Goal: Task Accomplishment & Management: Complete application form

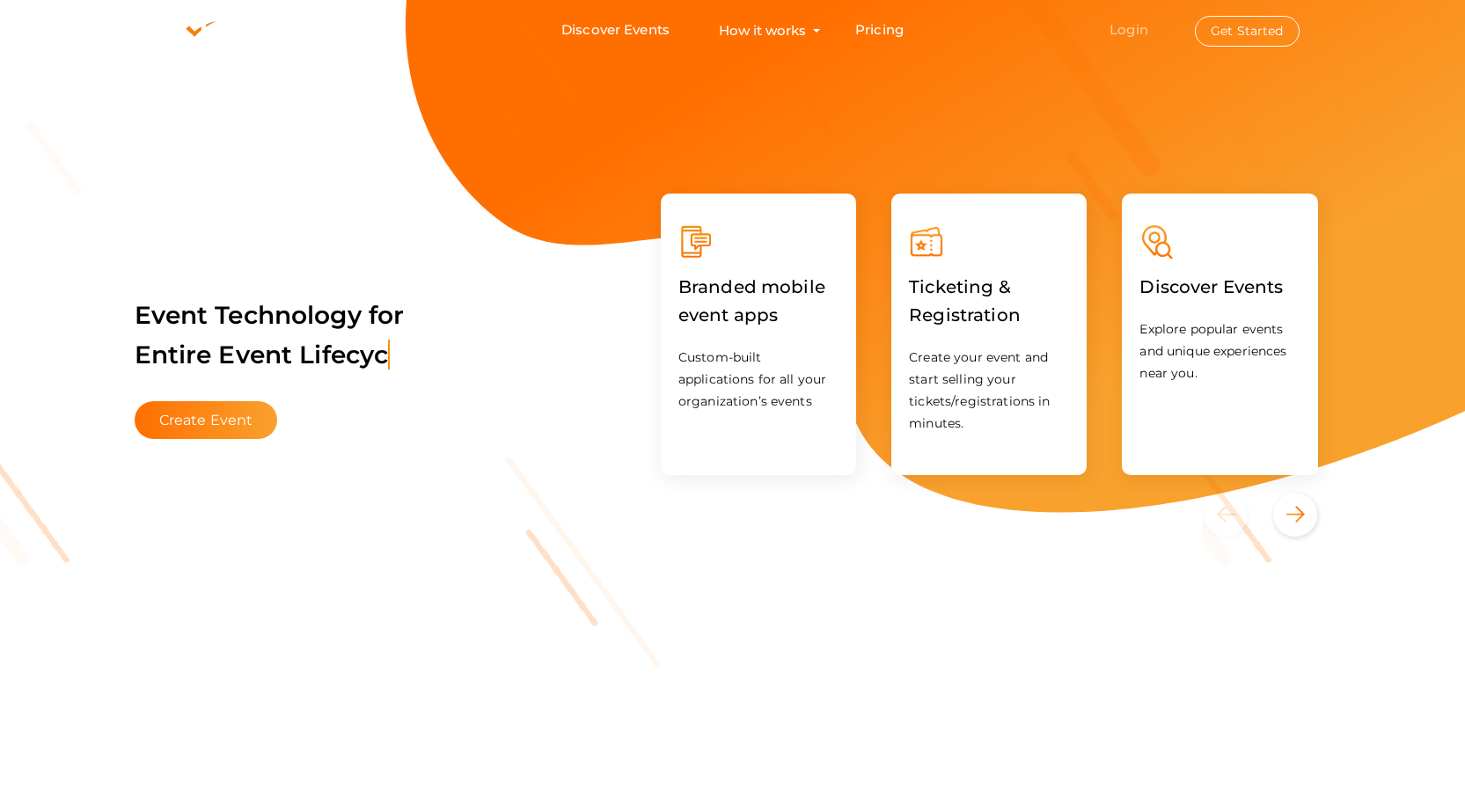
click at [1116, 30] on link "Login" at bounding box center [1129, 29] width 39 height 17
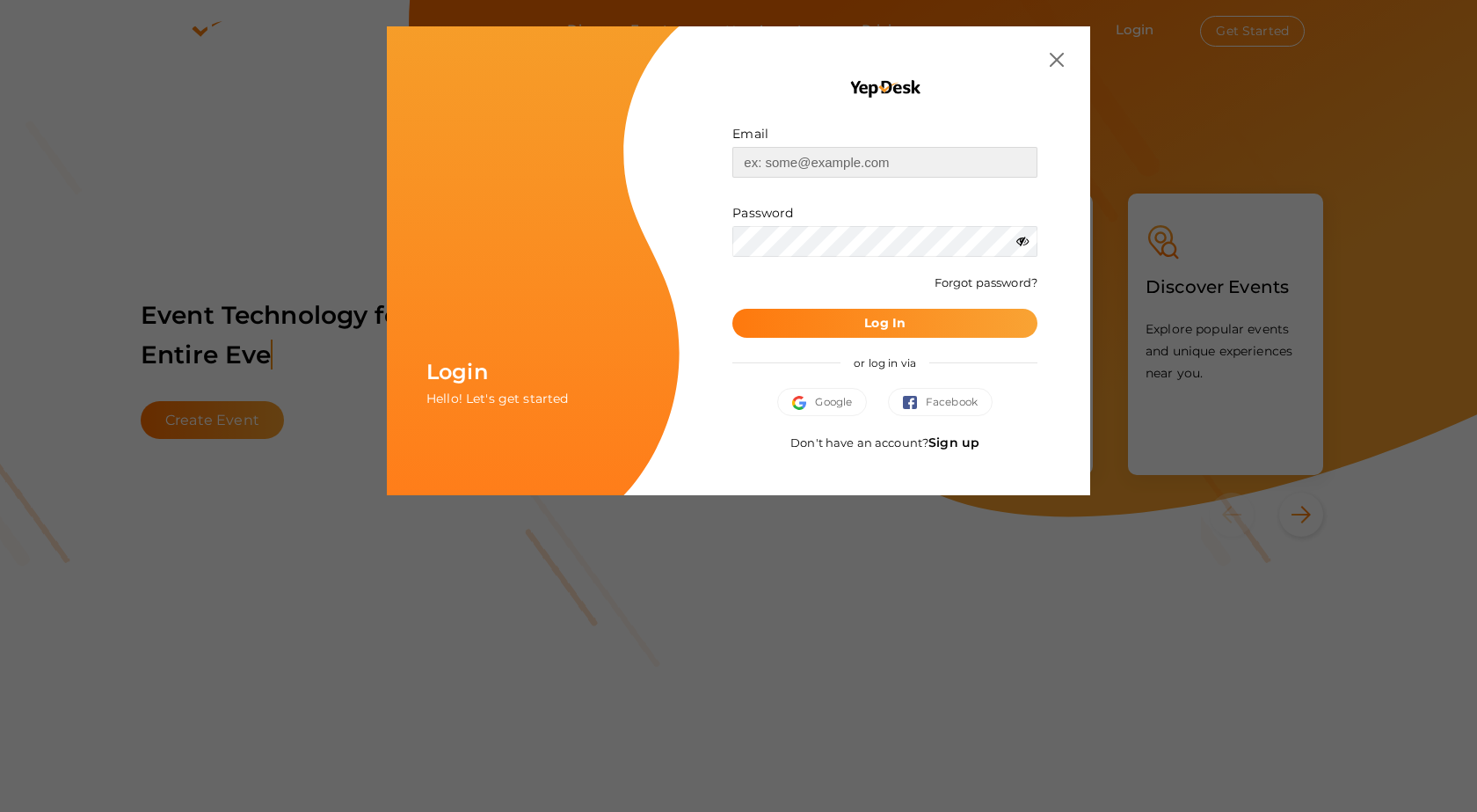
type input "[EMAIL_ADDRESS][DOMAIN_NAME]"
click at [847, 395] on span "Google" at bounding box center [822, 402] width 60 height 18
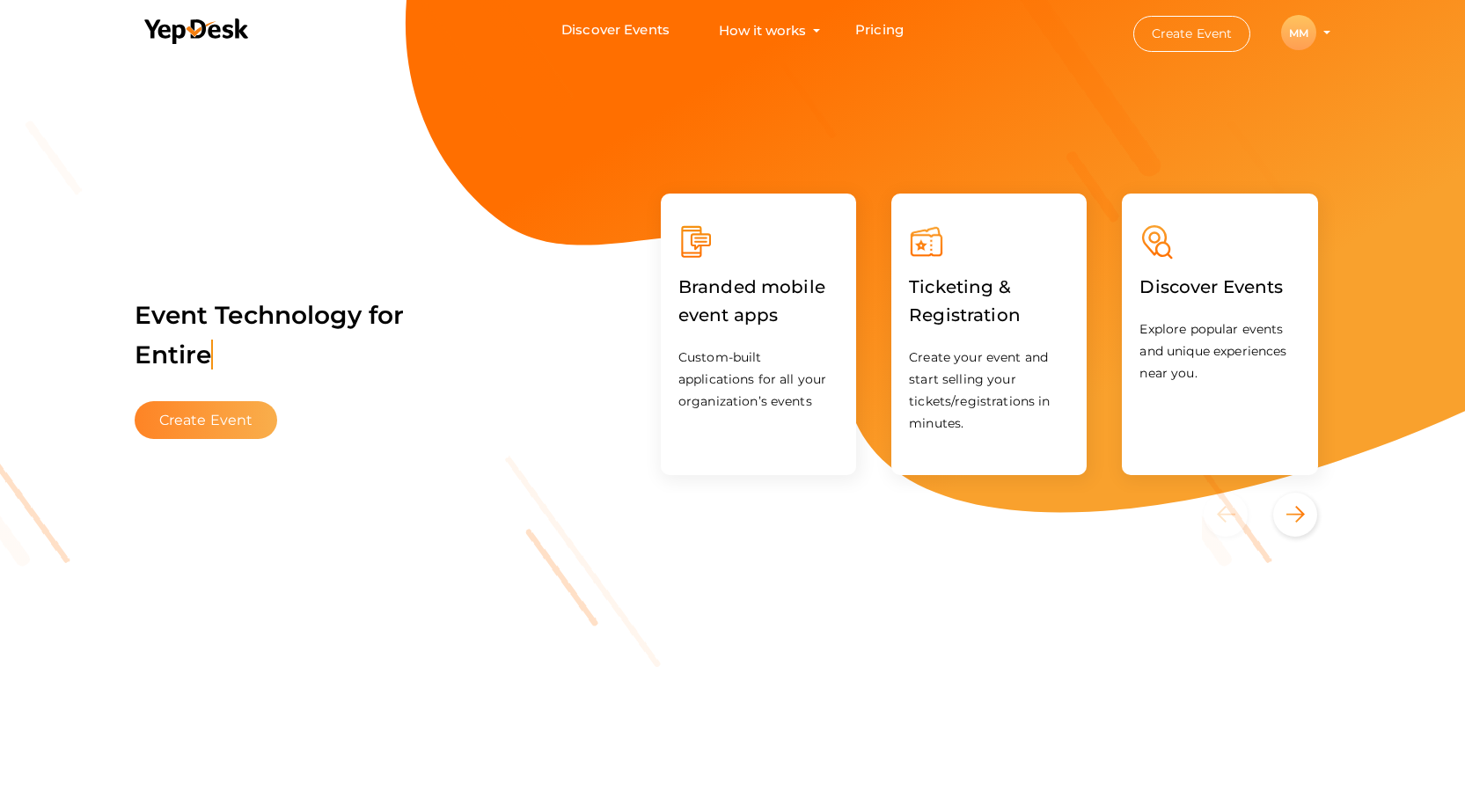
click at [158, 422] on button "Create Event" at bounding box center [206, 419] width 143 height 38
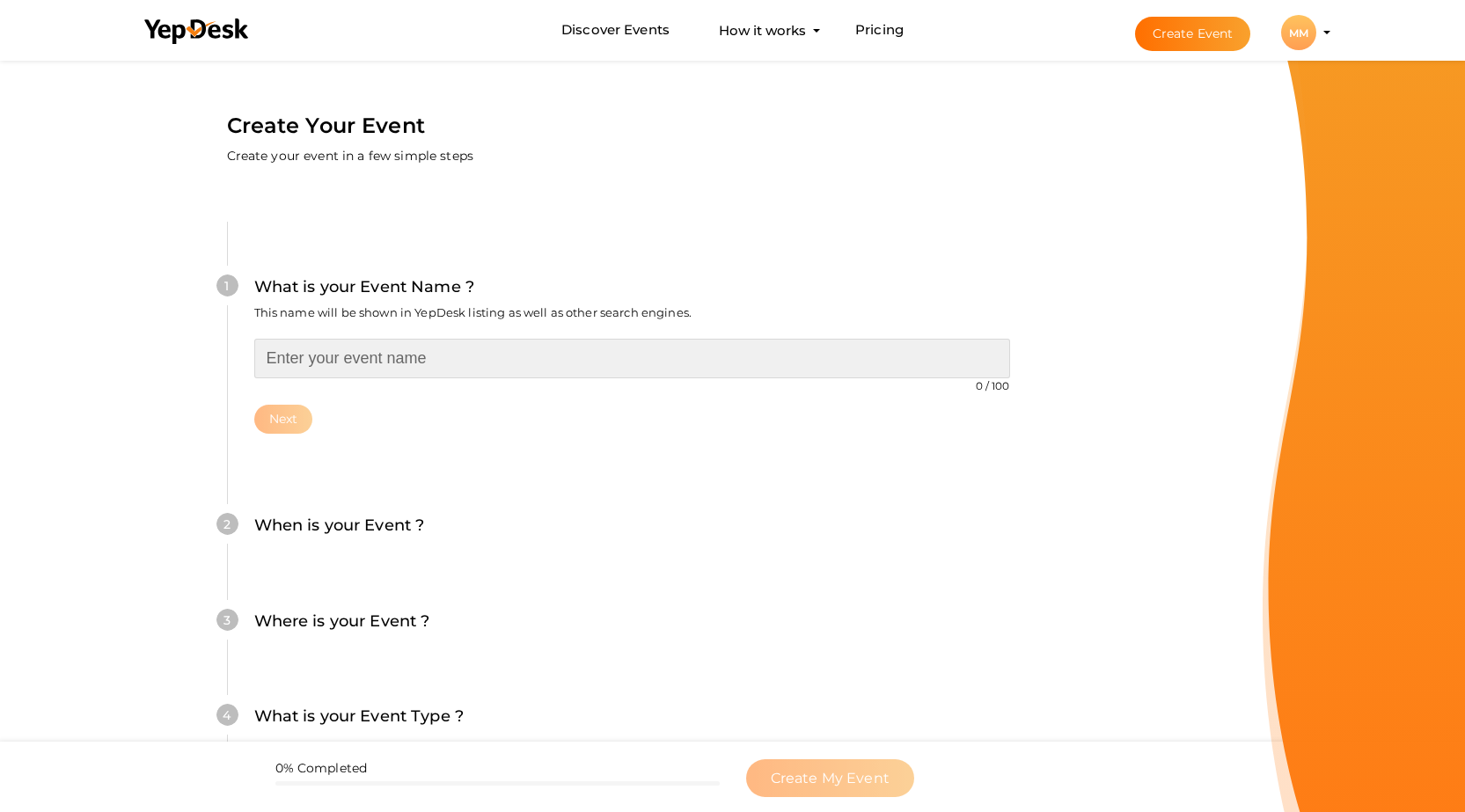
click at [409, 356] on input "text" at bounding box center [631, 358] width 756 height 39
paste input "[GEOGRAPHIC_DATA], [GEOGRAPHIC_DATA] presents BotFiesta 2025 – [DATE] & [DATE]"
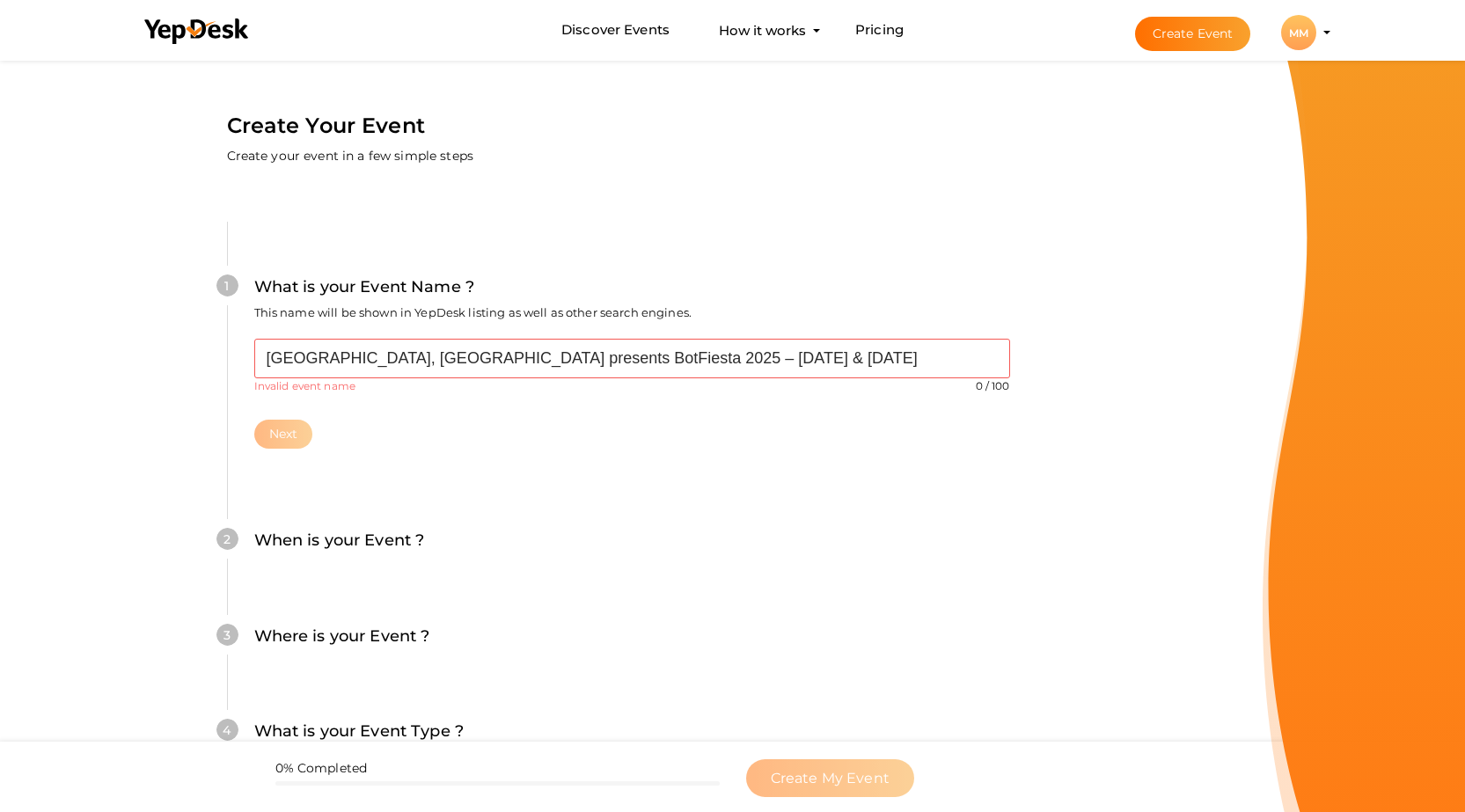
click at [614, 420] on div "Next" at bounding box center [631, 434] width 756 height 29
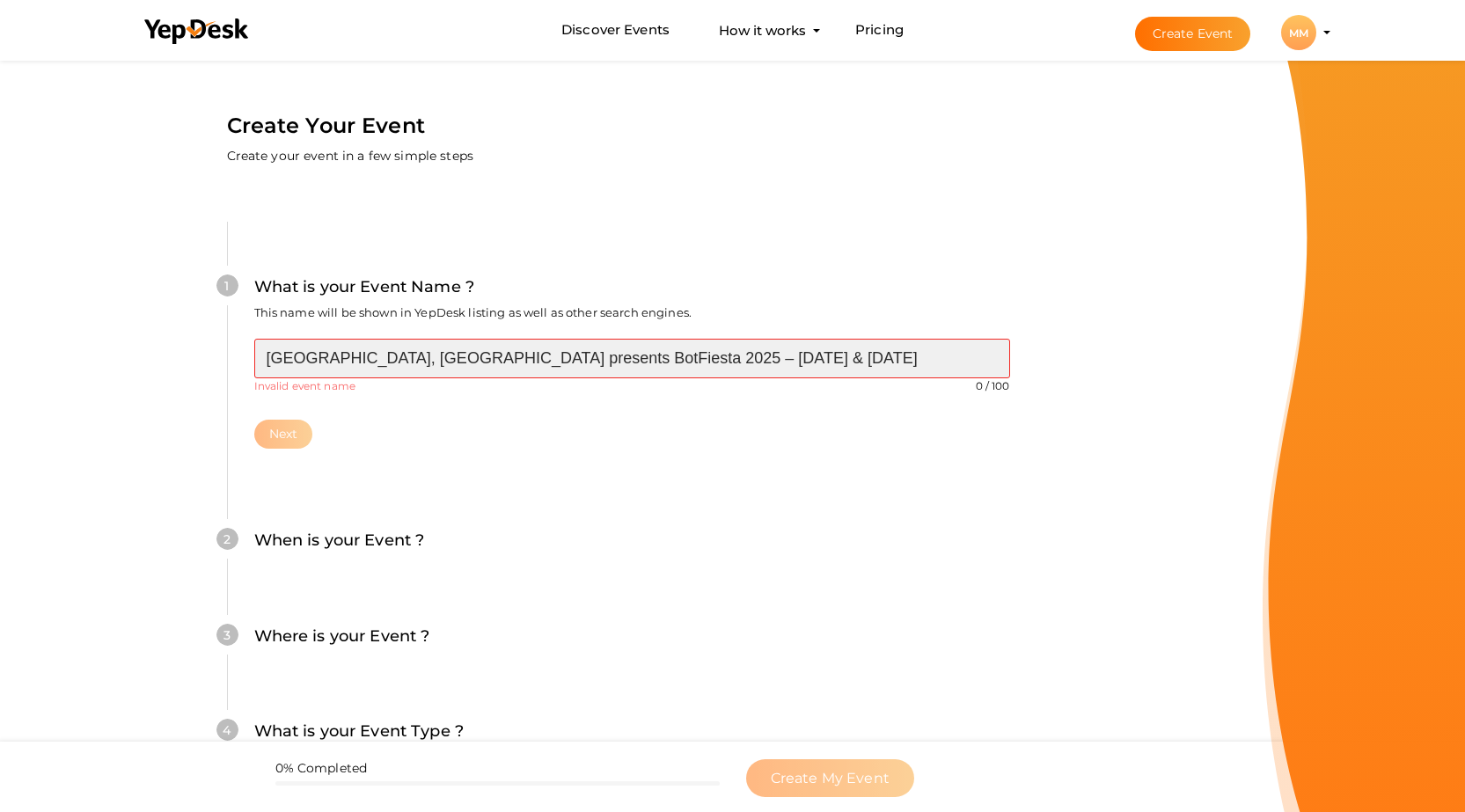
drag, startPoint x: 546, startPoint y: 355, endPoint x: 486, endPoint y: 358, distance: 60.1
click at [486, 358] on input "[GEOGRAPHIC_DATA], [GEOGRAPHIC_DATA] presents BotFiesta 2025 – [DATE] & [DATE]" at bounding box center [631, 358] width 756 height 39
drag, startPoint x: 598, startPoint y: 358, endPoint x: 808, endPoint y: 363, distance: 210.1
click at [808, 363] on input "[GEOGRAPHIC_DATA], Lucknow BotFiesta 2025 – [DATE] & [DATE]" at bounding box center [631, 358] width 756 height 39
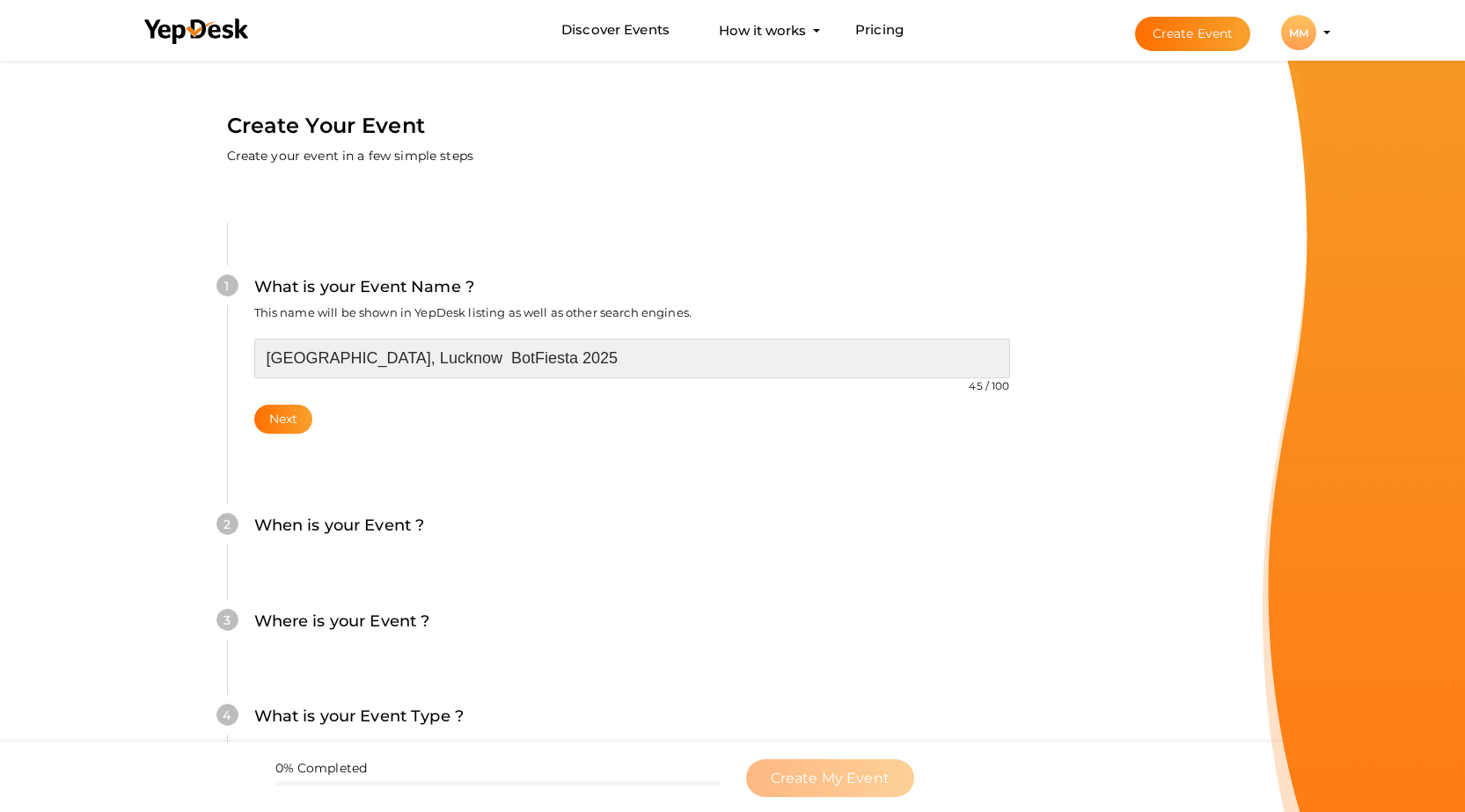
type input "[GEOGRAPHIC_DATA], Lucknow BotFiesta 2025"
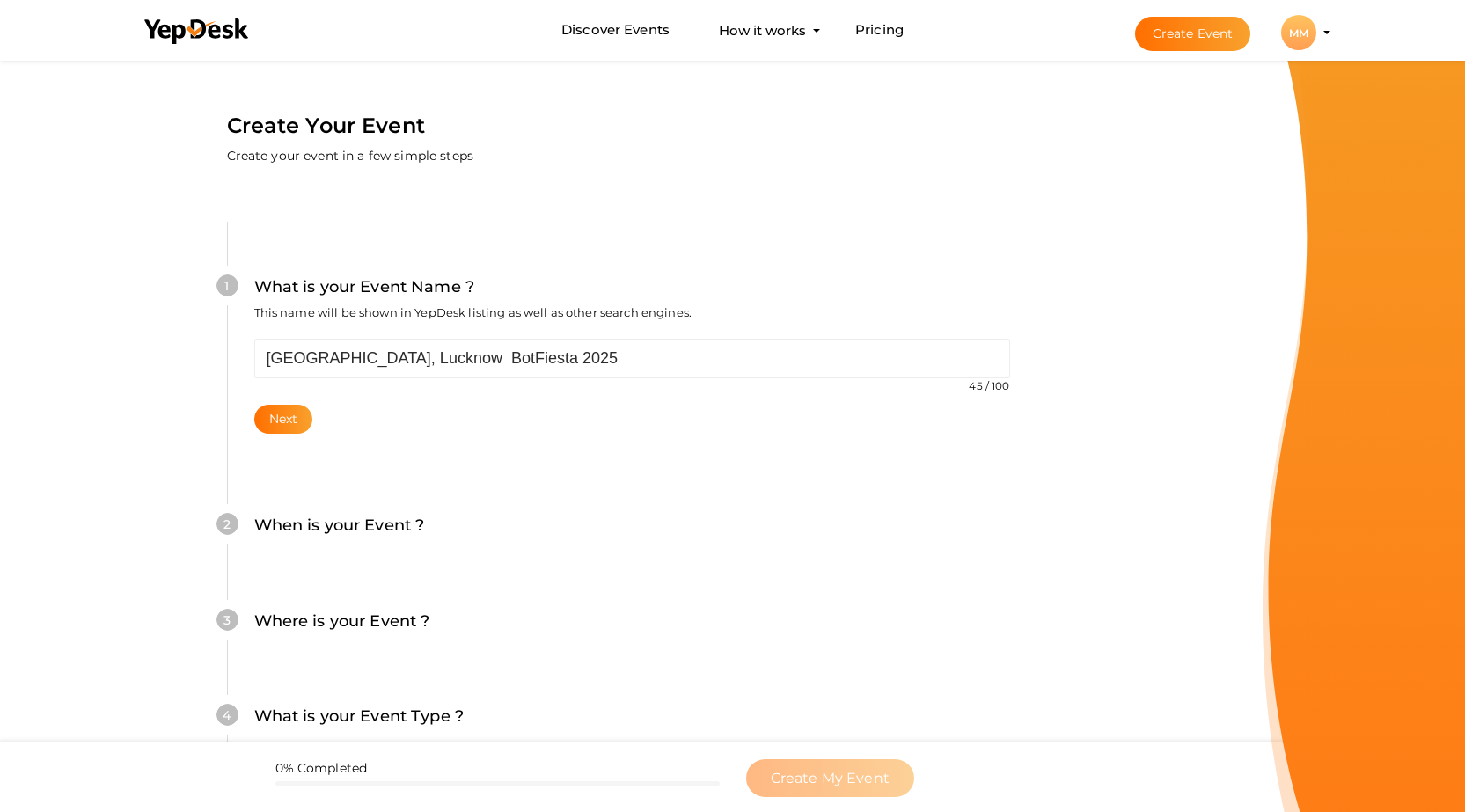
click at [731, 489] on div "2 When is your Event ? Tell event-goers when your event starts and ends so they…" at bounding box center [632, 534] width 809 height 96
click at [281, 417] on button "Next" at bounding box center [283, 419] width 59 height 29
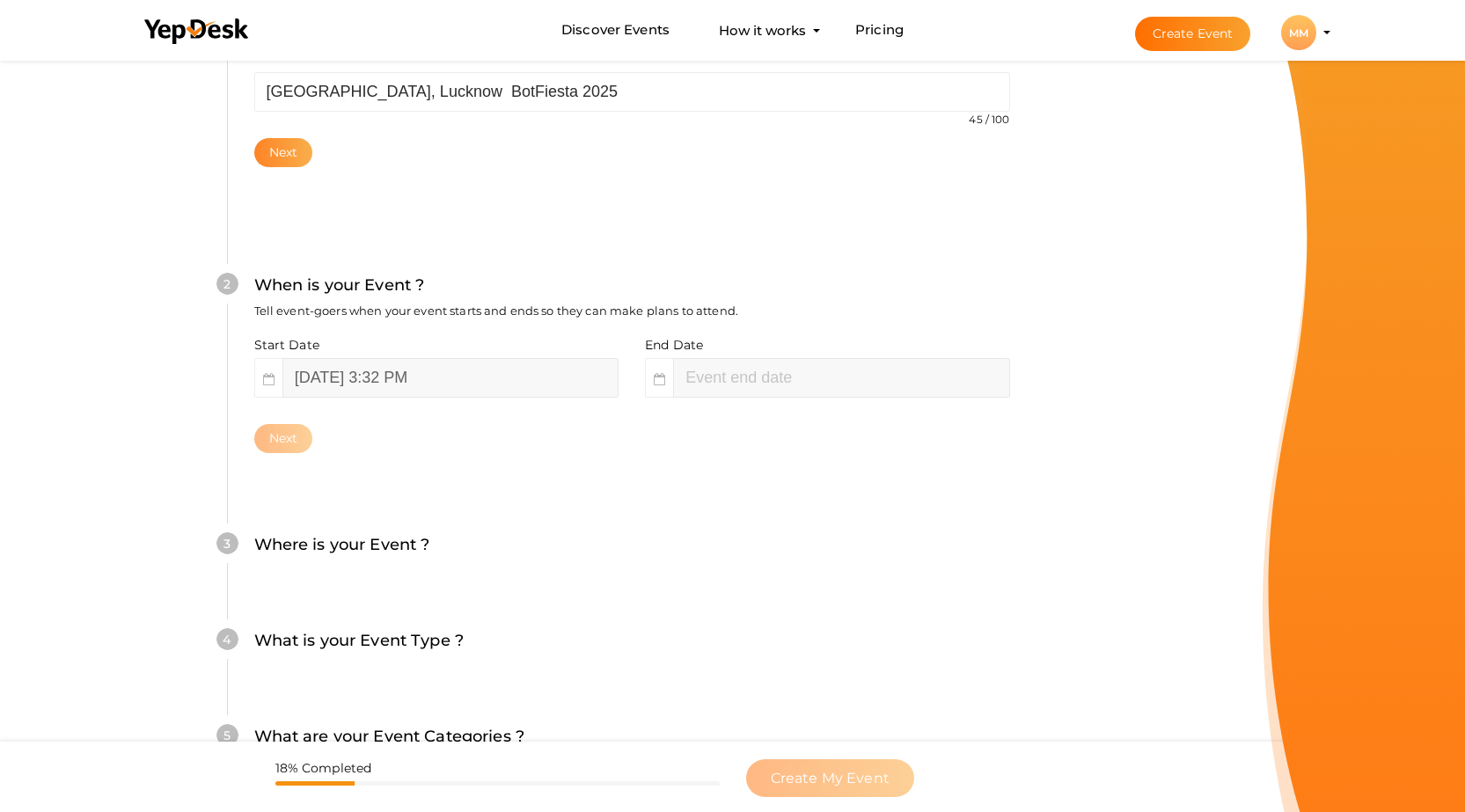
scroll to position [280, 0]
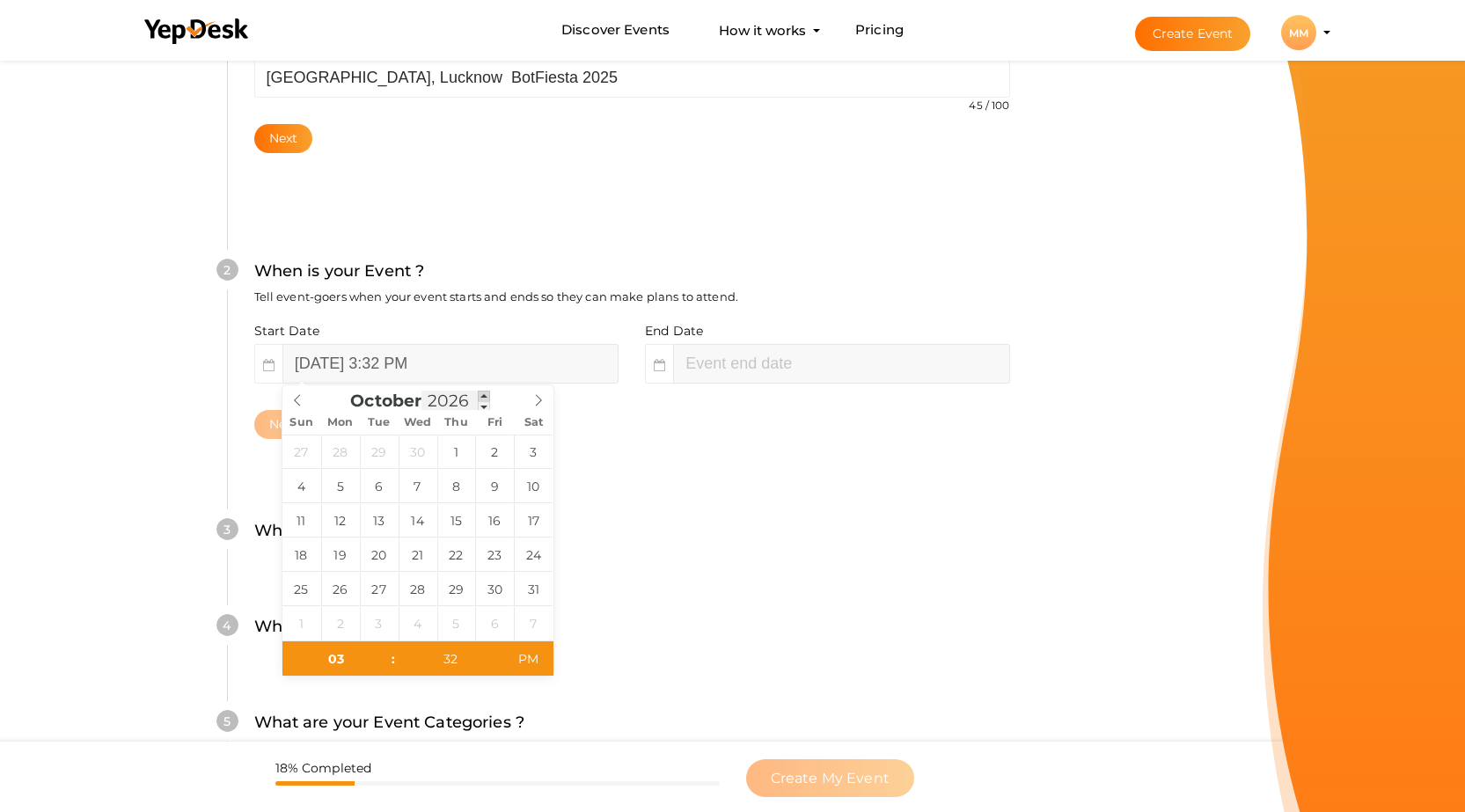
click at [483, 397] on span at bounding box center [483, 396] width 13 height 11
click at [478, 404] on span at bounding box center [483, 406] width 13 height 11
click at [478, 405] on span at bounding box center [483, 406] width 13 height 11
click at [480, 393] on span at bounding box center [483, 396] width 13 height 11
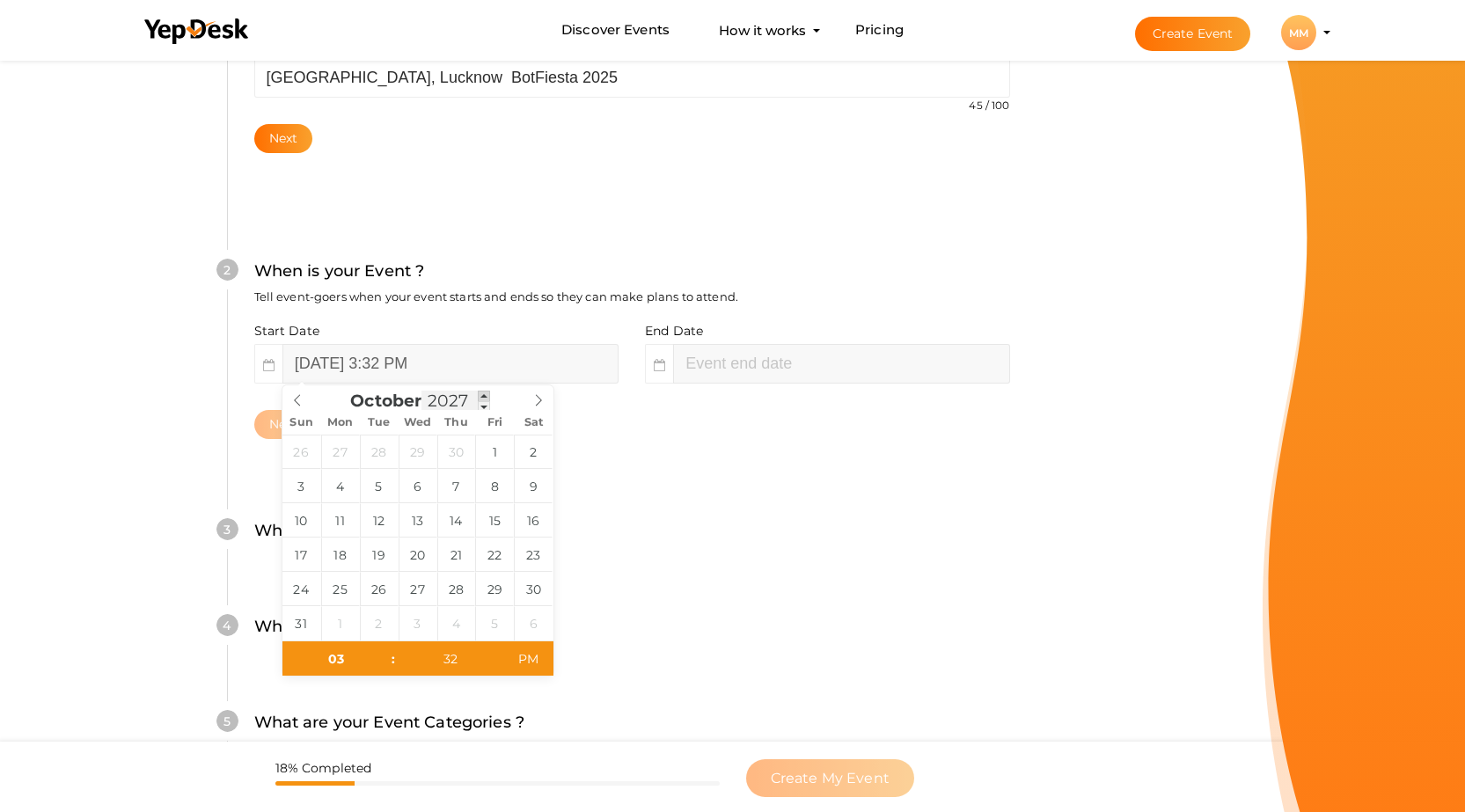
click at [480, 393] on span at bounding box center [483, 396] width 13 height 11
click at [482, 407] on span at bounding box center [483, 406] width 13 height 11
type input "2025"
click at [482, 407] on span at bounding box center [483, 406] width 13 height 11
click at [540, 399] on icon at bounding box center [538, 400] width 13 height 13
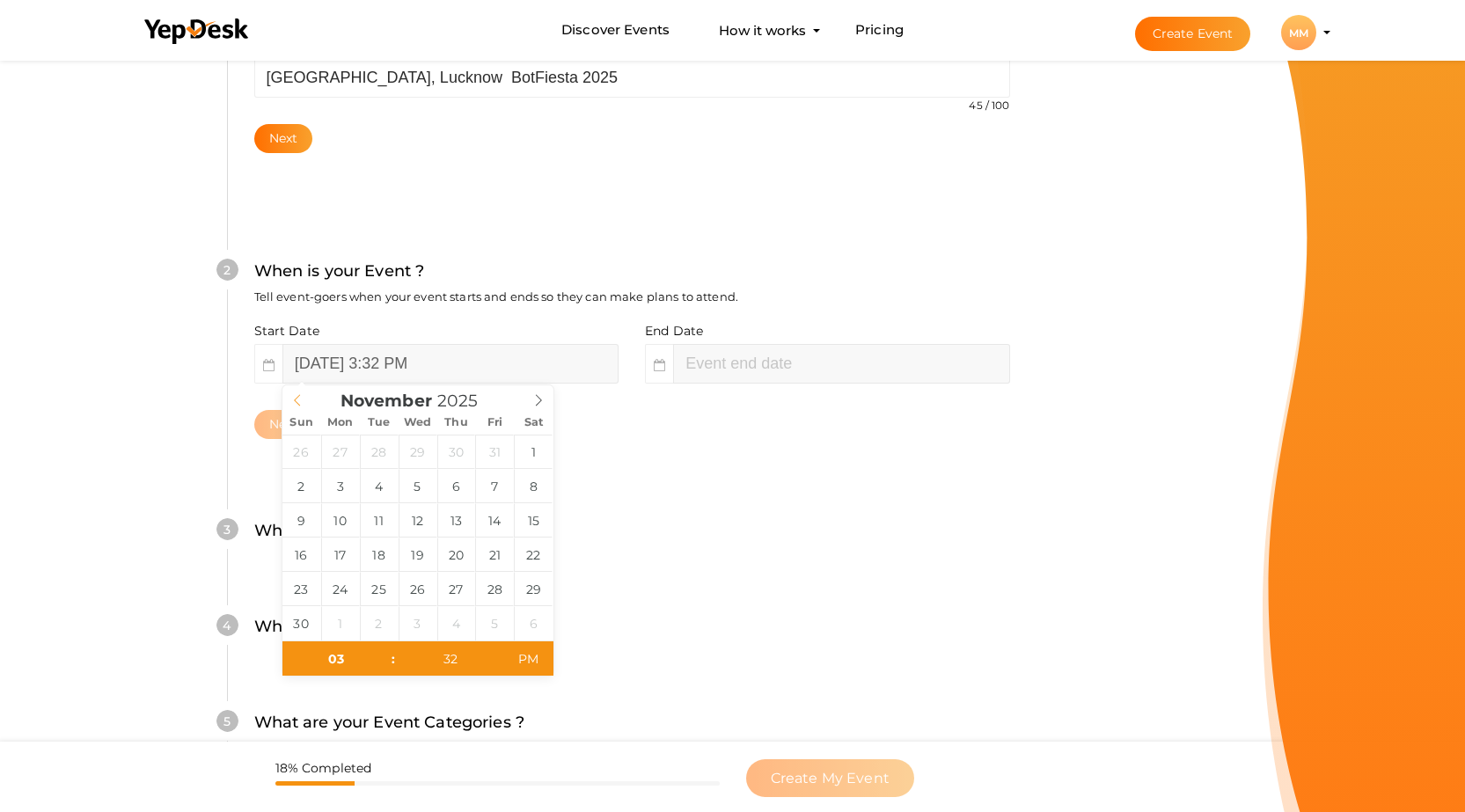
click at [295, 400] on div "[DATE]" at bounding box center [417, 397] width 271 height 24
click at [364, 358] on input "[DATE] 3:32 PM" at bounding box center [450, 363] width 336 height 39
click at [317, 358] on input "[DATE] 3:32 PM" at bounding box center [450, 363] width 336 height 39
click at [399, 399] on span "October" at bounding box center [385, 401] width 72 height 17
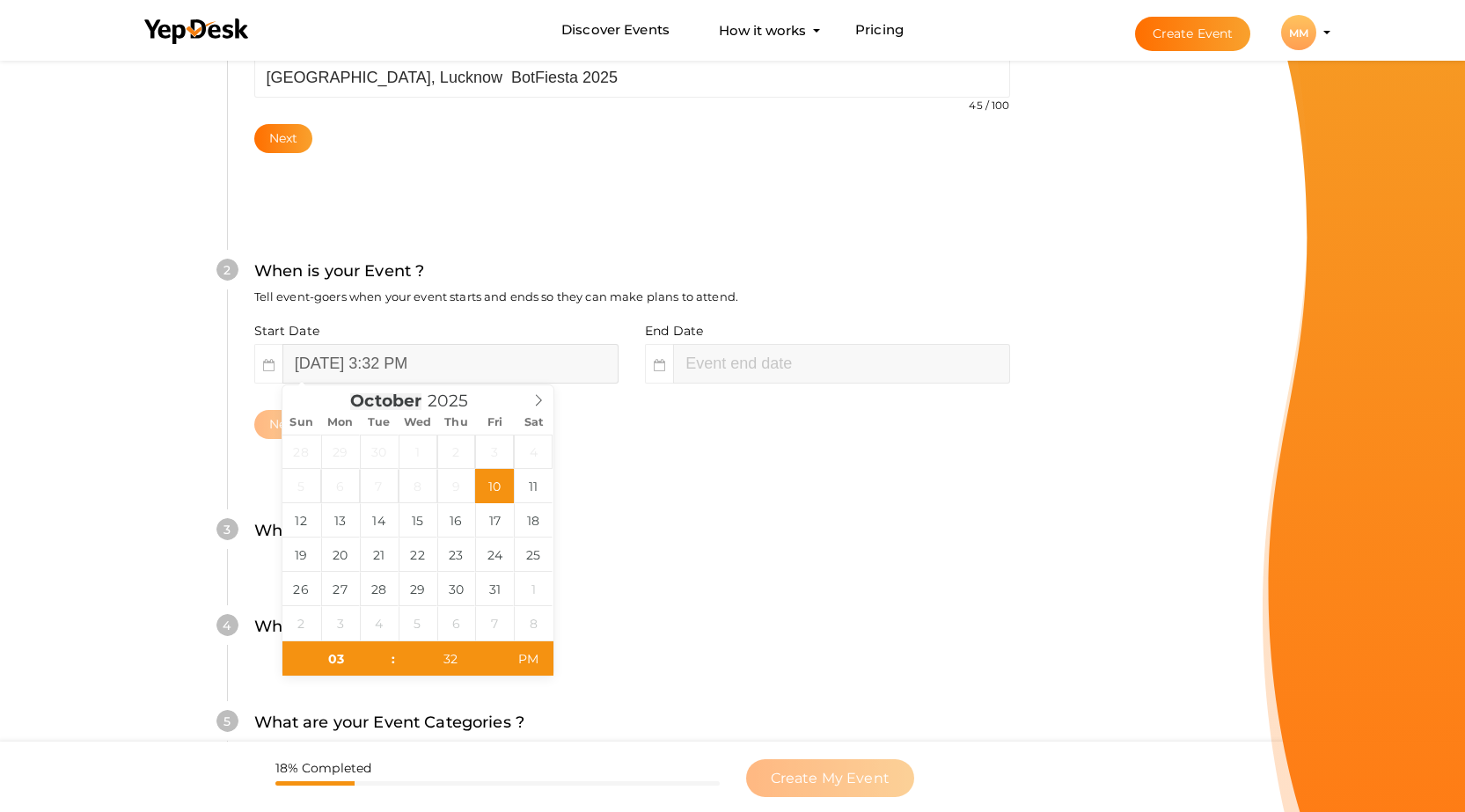
click at [399, 399] on span "October" at bounding box center [385, 401] width 72 height 17
click at [541, 397] on icon at bounding box center [538, 400] width 13 height 13
click at [297, 400] on div "[DATE]" at bounding box center [417, 397] width 271 height 24
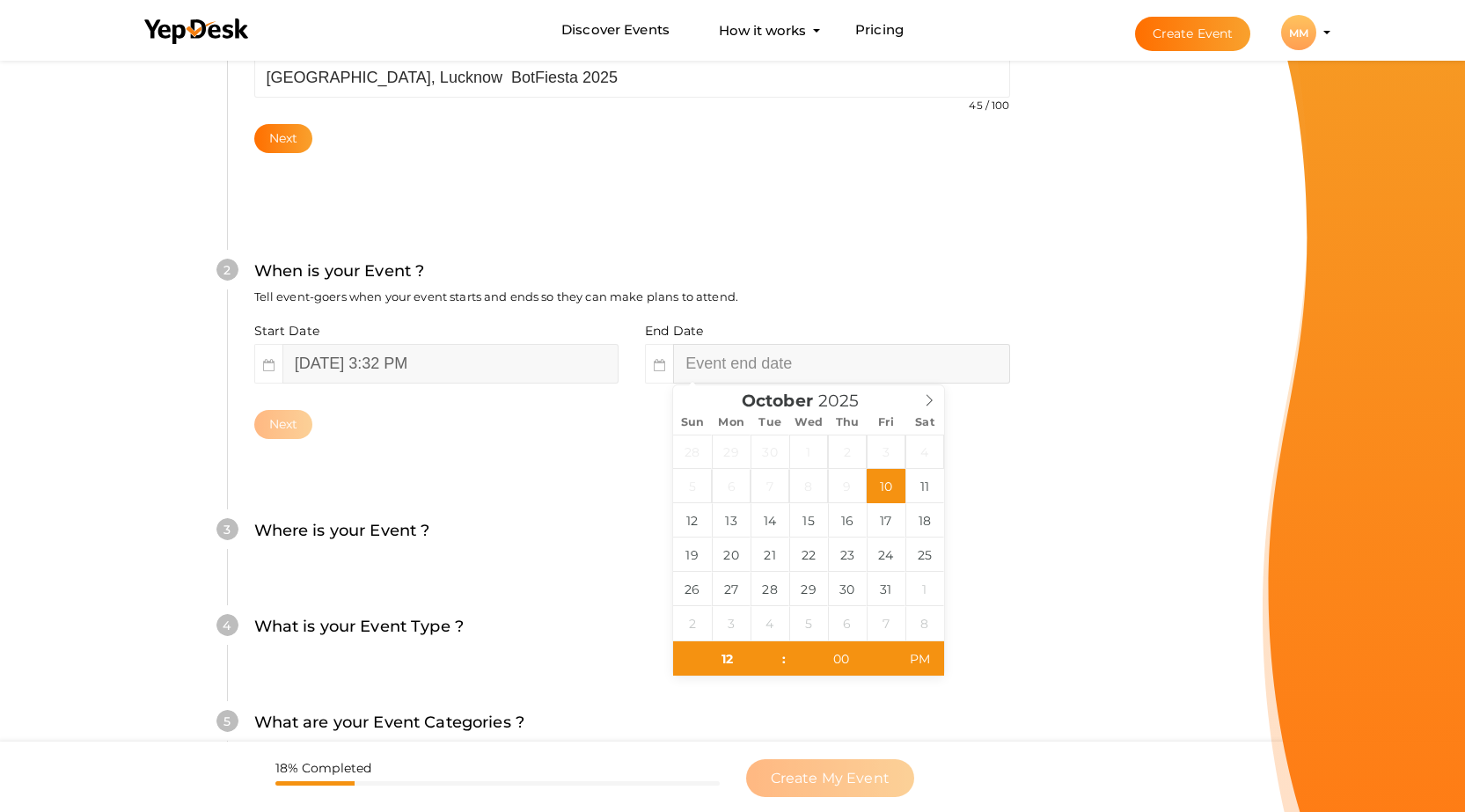
type input "05"
type input "32"
click at [725, 362] on input "[DATE] 5:32 PM" at bounding box center [841, 363] width 336 height 39
type input "[DATE] 5:32 PM"
type input "11"
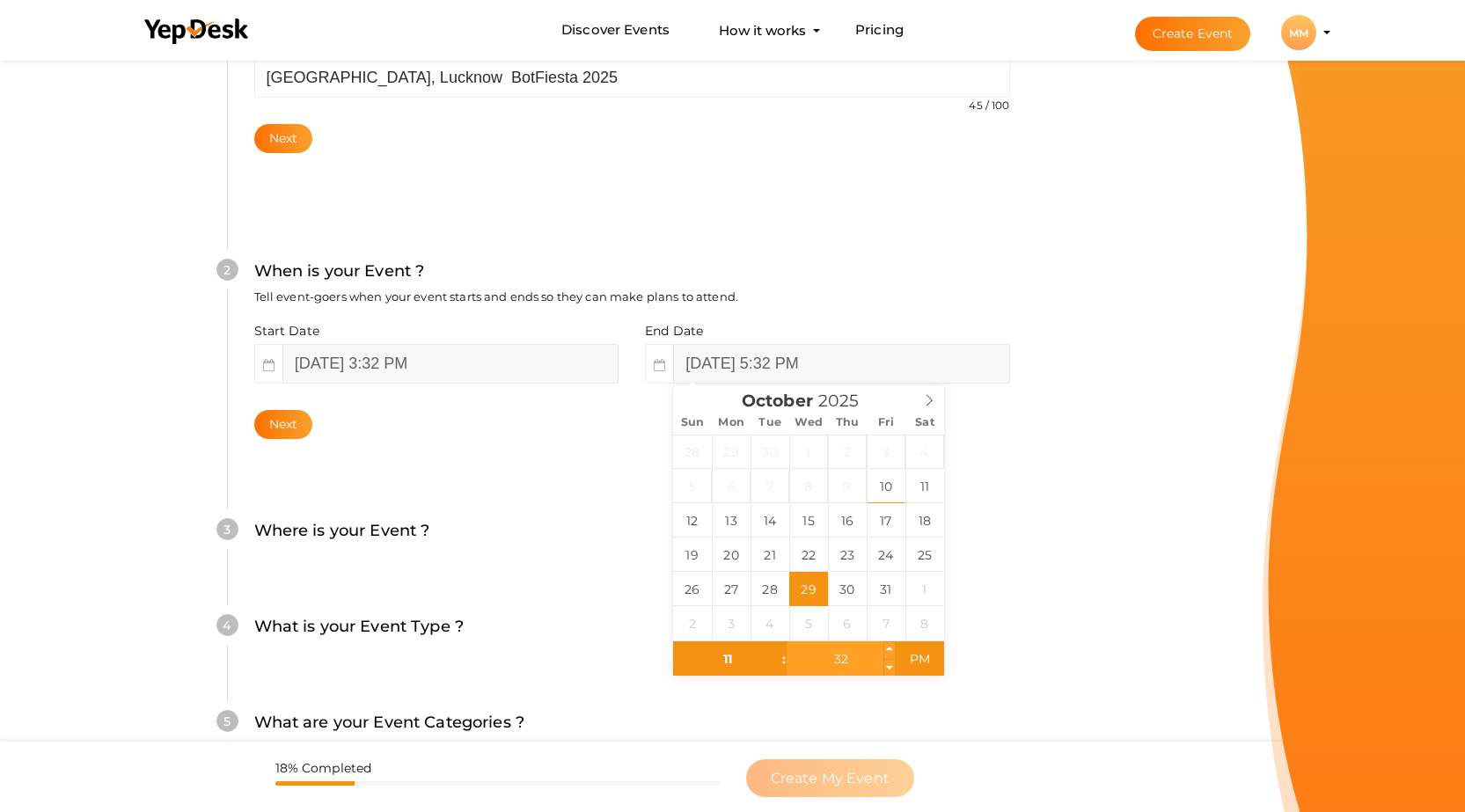
type input "[DATE] 11:32 PM"
click at [848, 664] on input "32" at bounding box center [841, 658] width 108 height 35
type input "30"
type input "[DATE] 11:30 PM"
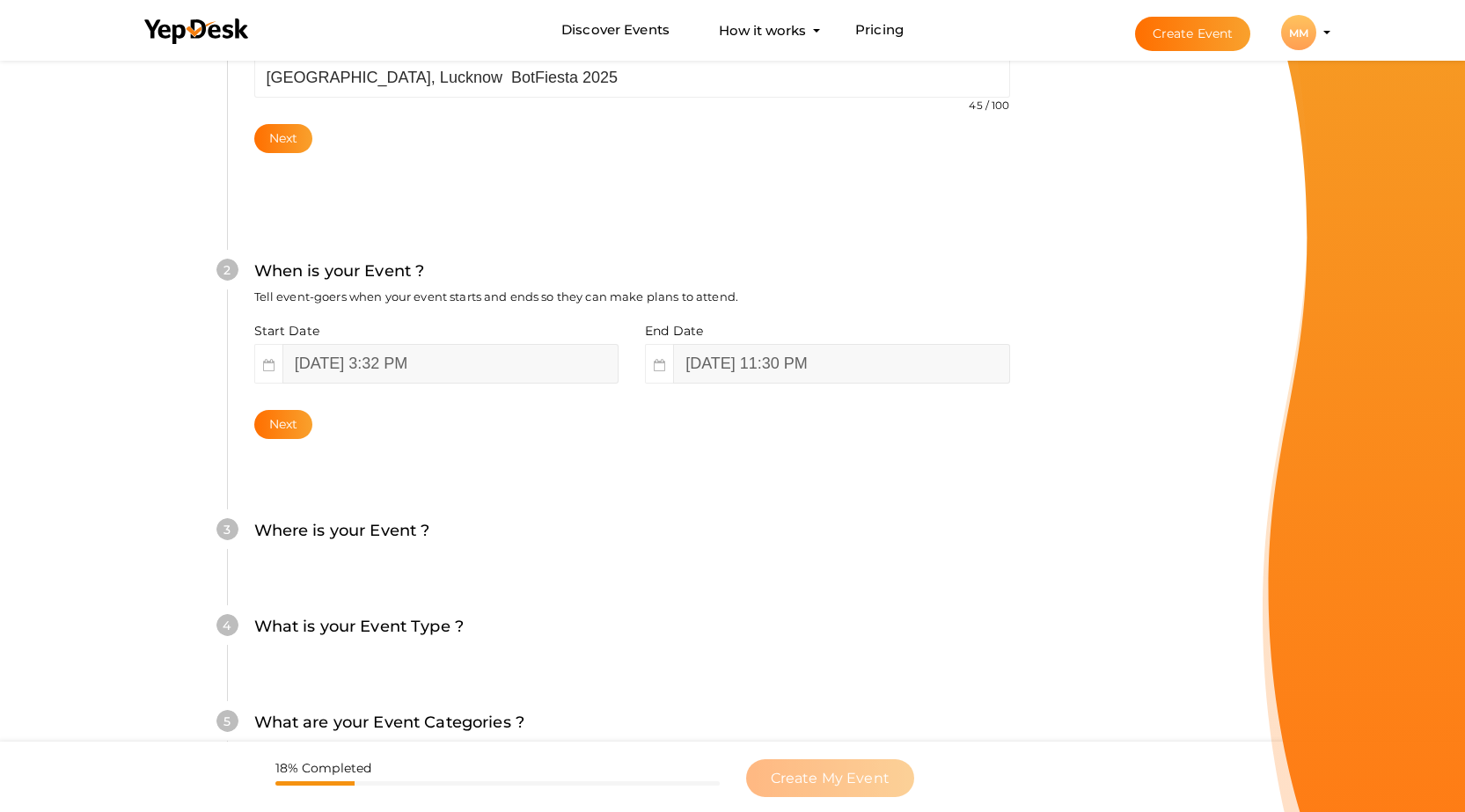
click at [1076, 559] on div "What is your Event Name ? This name will be shown in YepDesk listing as well as…" at bounding box center [632, 407] width 915 height 1038
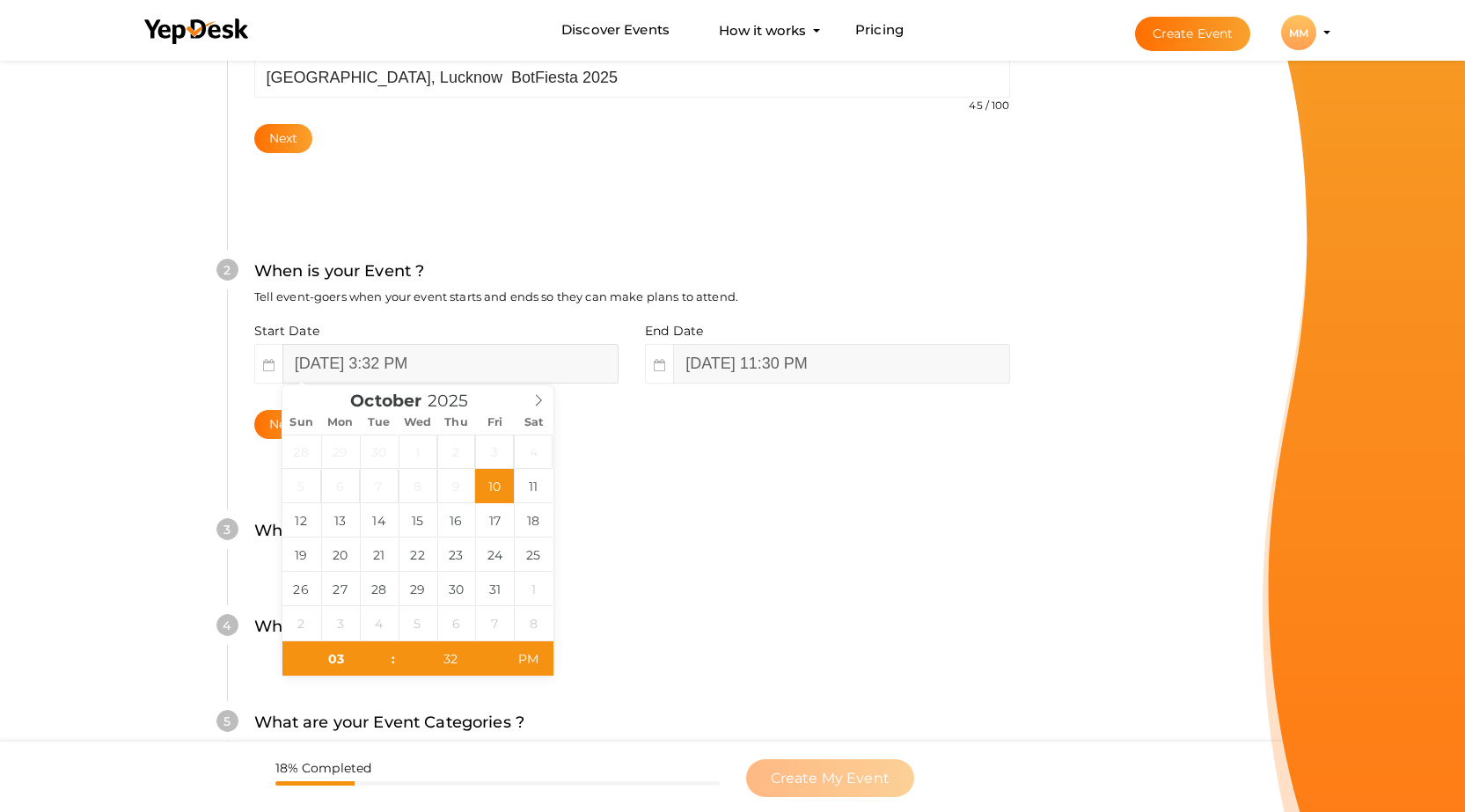
click at [354, 359] on input "[DATE] 3:32 PM" at bounding box center [450, 363] width 336 height 39
click at [655, 472] on div "2 When is your Event ? Tell event-goers when your event starts and ends so they…" at bounding box center [632, 349] width 809 height 286
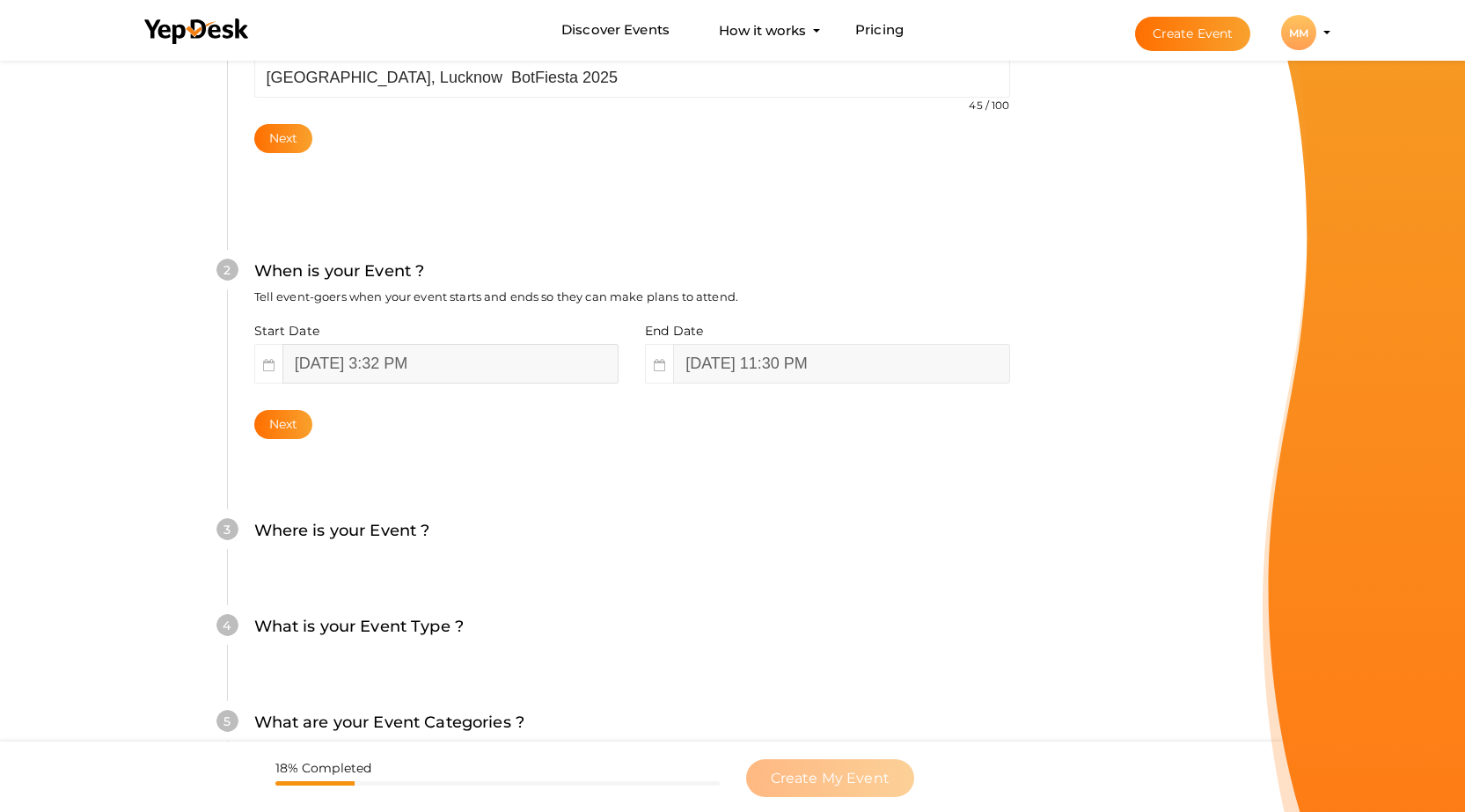
click at [447, 369] on input "[DATE] 3:32 PM" at bounding box center [450, 363] width 336 height 39
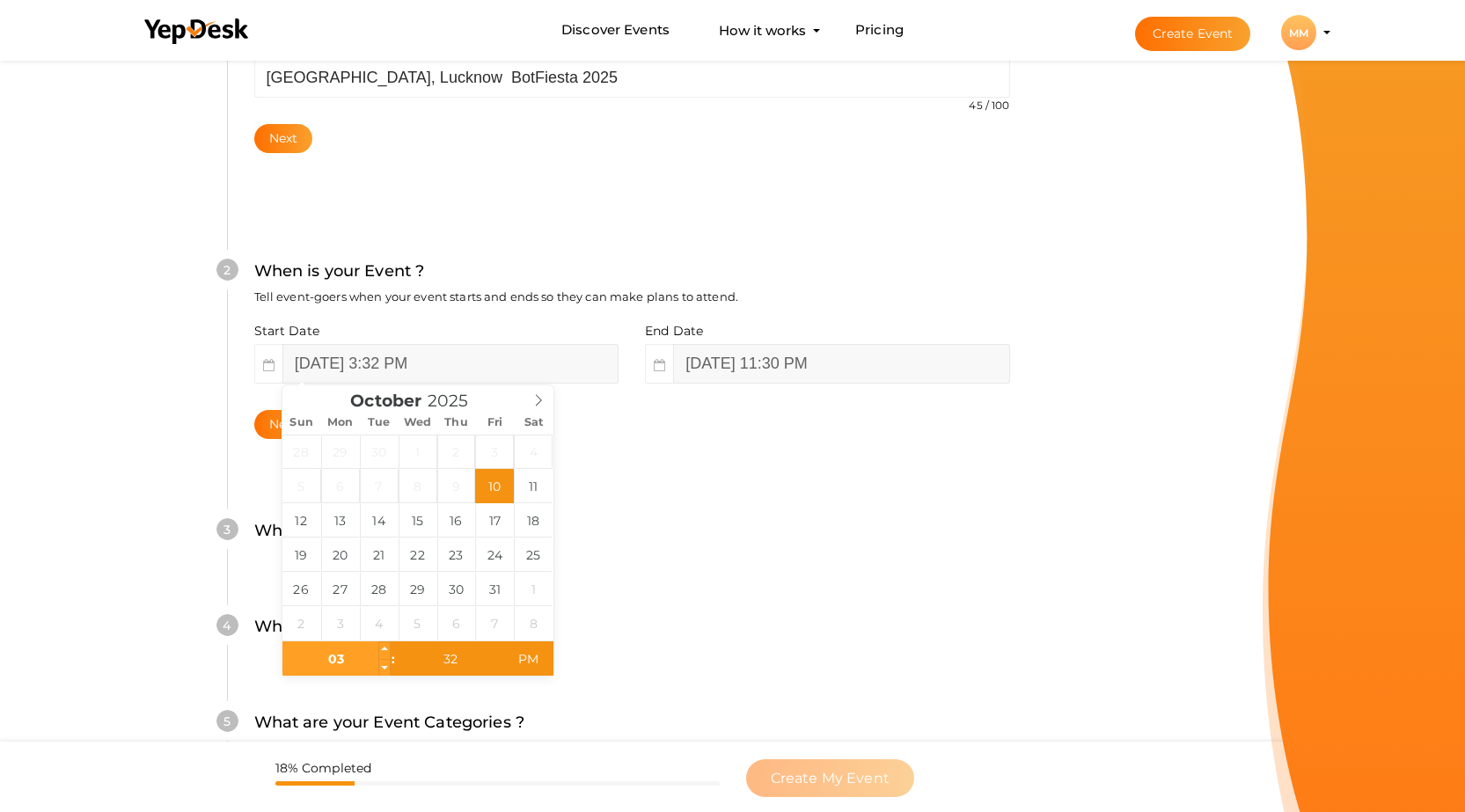
click at [330, 656] on input "03" at bounding box center [336, 658] width 108 height 35
type input "06"
type input "[DATE] 6:32 PM"
click at [445, 653] on input "32" at bounding box center [450, 658] width 108 height 35
type input "00"
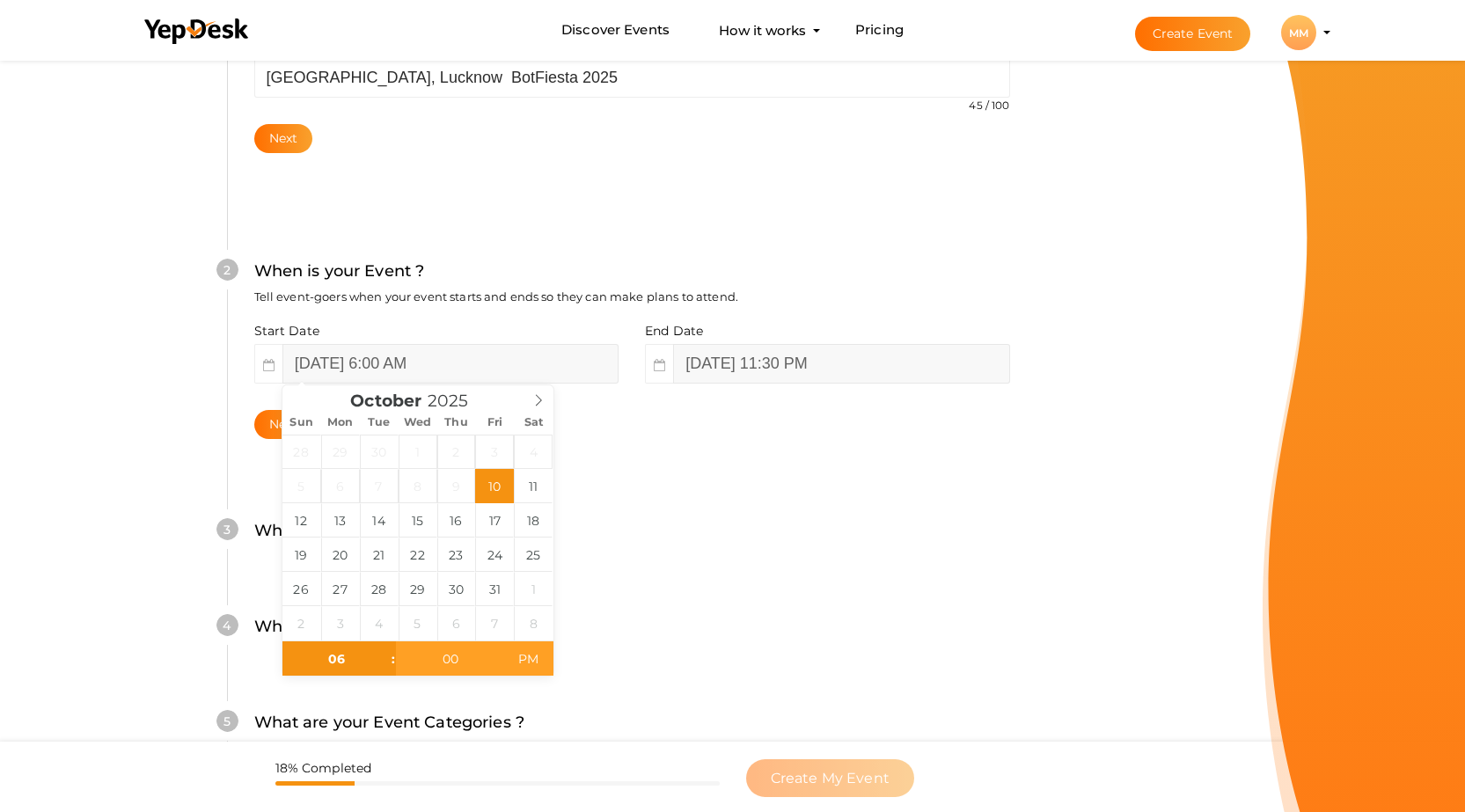
click at [523, 661] on span "PM" at bounding box center [527, 658] width 48 height 35
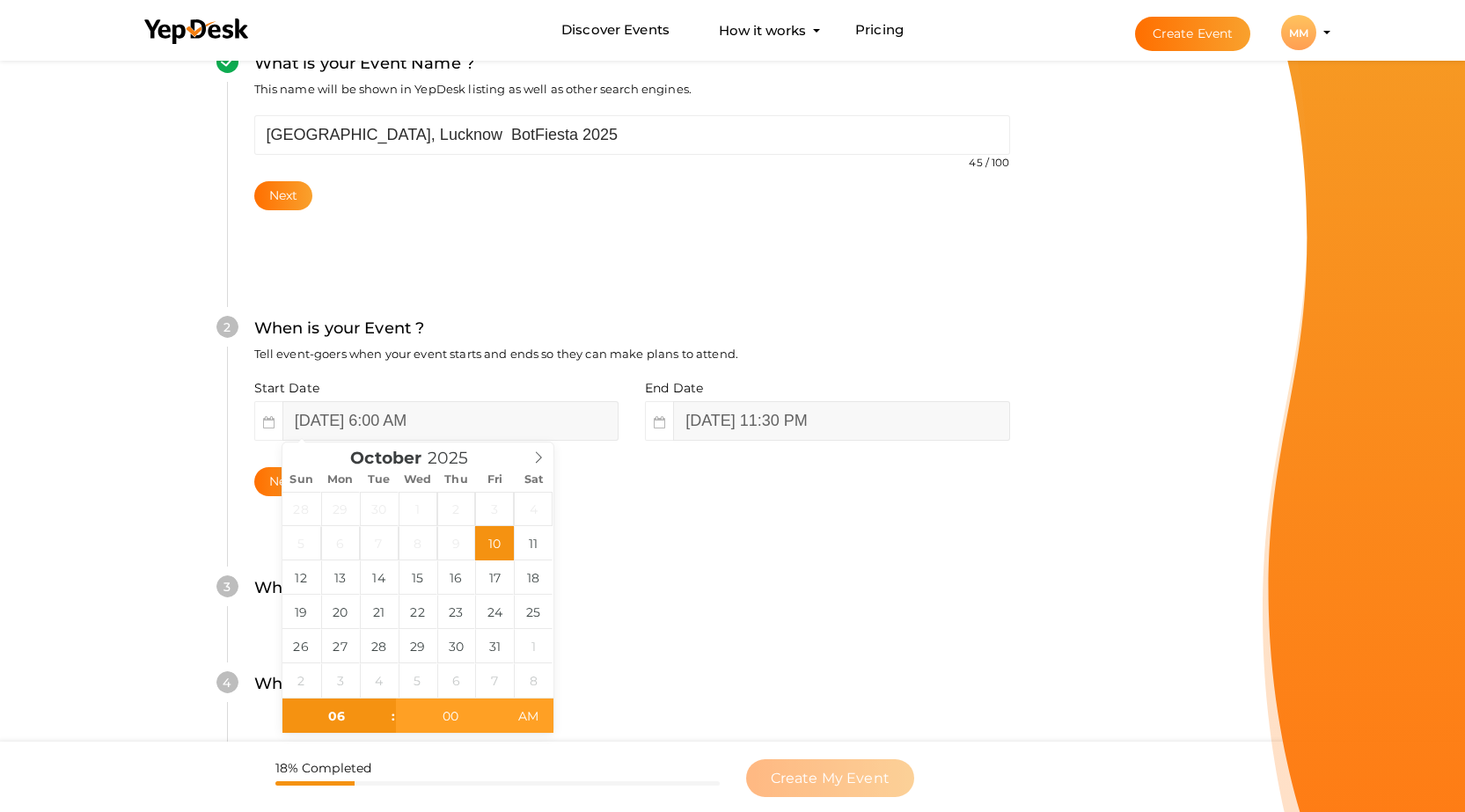
scroll to position [193, 0]
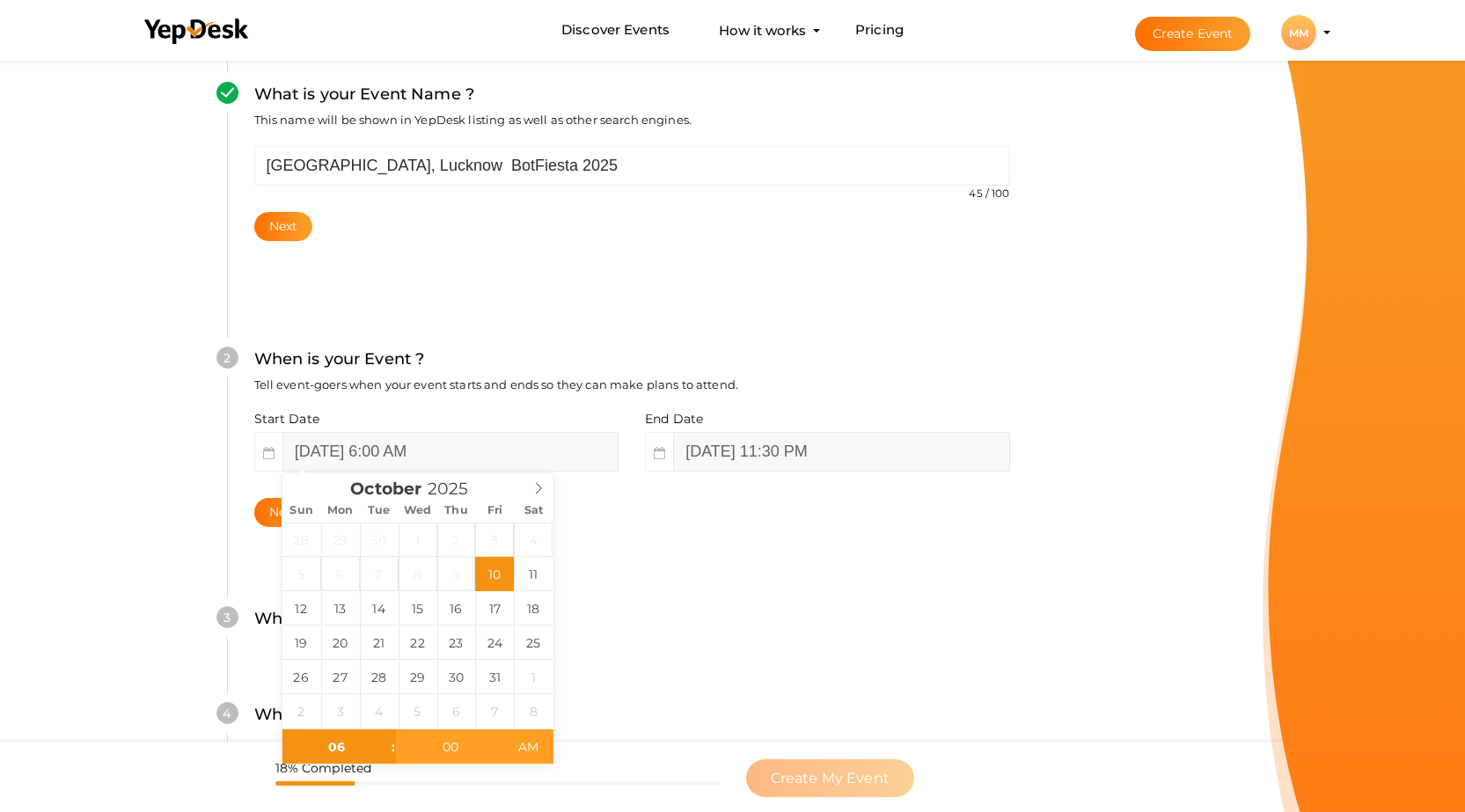
type input "[DATE] 6:00 PM"
click at [529, 745] on span "AM" at bounding box center [527, 746] width 48 height 35
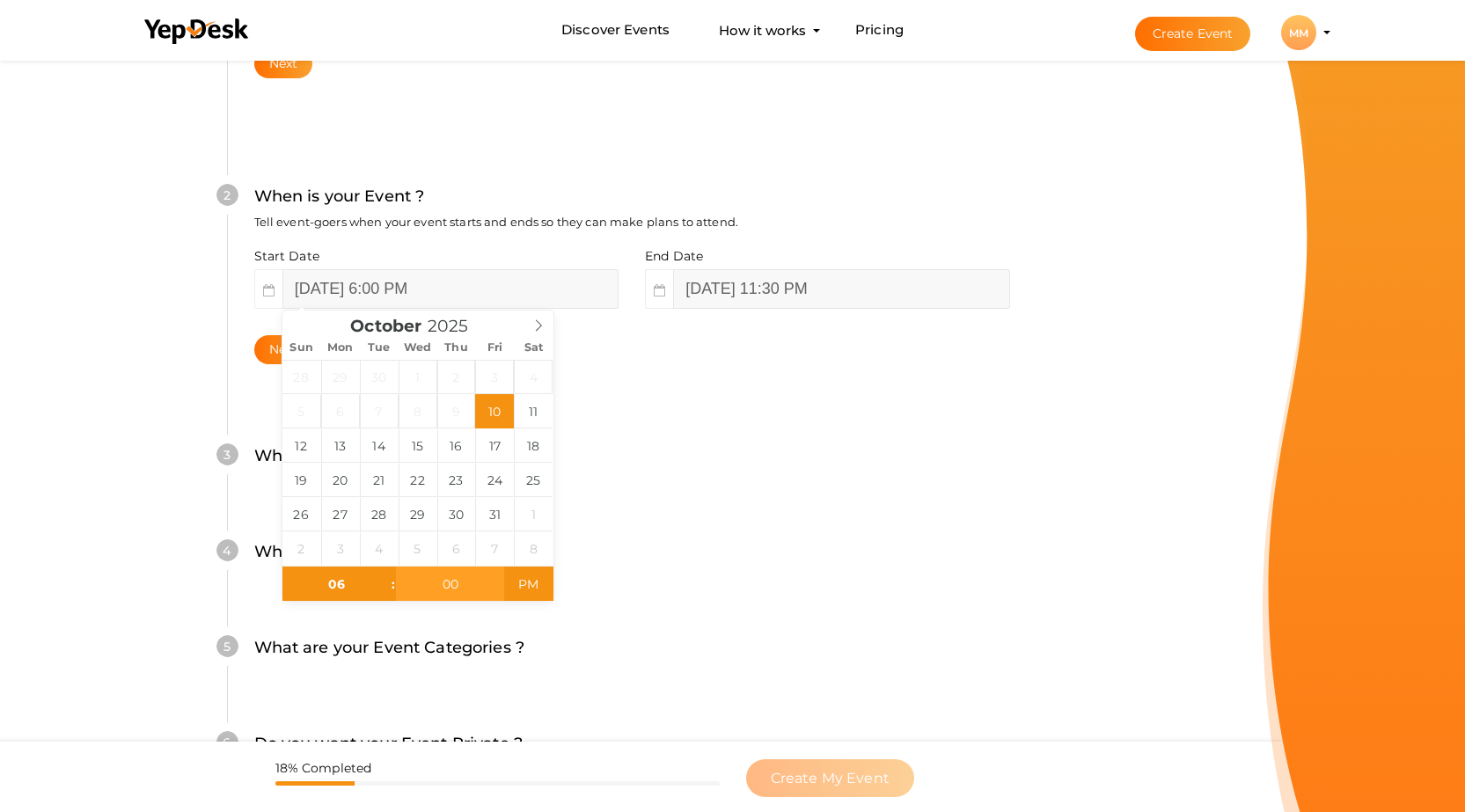
scroll to position [368, 0]
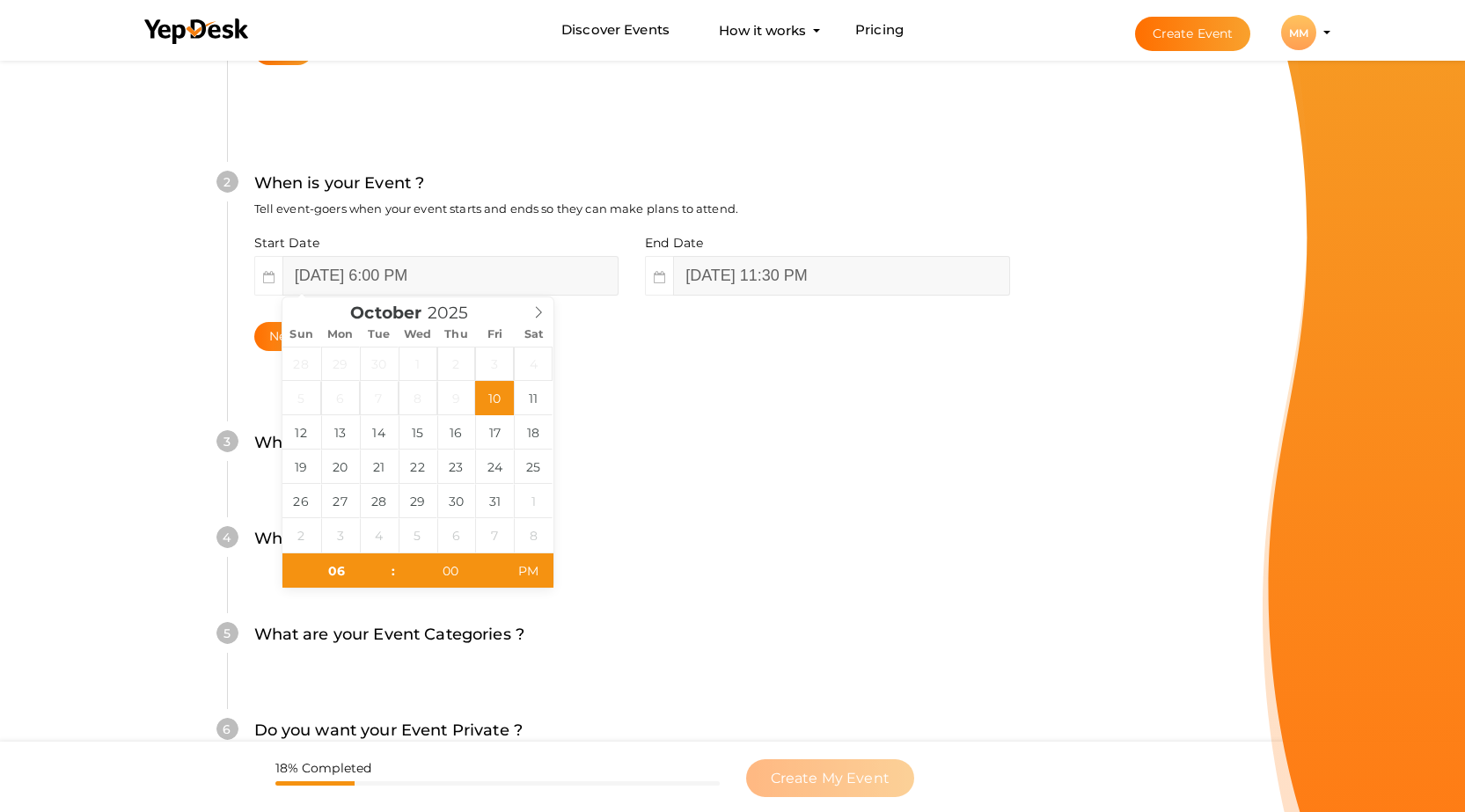
click at [706, 542] on div "What is your Event Type ? Choose the right event type." at bounding box center [631, 548] width 756 height 43
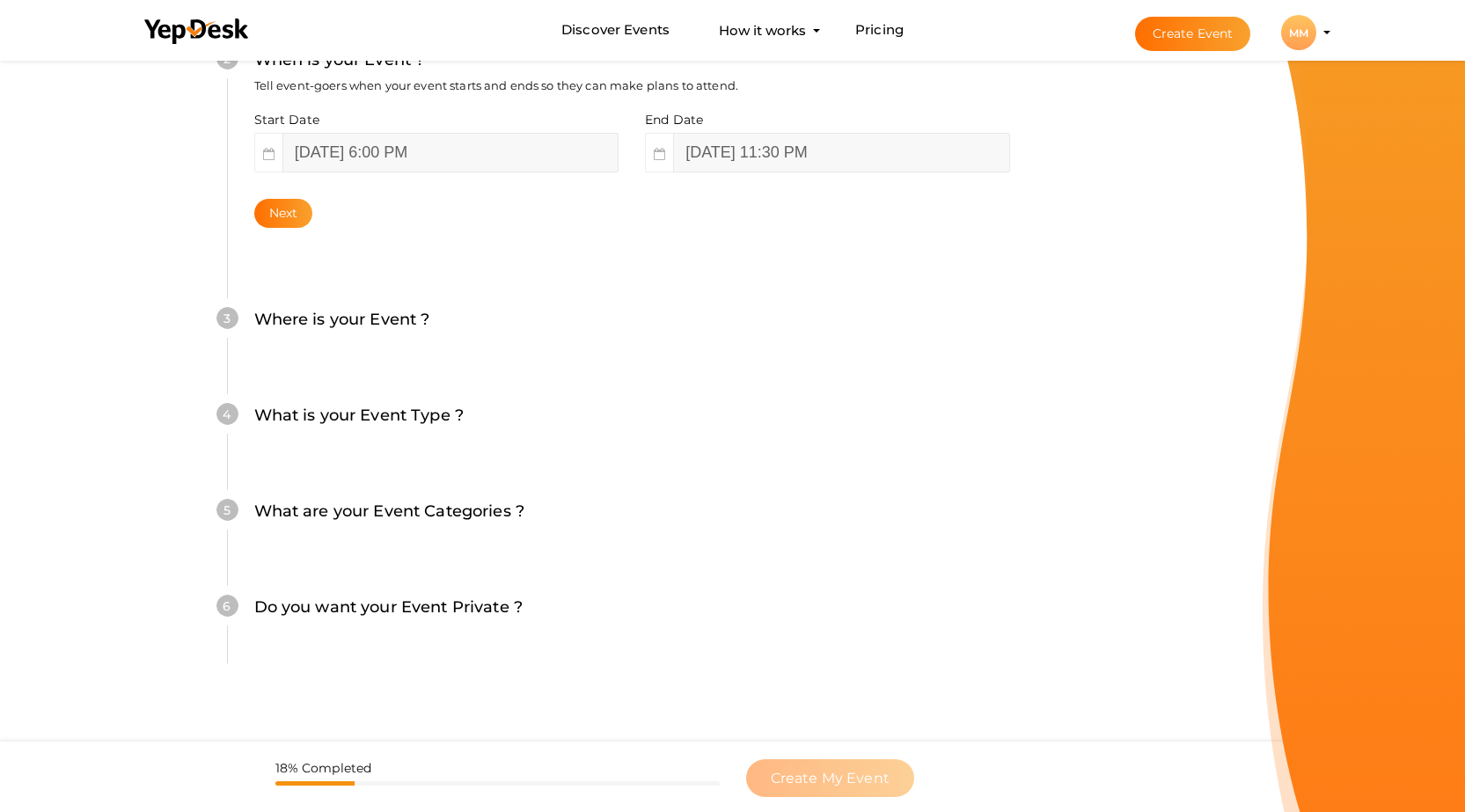
scroll to position [545, 0]
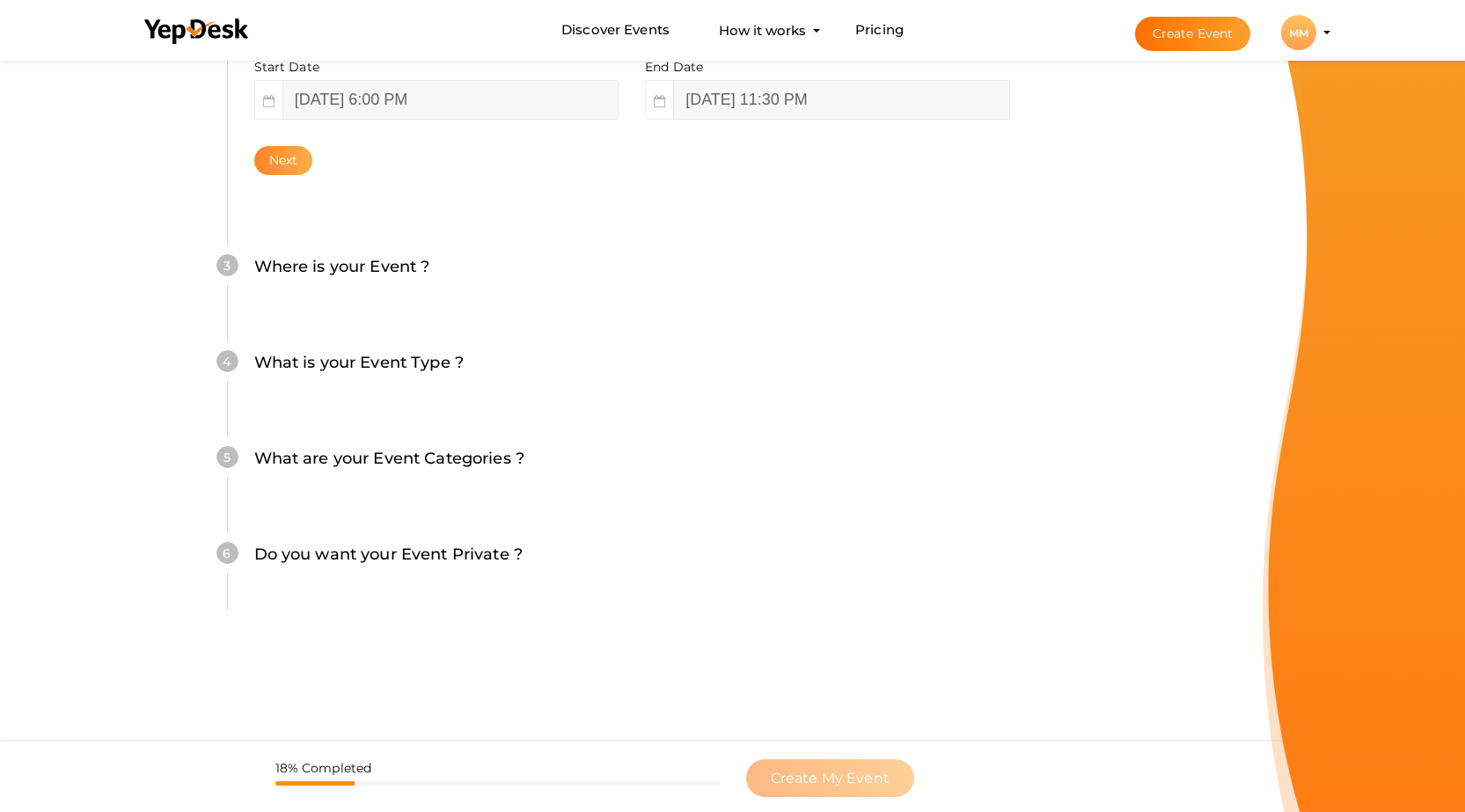
click at [271, 155] on button "Next" at bounding box center [283, 161] width 59 height 29
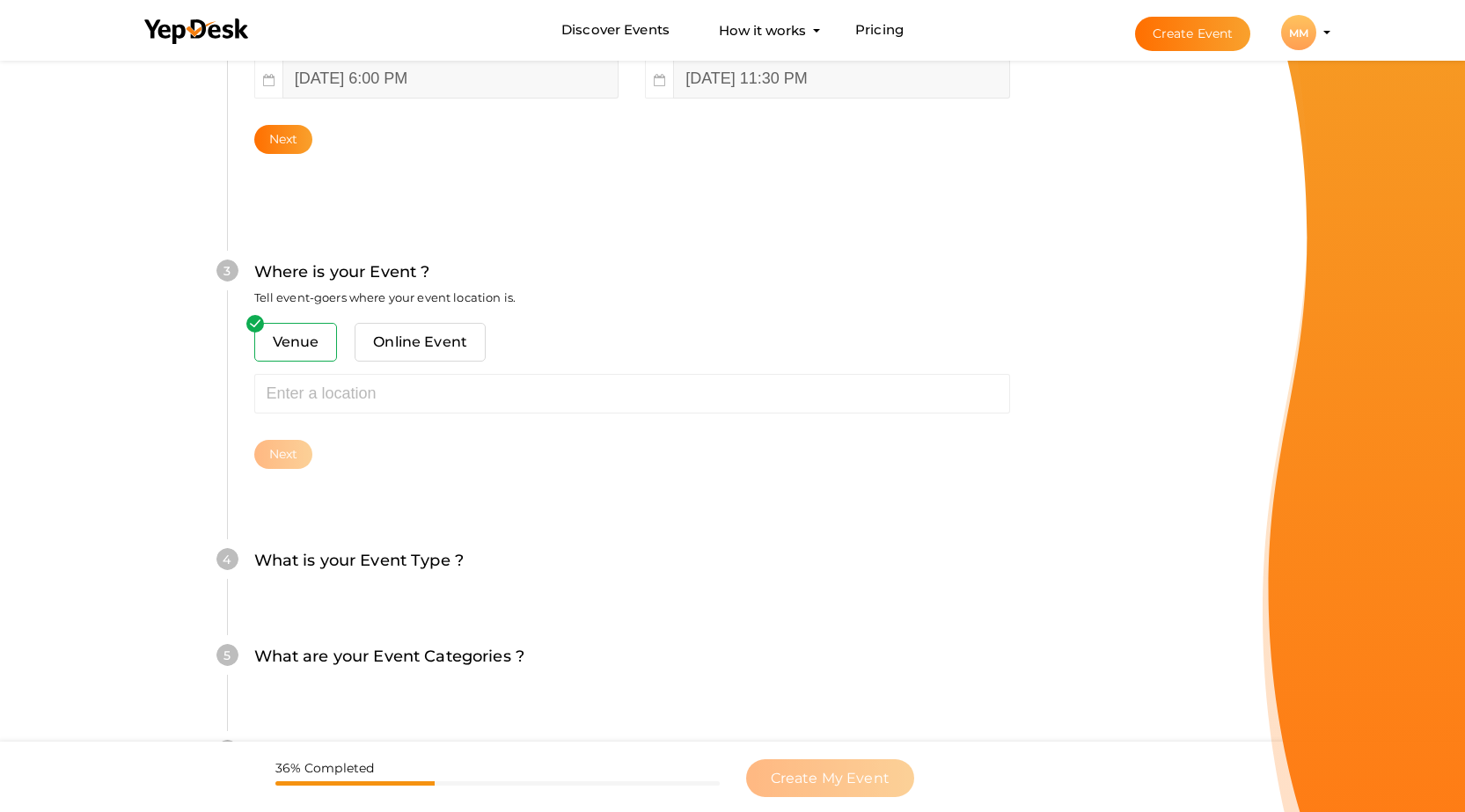
scroll to position [566, 0]
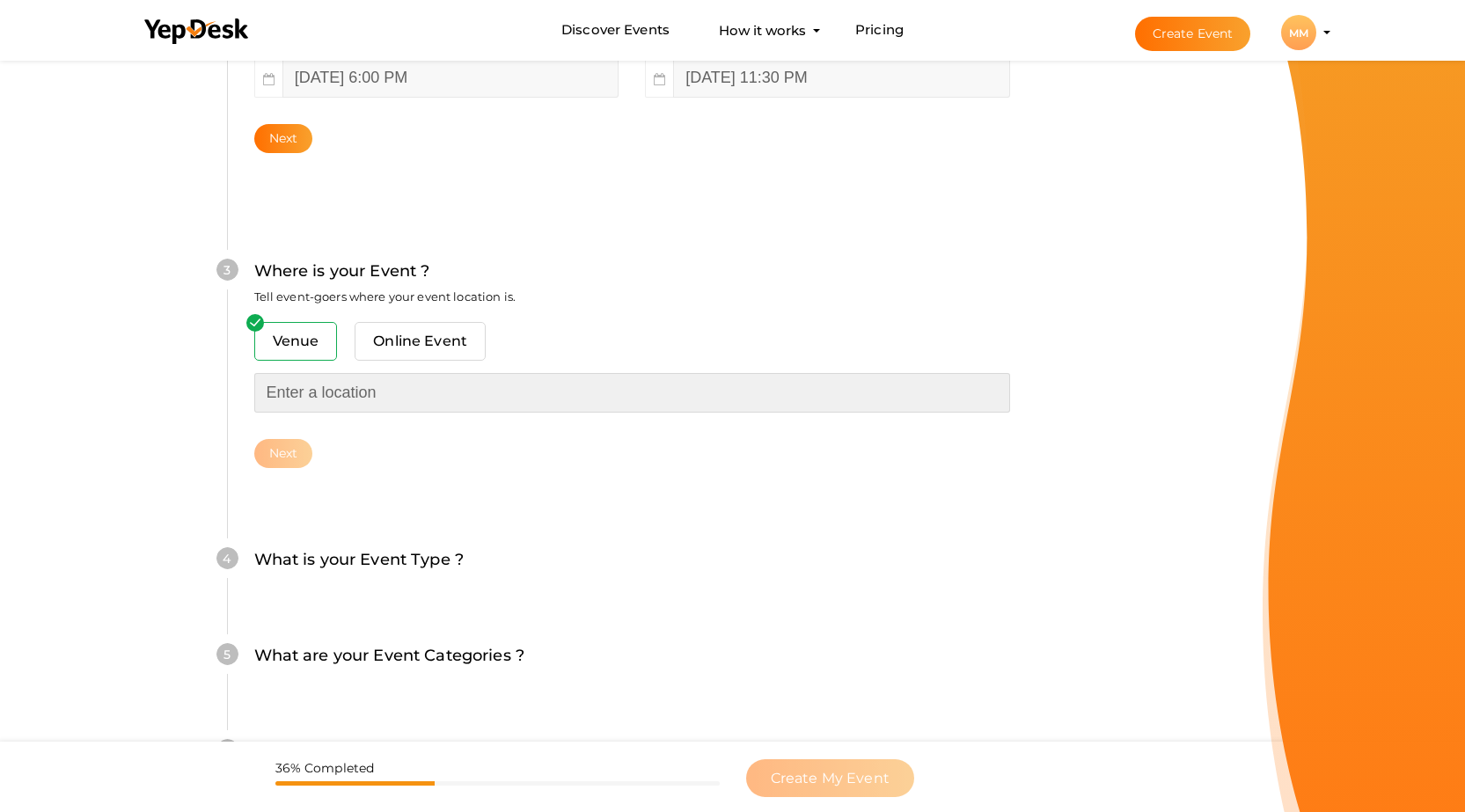
click at [335, 391] on input "text" at bounding box center [631, 393] width 756 height 39
click at [375, 400] on input "text" at bounding box center [631, 393] width 756 height 39
paste input "[GEOGRAPHIC_DATA], P.O-Maharishi Vidya Mandir, [GEOGRAPHIC_DATA]-226013 (UP)"
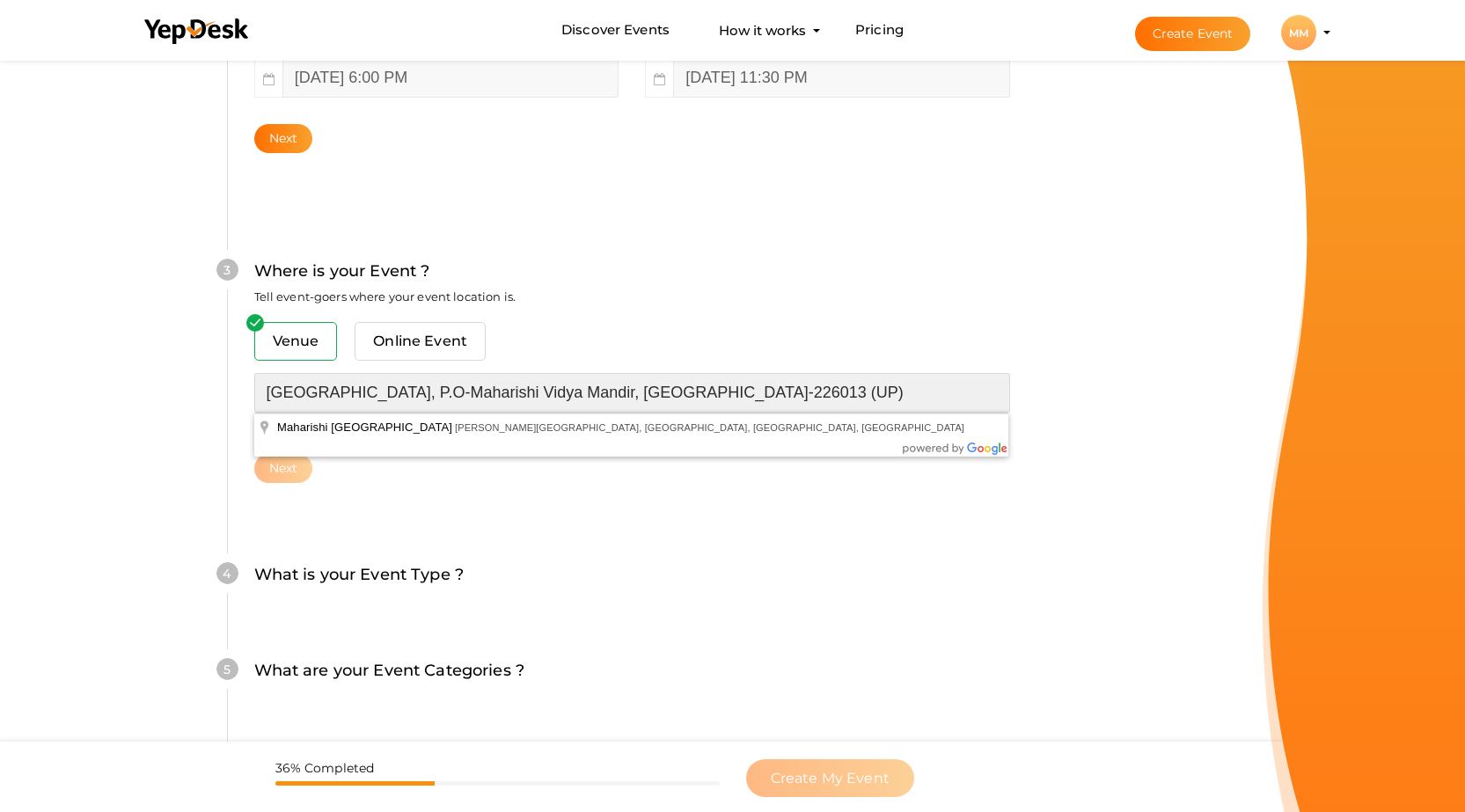
click at [267, 390] on input "[GEOGRAPHIC_DATA], P.O-Maharishi Vidya Mandir, [GEOGRAPHIC_DATA]-226013 (UP)" at bounding box center [631, 393] width 756 height 39
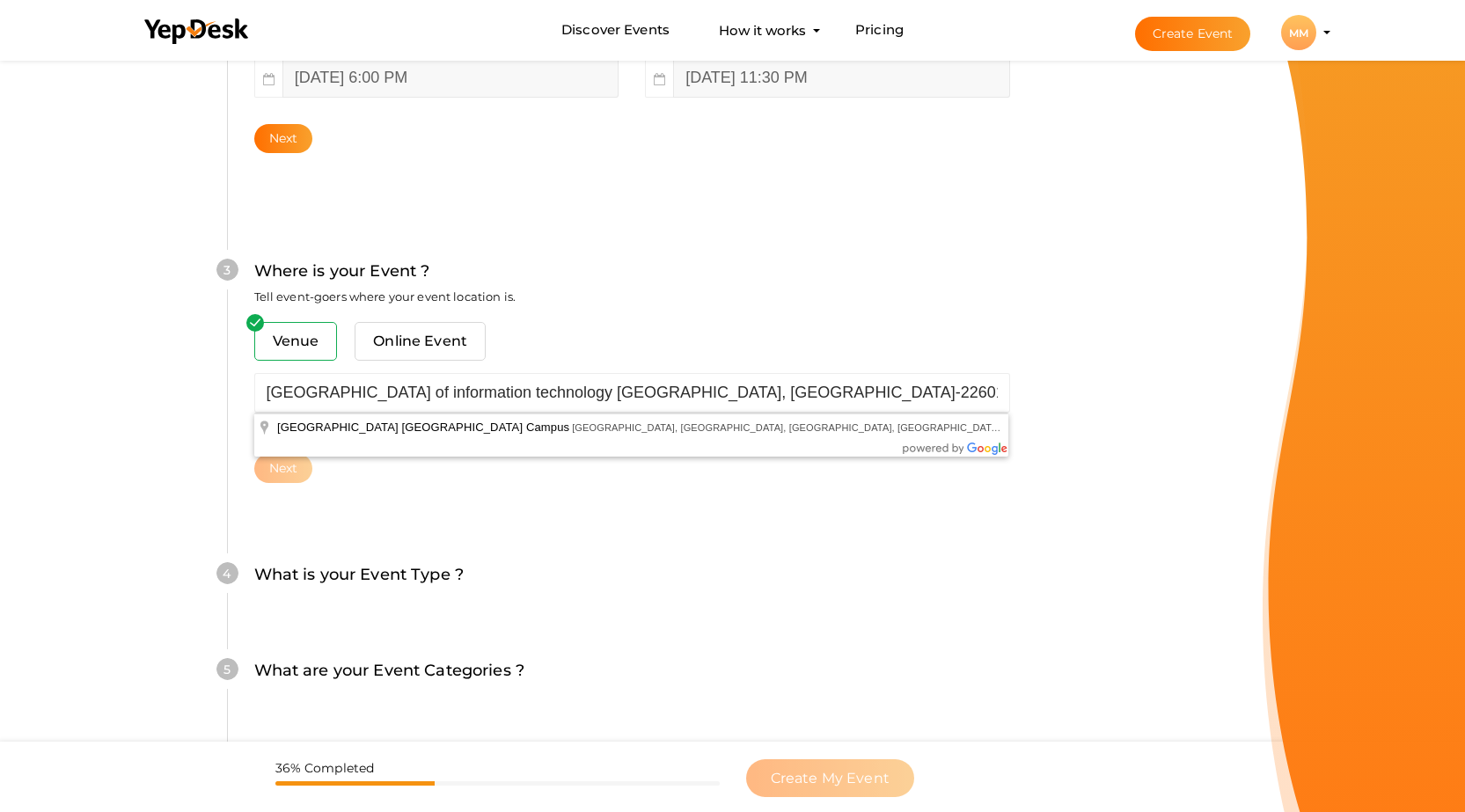
click at [643, 520] on div "3 Where is your Event ? Tell event-goers where your event location is. Venue On…" at bounding box center [632, 370] width 809 height 330
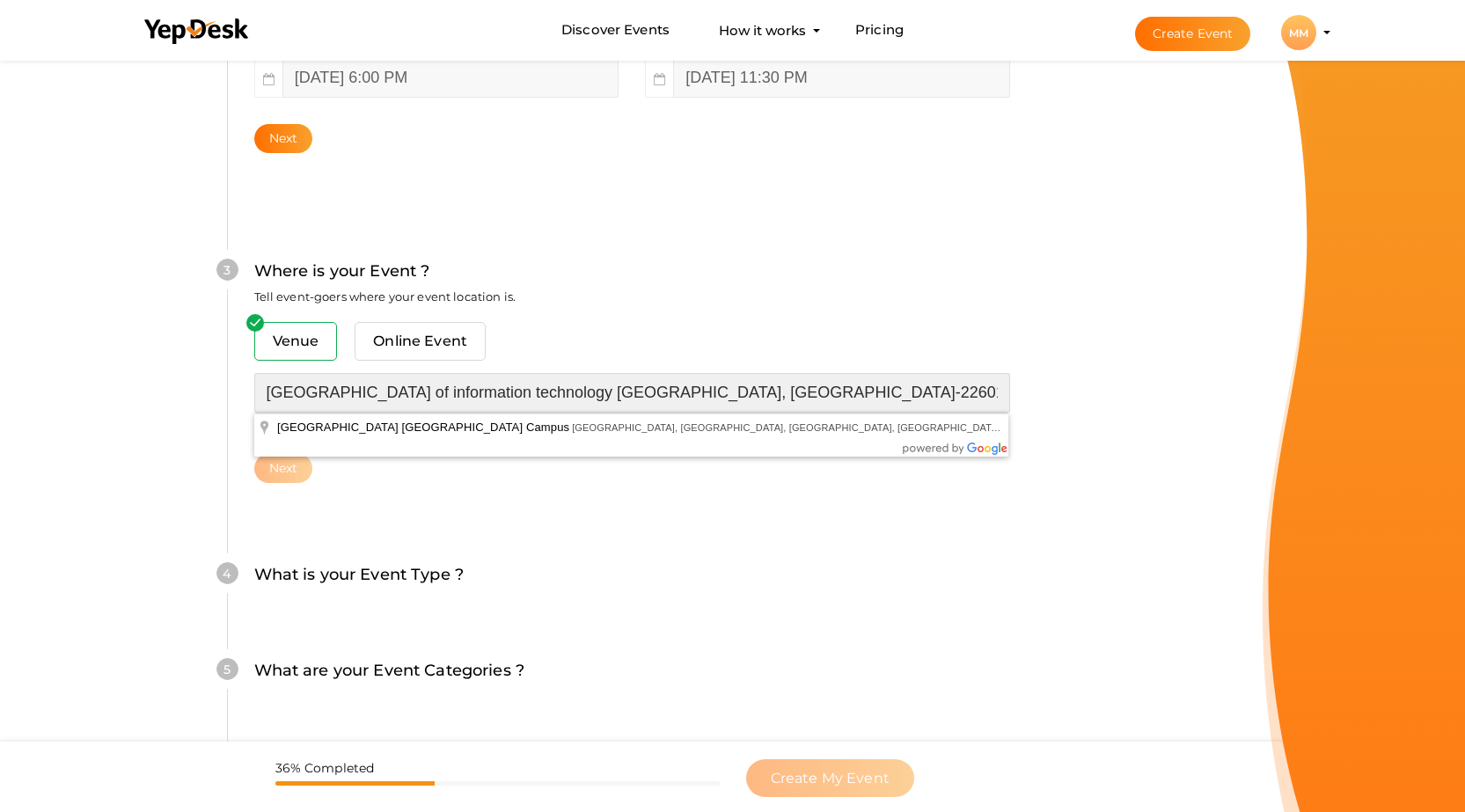
click at [470, 395] on input "[GEOGRAPHIC_DATA] of information technology [GEOGRAPHIC_DATA], [GEOGRAPHIC_DATA…" at bounding box center [631, 393] width 756 height 39
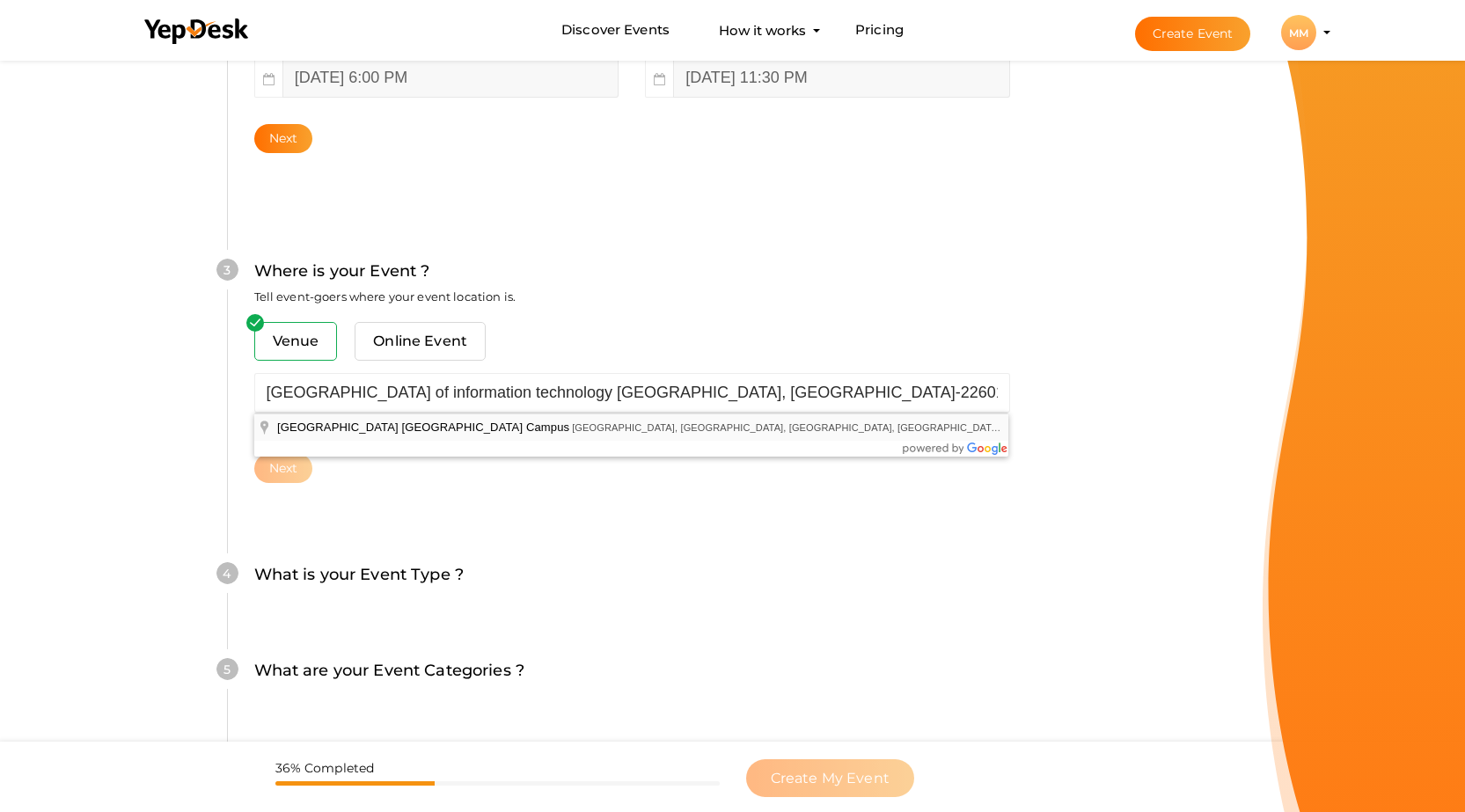
type input "[GEOGRAPHIC_DATA] [GEOGRAPHIC_DATA], [GEOGRAPHIC_DATA], [GEOGRAPHIC_DATA]"
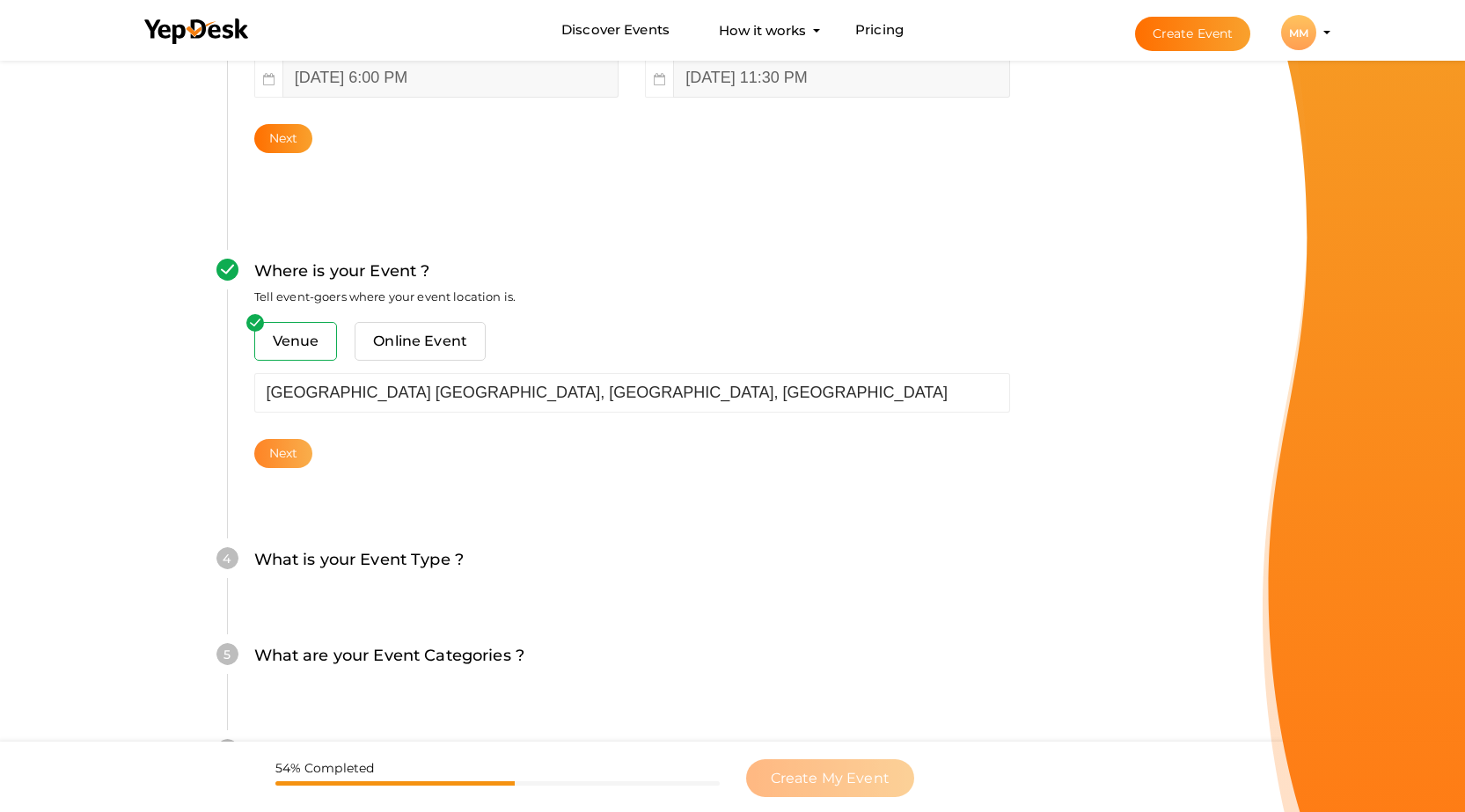
click at [288, 448] on button "Next" at bounding box center [283, 454] width 59 height 29
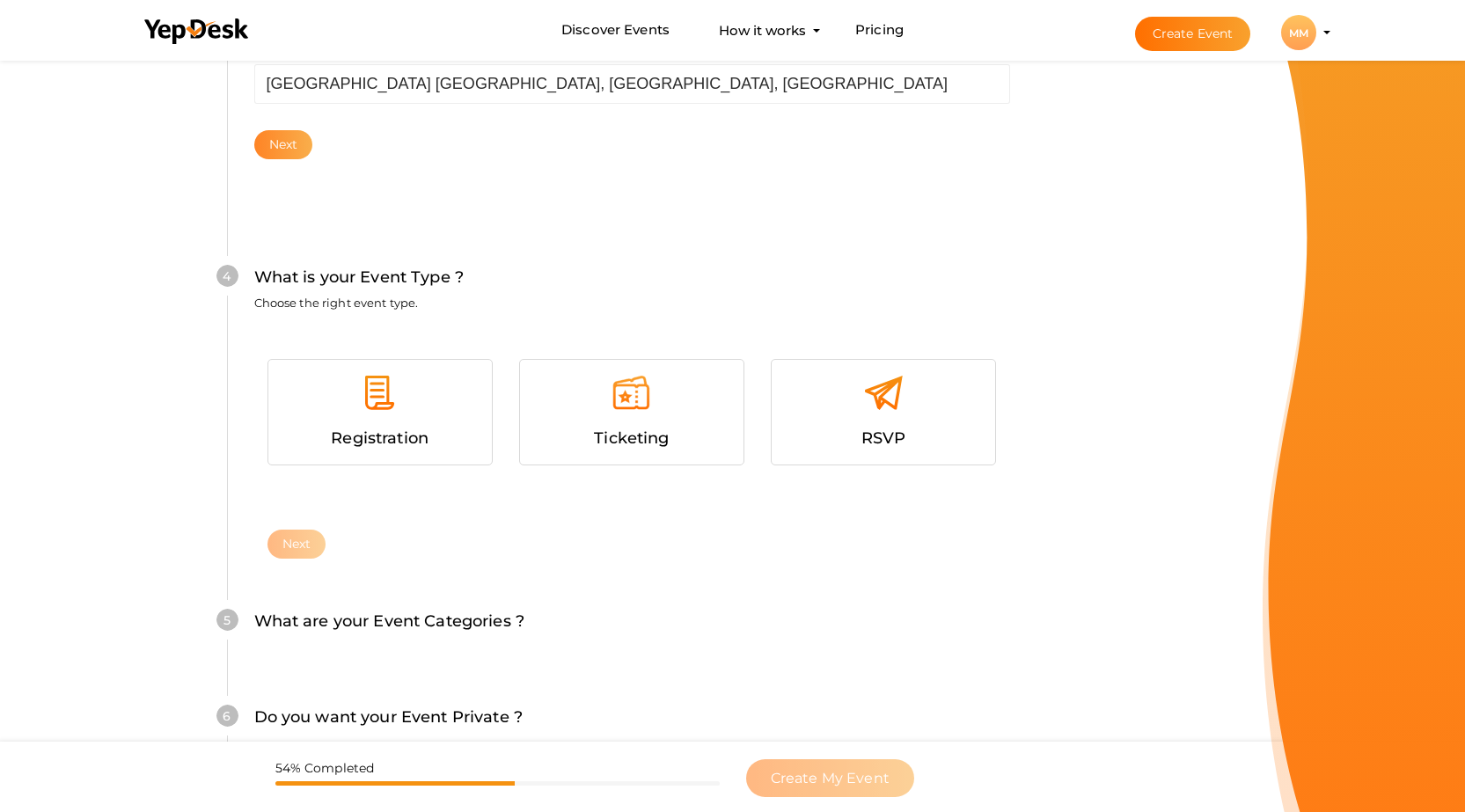
scroll to position [882, 0]
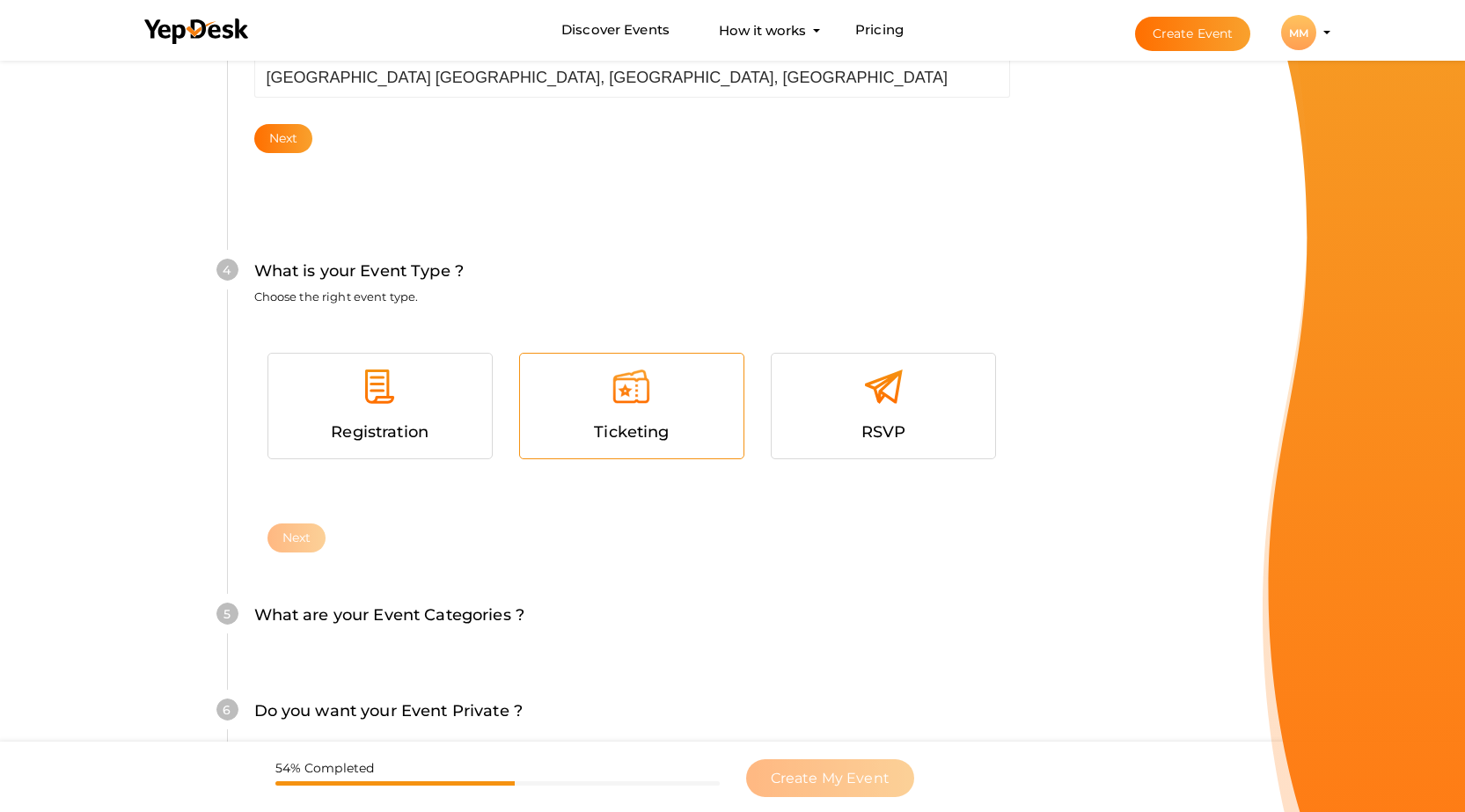
click at [618, 409] on div at bounding box center [631, 393] width 197 height 53
click at [333, 439] on span "Registration" at bounding box center [380, 432] width 98 height 20
click at [303, 542] on button "Next" at bounding box center [297, 538] width 59 height 29
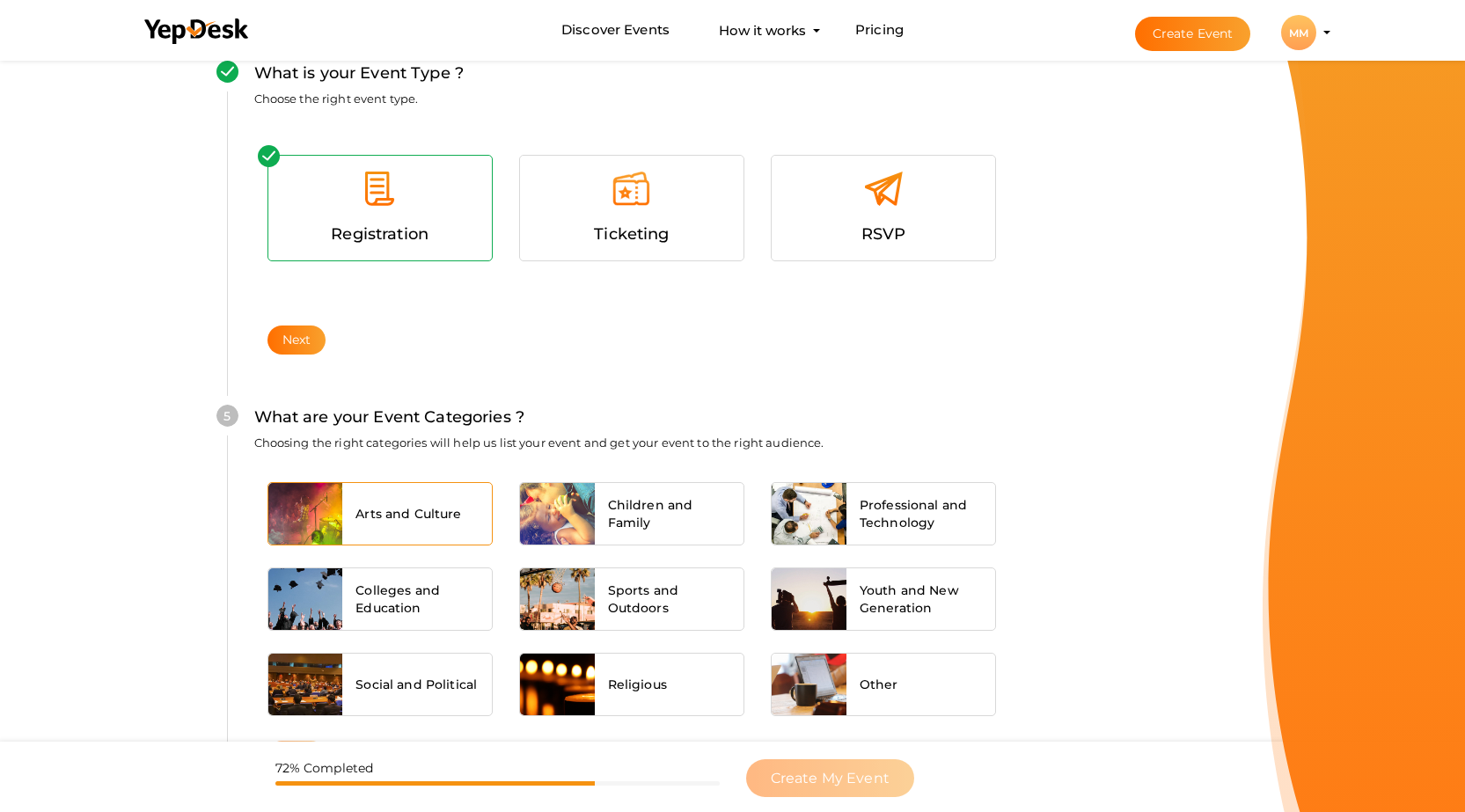
scroll to position [1252, 0]
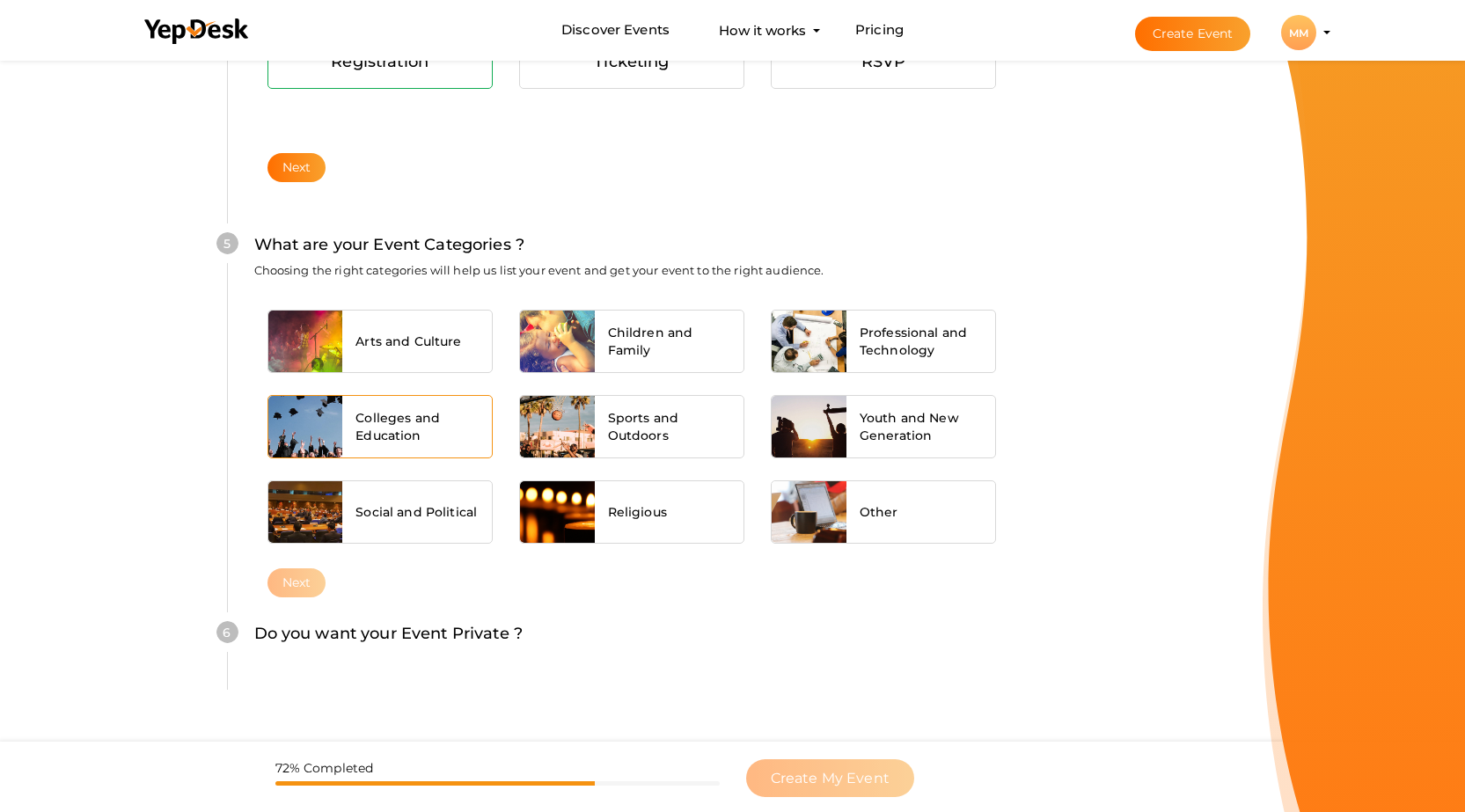
click at [395, 437] on span "Colleges and Education" at bounding box center [417, 426] width 123 height 35
click at [683, 434] on span "Sports and Outdoors" at bounding box center [669, 426] width 123 height 35
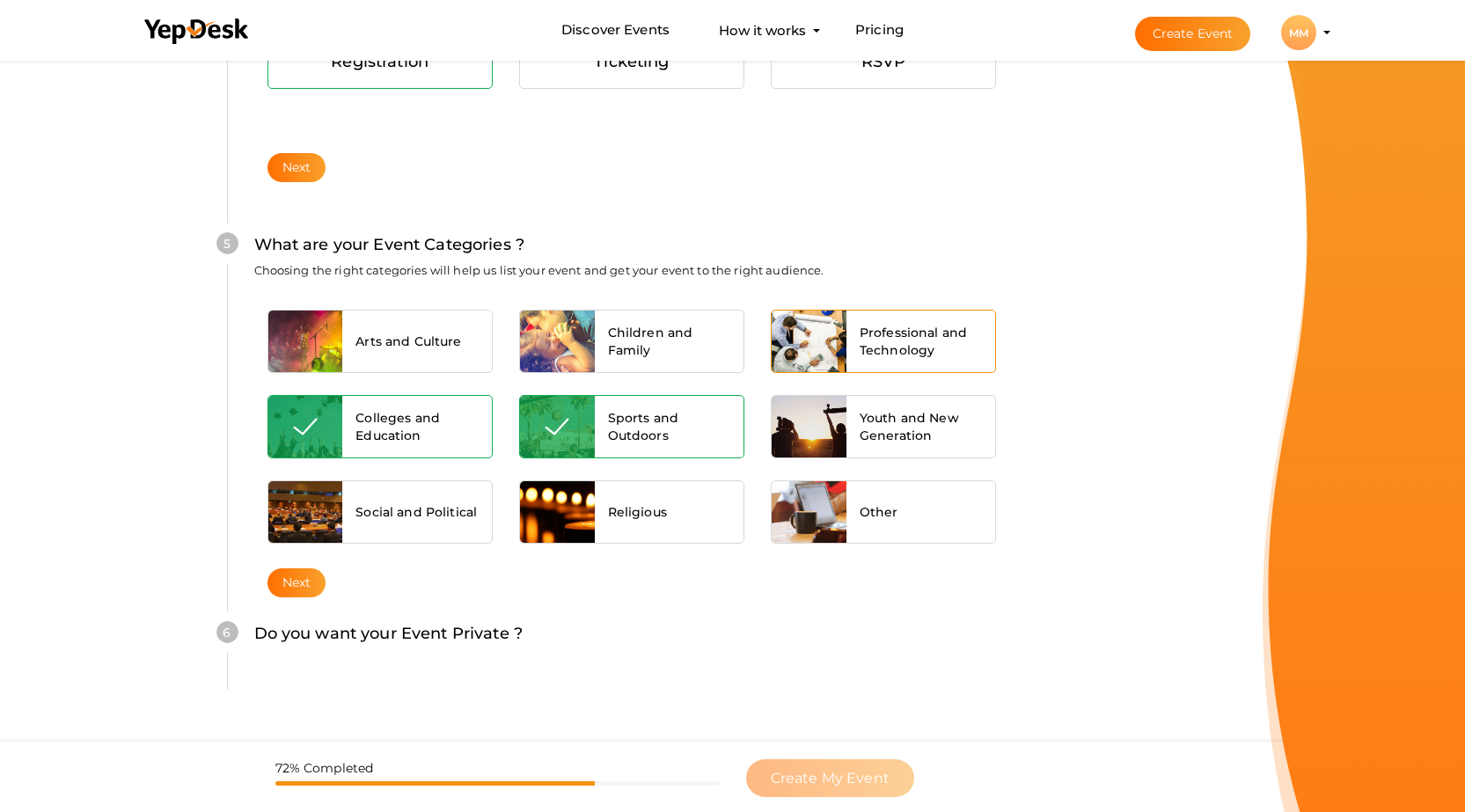
click at [933, 347] on span "Professional and Technology" at bounding box center [921, 341] width 123 height 35
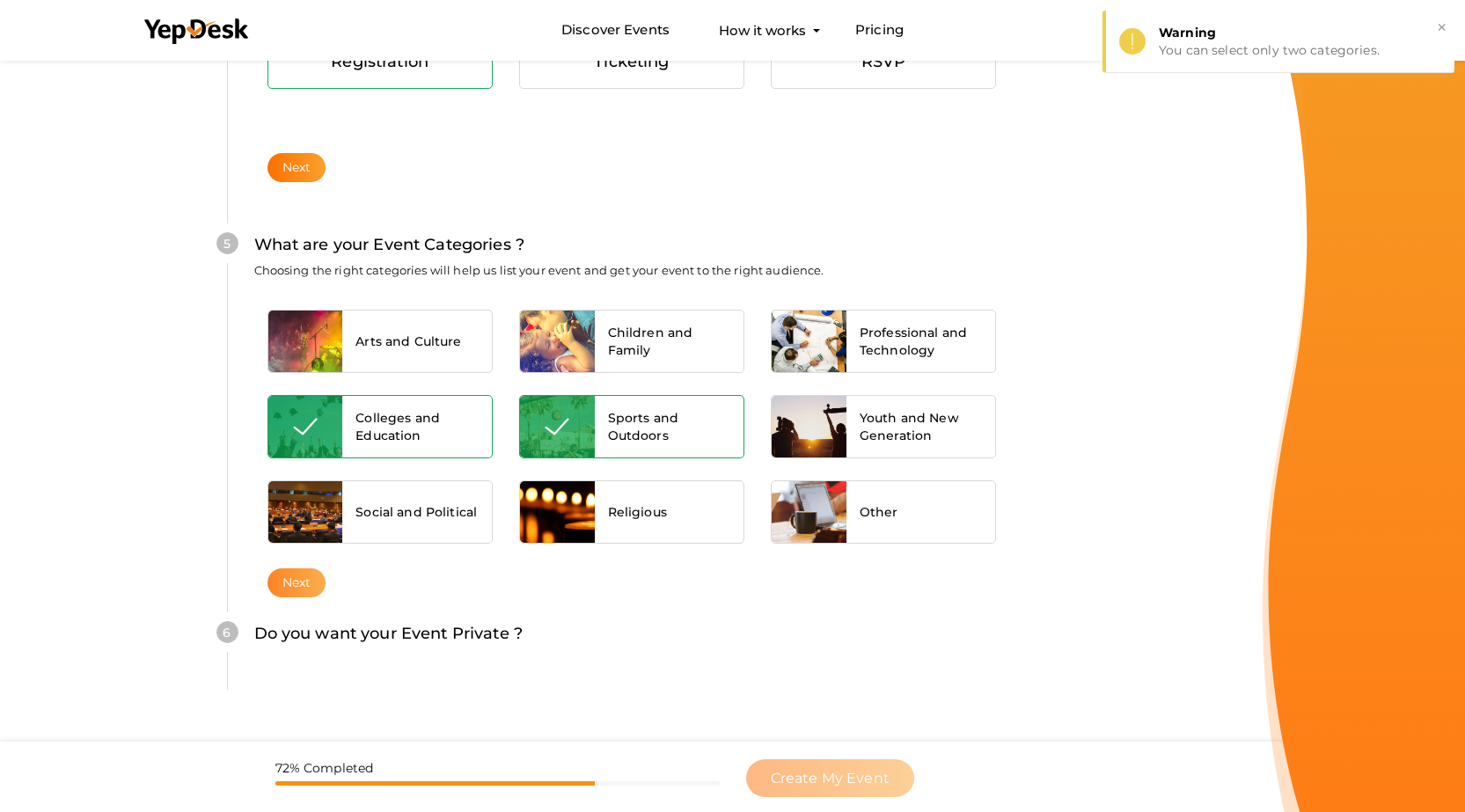
click at [279, 581] on button "Next" at bounding box center [297, 583] width 59 height 29
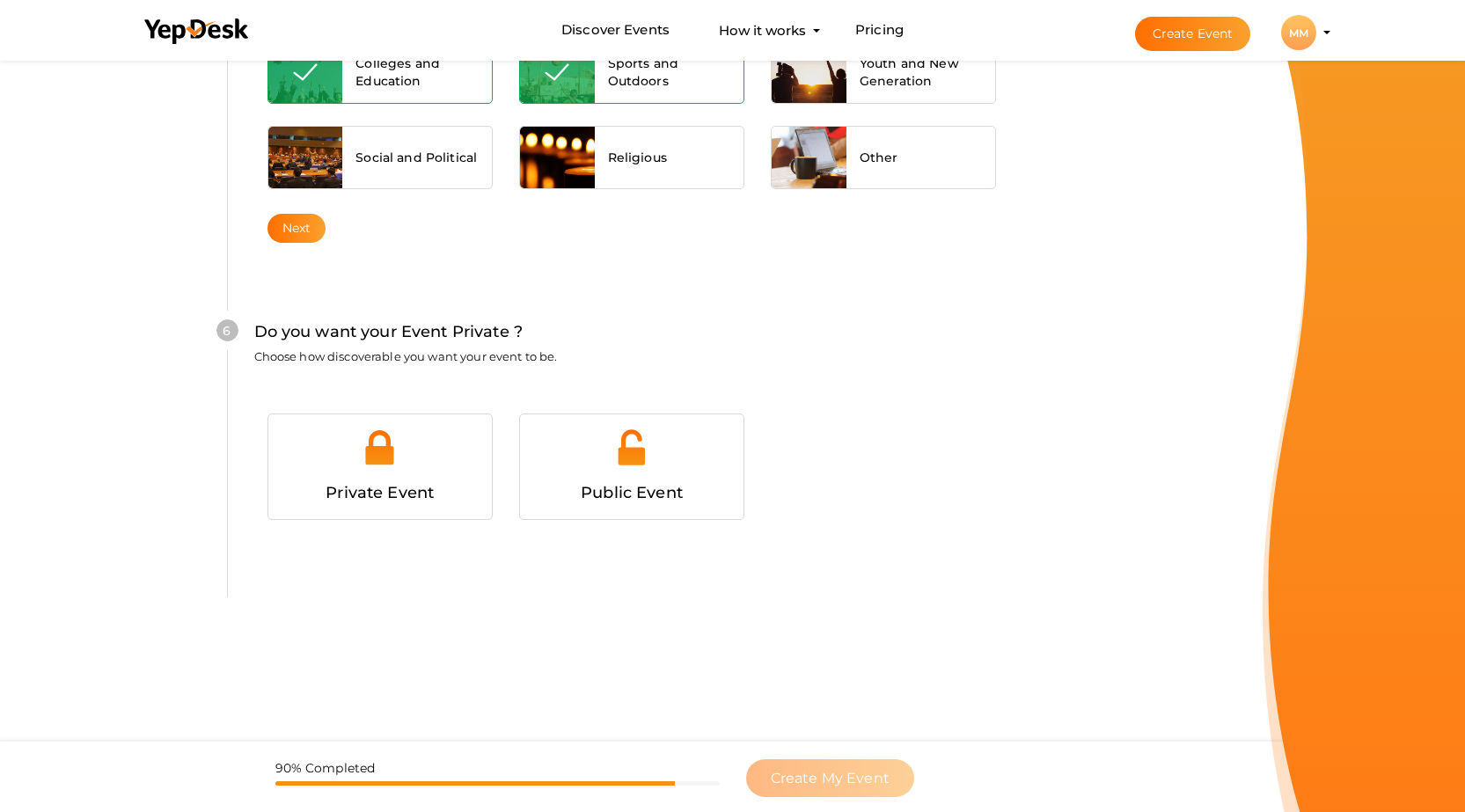
scroll to position [1545, 0]
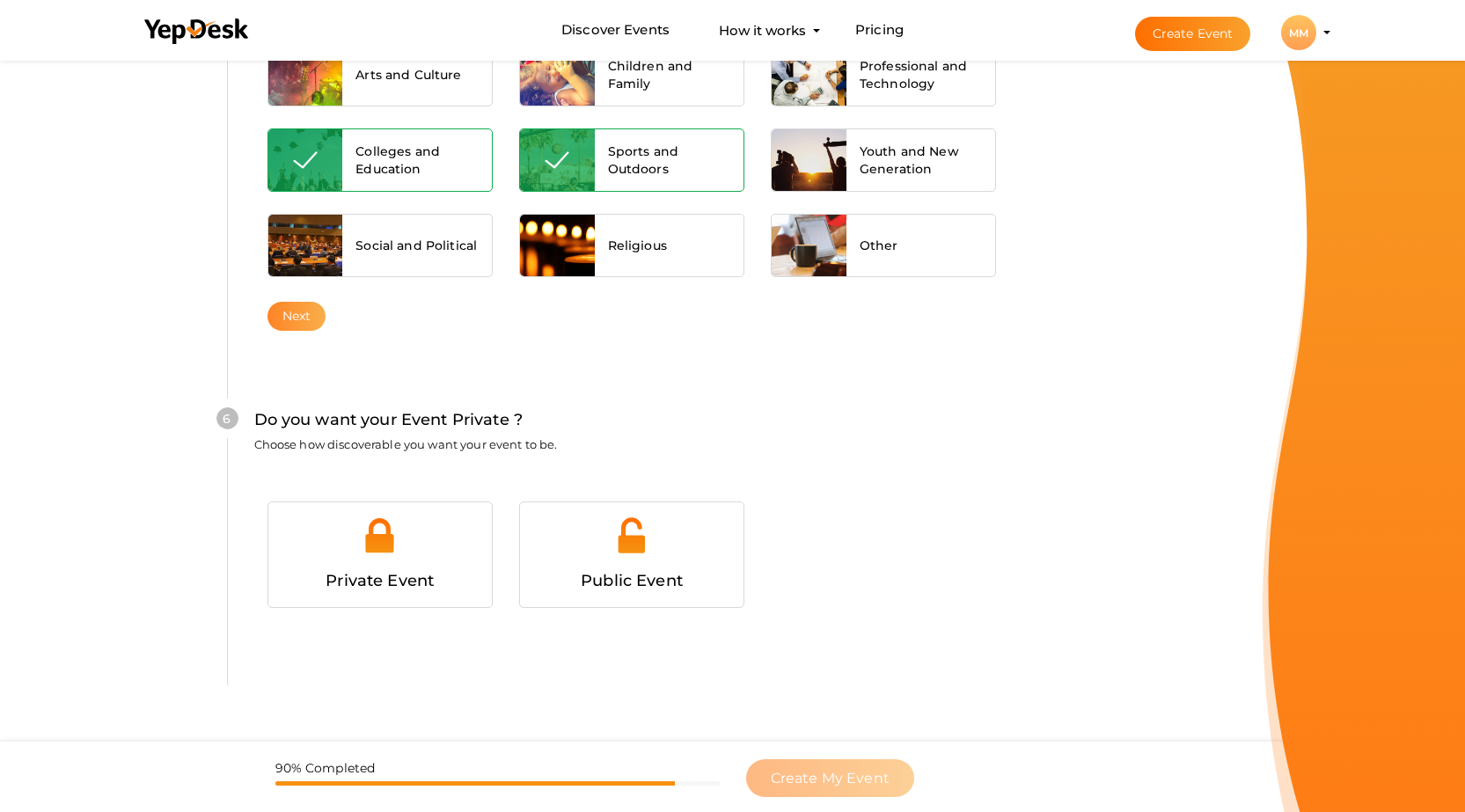
click at [297, 316] on button "Next" at bounding box center [297, 316] width 59 height 29
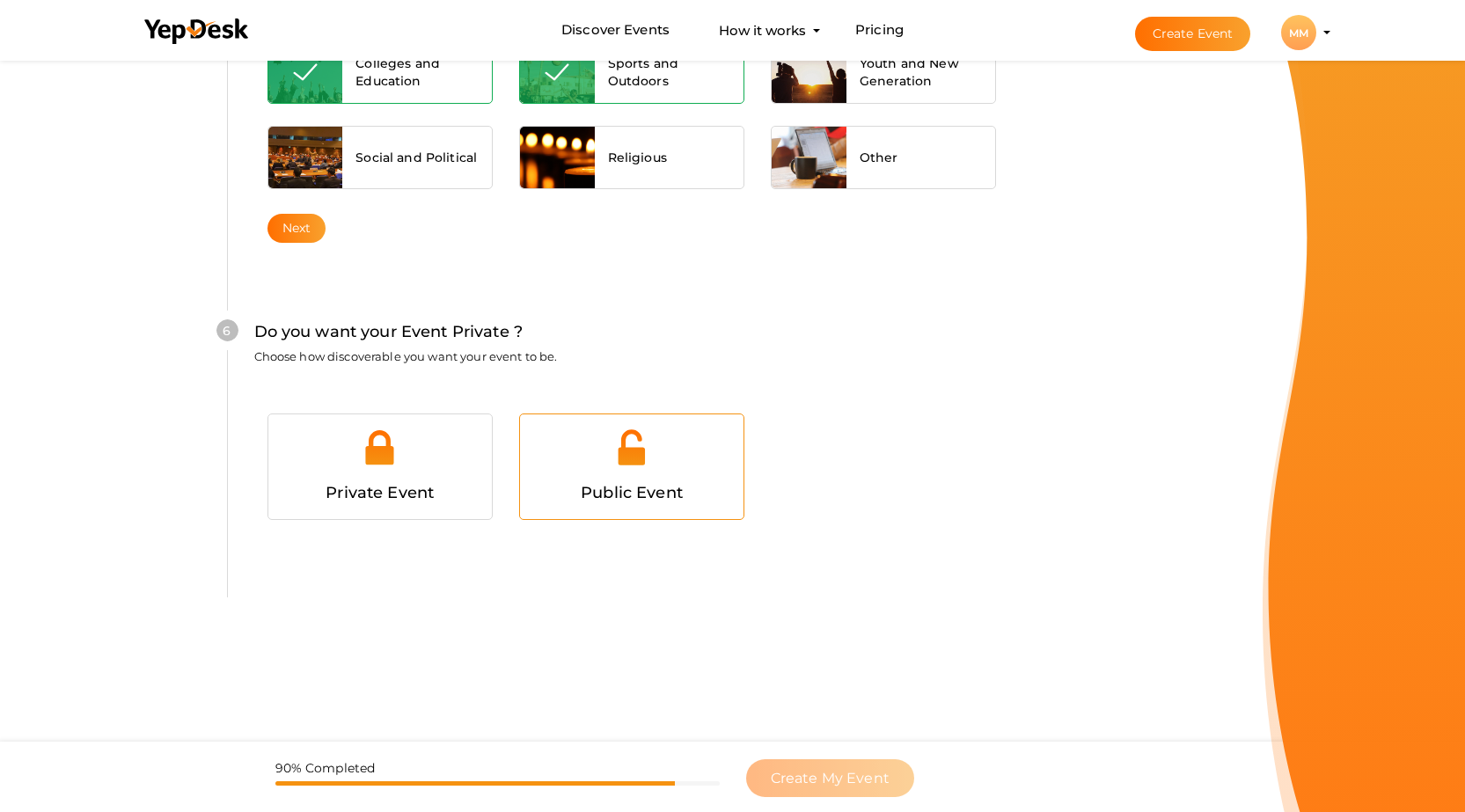
click at [593, 470] on div at bounding box center [631, 454] width 197 height 53
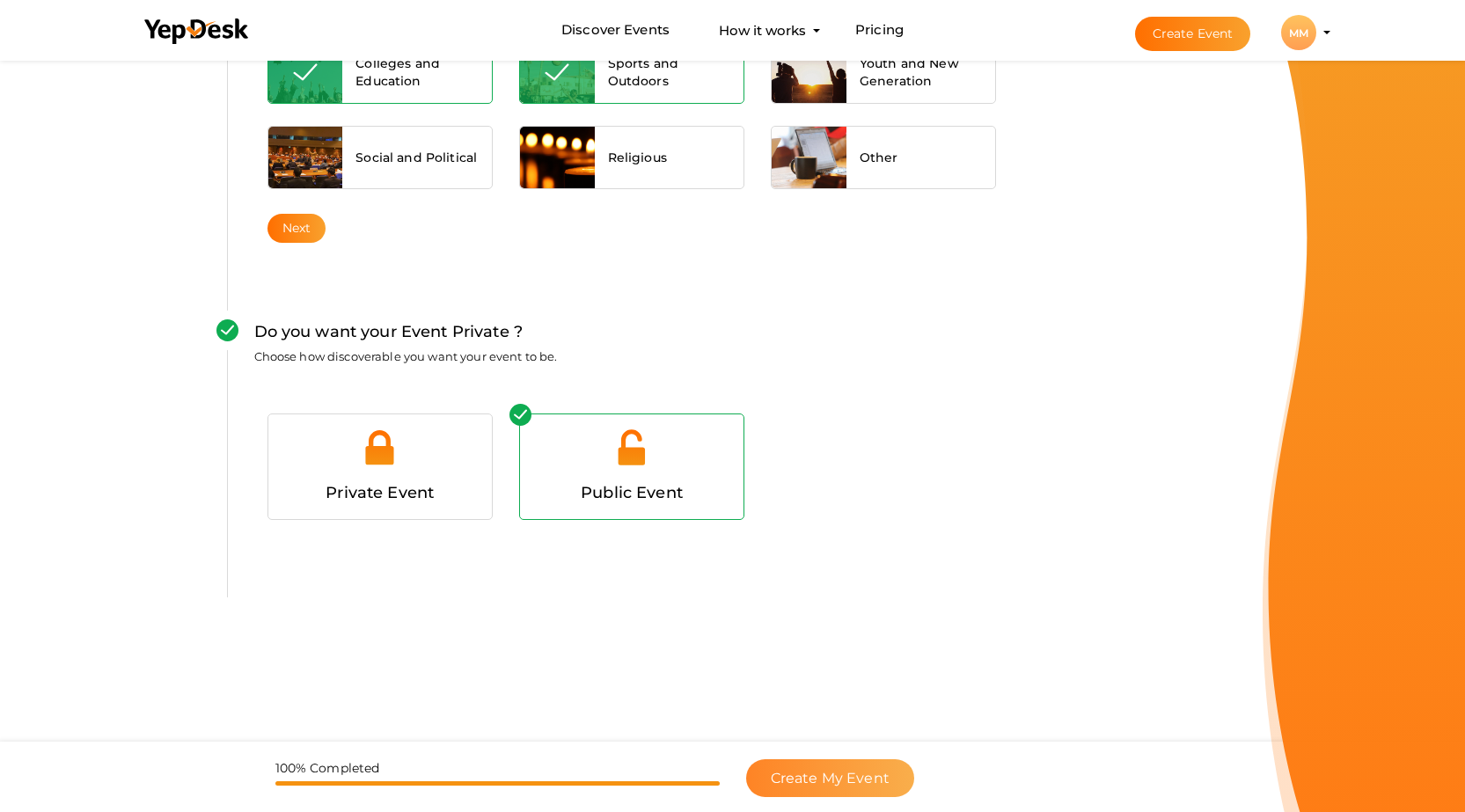
click at [813, 780] on span "Create My Event" at bounding box center [829, 778] width 119 height 17
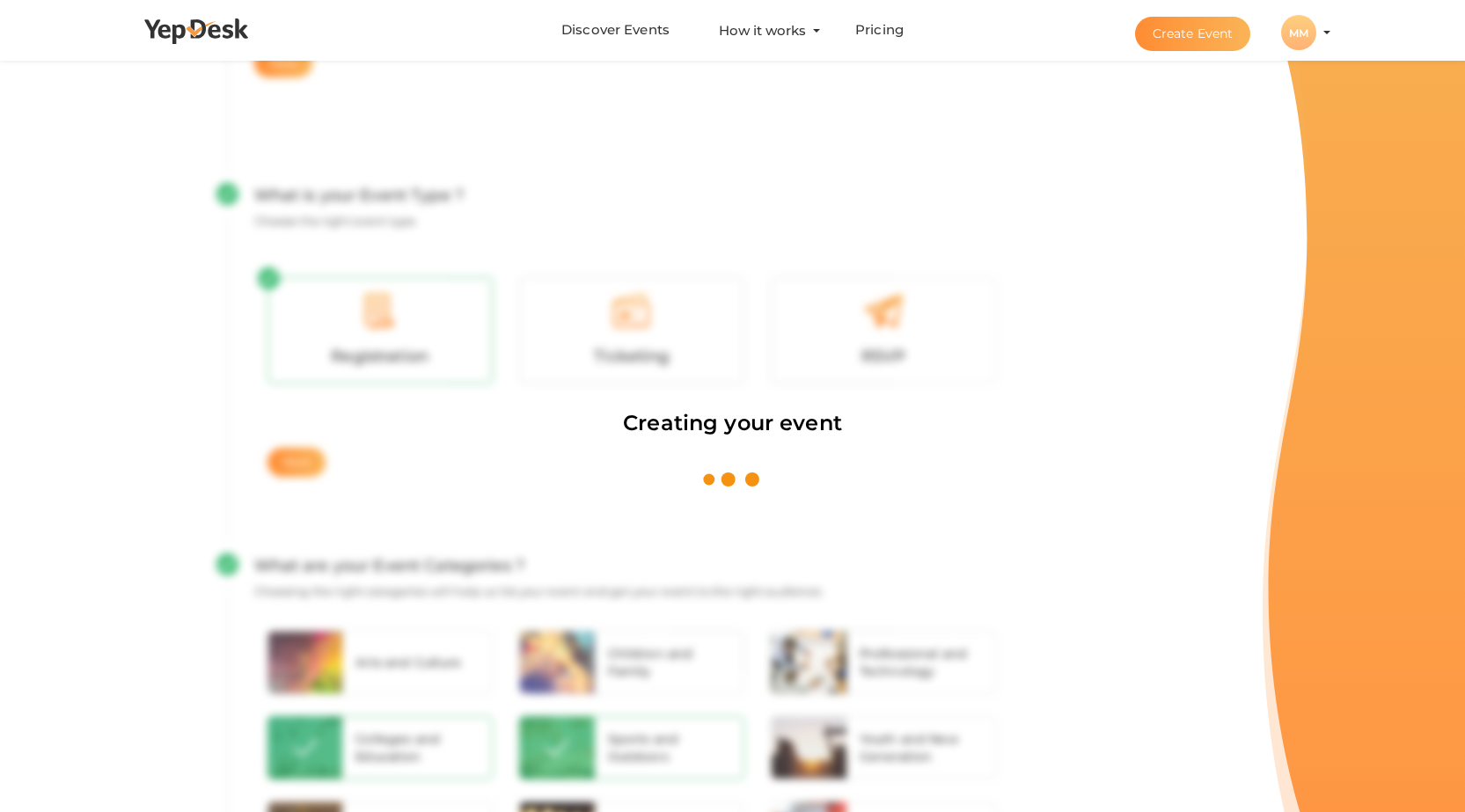
scroll to position [263, 0]
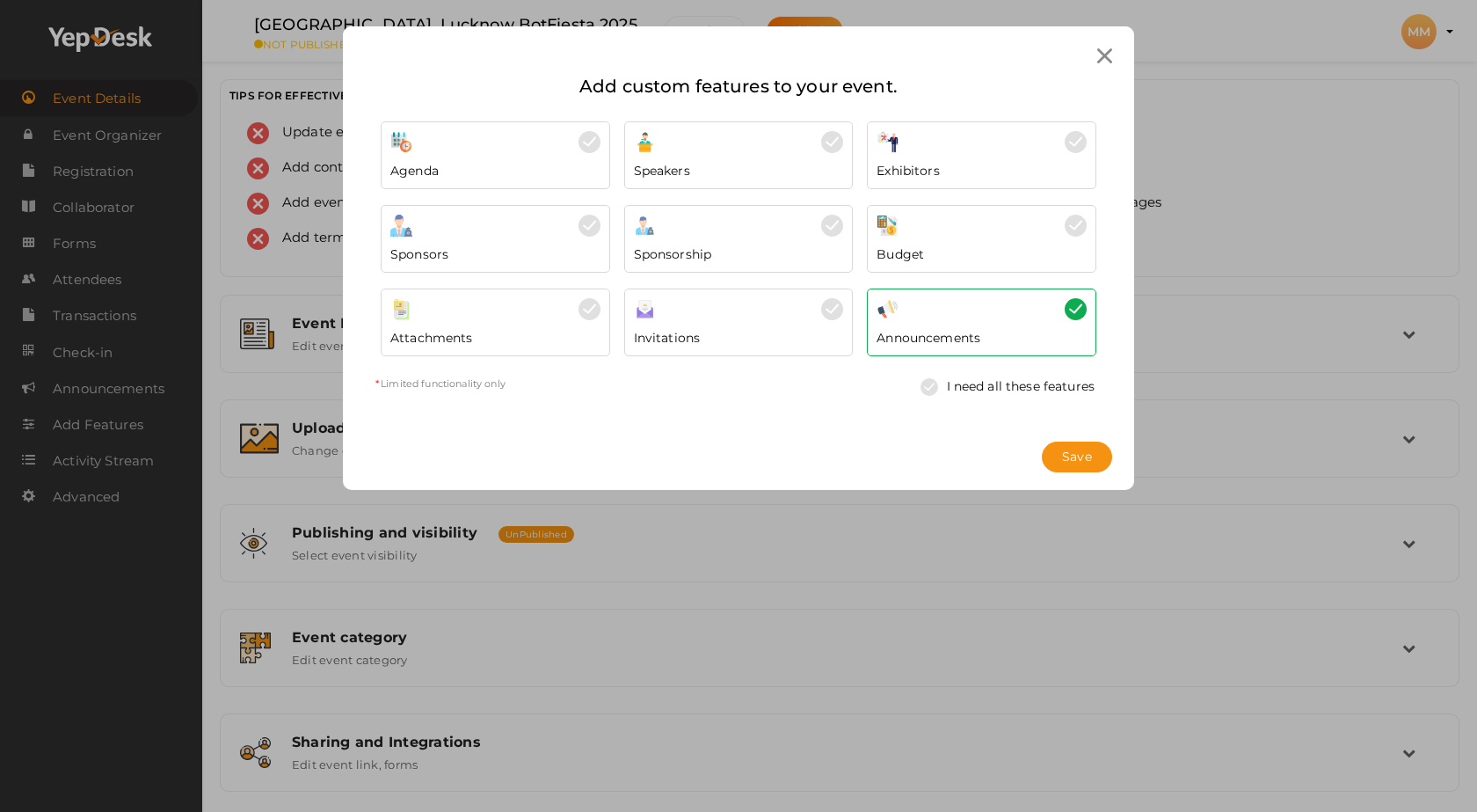
click at [1097, 50] on div at bounding box center [1104, 55] width 32 height 32
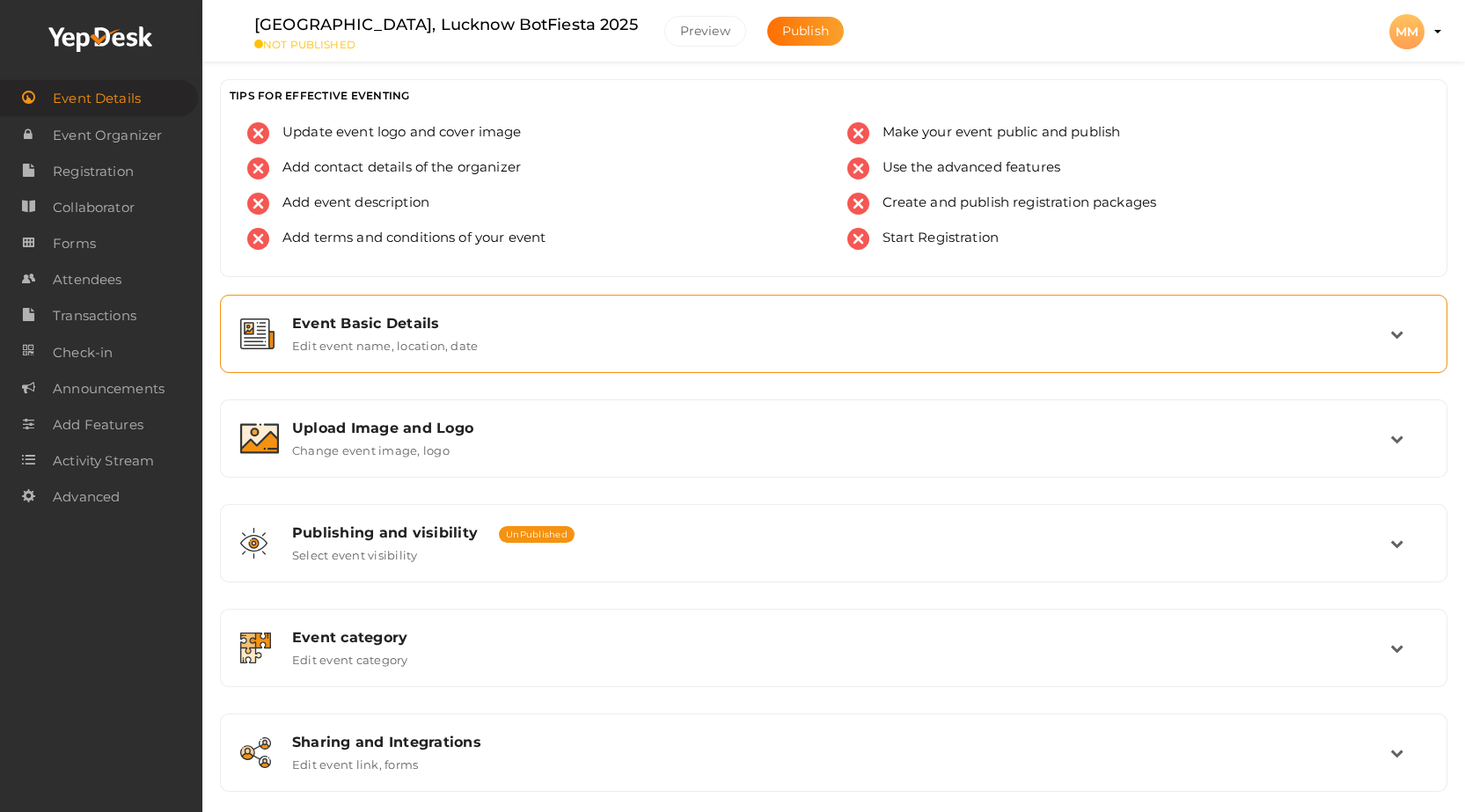
click at [368, 331] on div "Event Basic Details" at bounding box center [841, 322] width 1098 height 17
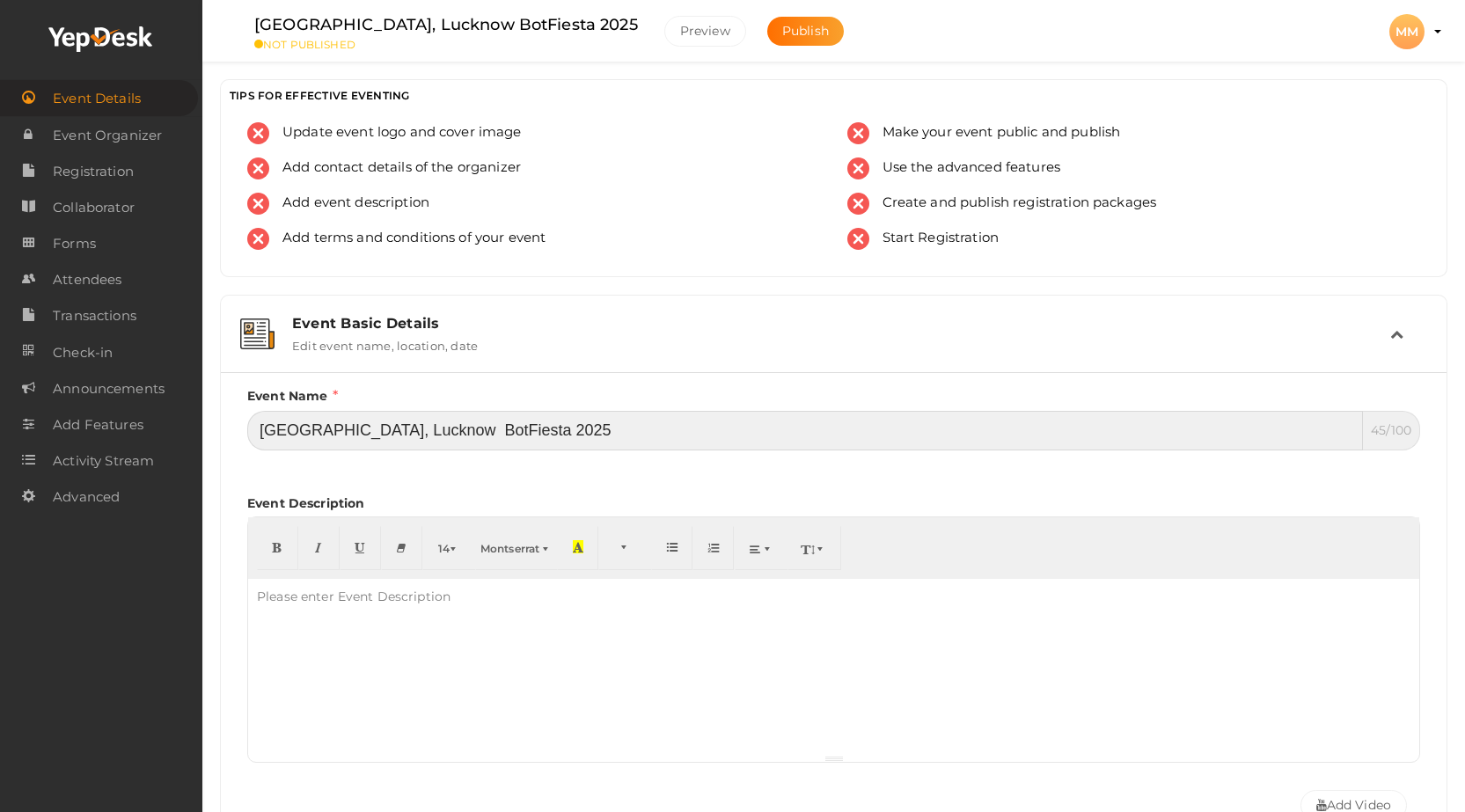
drag, startPoint x: 609, startPoint y: 432, endPoint x: 262, endPoint y: 433, distance: 347.0
click at [262, 433] on input "[GEOGRAPHIC_DATA], Lucknow BotFiesta 2025" at bounding box center [805, 430] width 1115 height 39
paste input "presents BotFiesta 2025 – [DATE] & [DATE]"
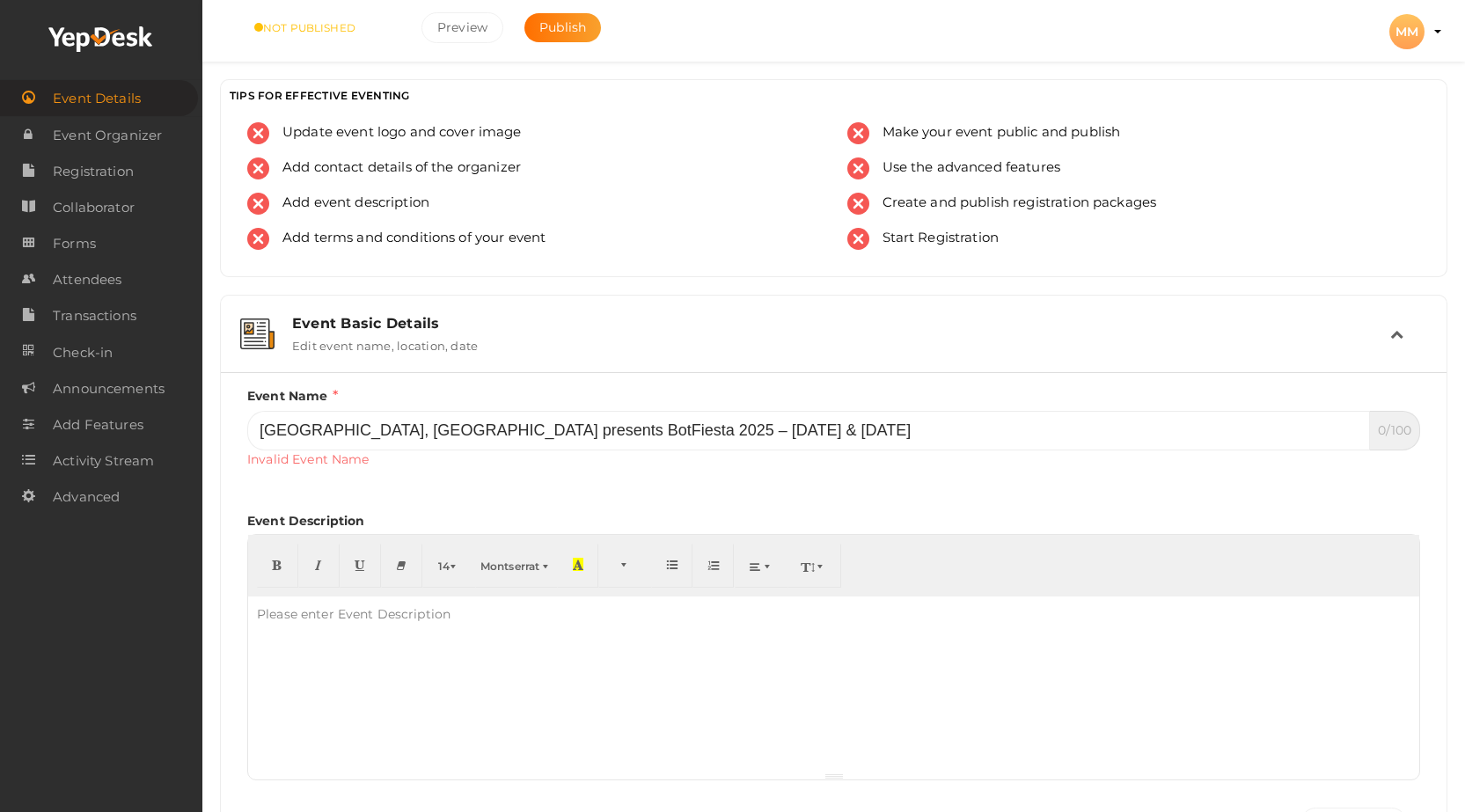
click at [516, 483] on div "Event Name [GEOGRAPHIC_DATA], [GEOGRAPHIC_DATA] presents BotFiesta 2025 – [DATE…" at bounding box center [833, 587] width 1173 height 403
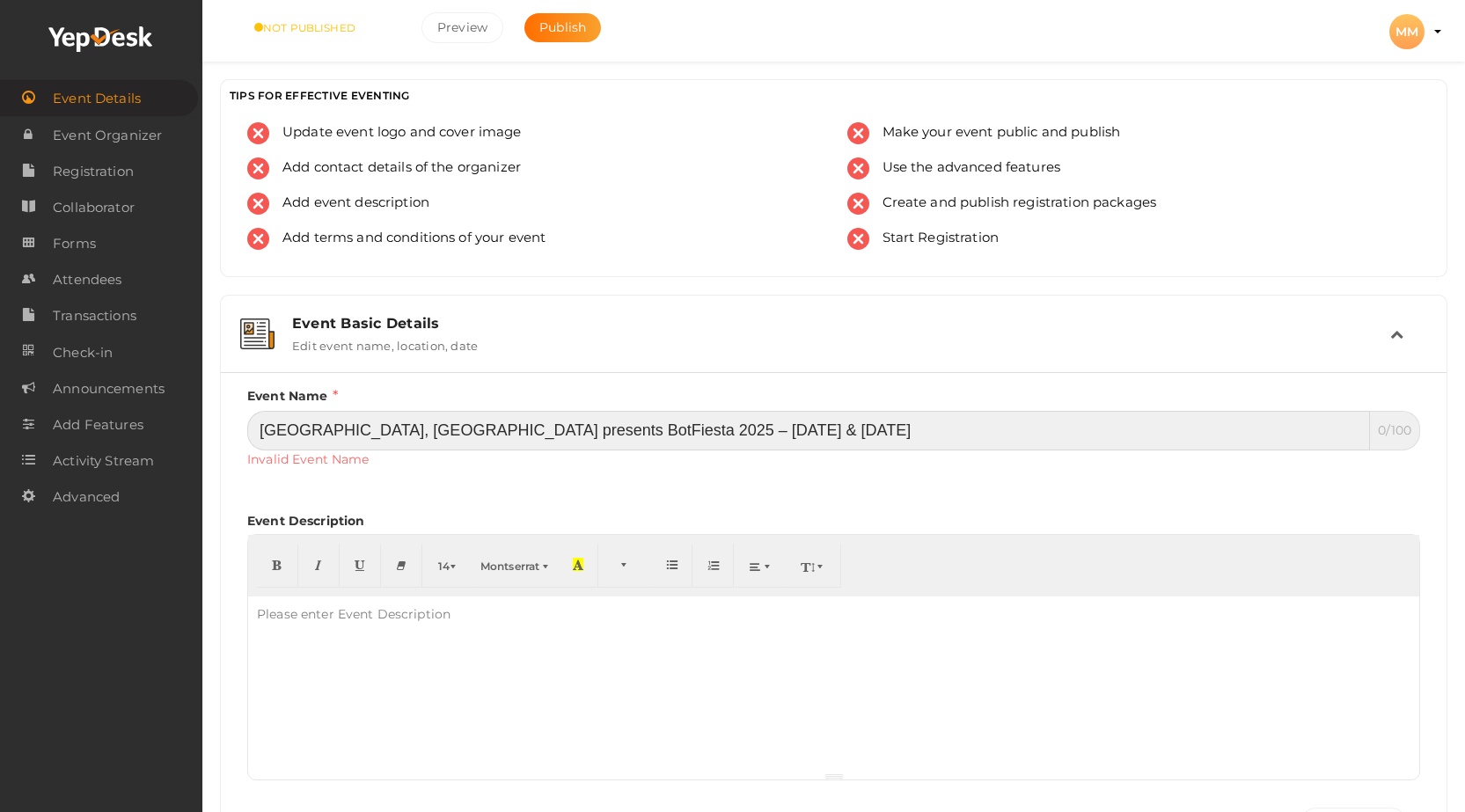
drag, startPoint x: 653, startPoint y: 433, endPoint x: 859, endPoint y: 432, distance: 206.0
click at [859, 432] on input "[GEOGRAPHIC_DATA], [GEOGRAPHIC_DATA] presents BotFiesta 2025 – [DATE] & [DATE]" at bounding box center [808, 430] width 1123 height 39
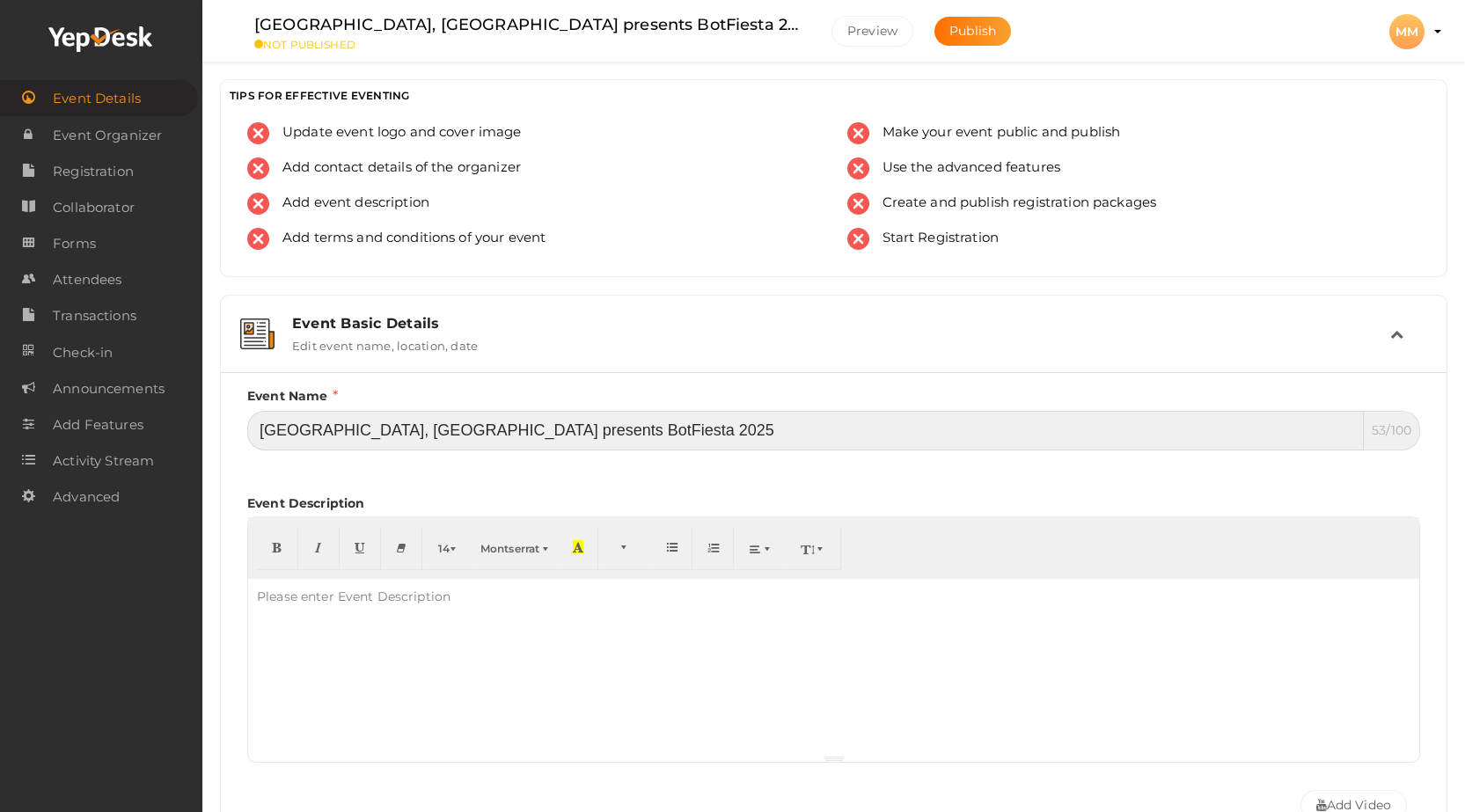
drag, startPoint x: 539, startPoint y: 428, endPoint x: 476, endPoint y: 426, distance: 63.0
click at [476, 426] on input "[GEOGRAPHIC_DATA], [GEOGRAPHIC_DATA] presents BotFiesta 2025" at bounding box center [805, 430] width 1116 height 39
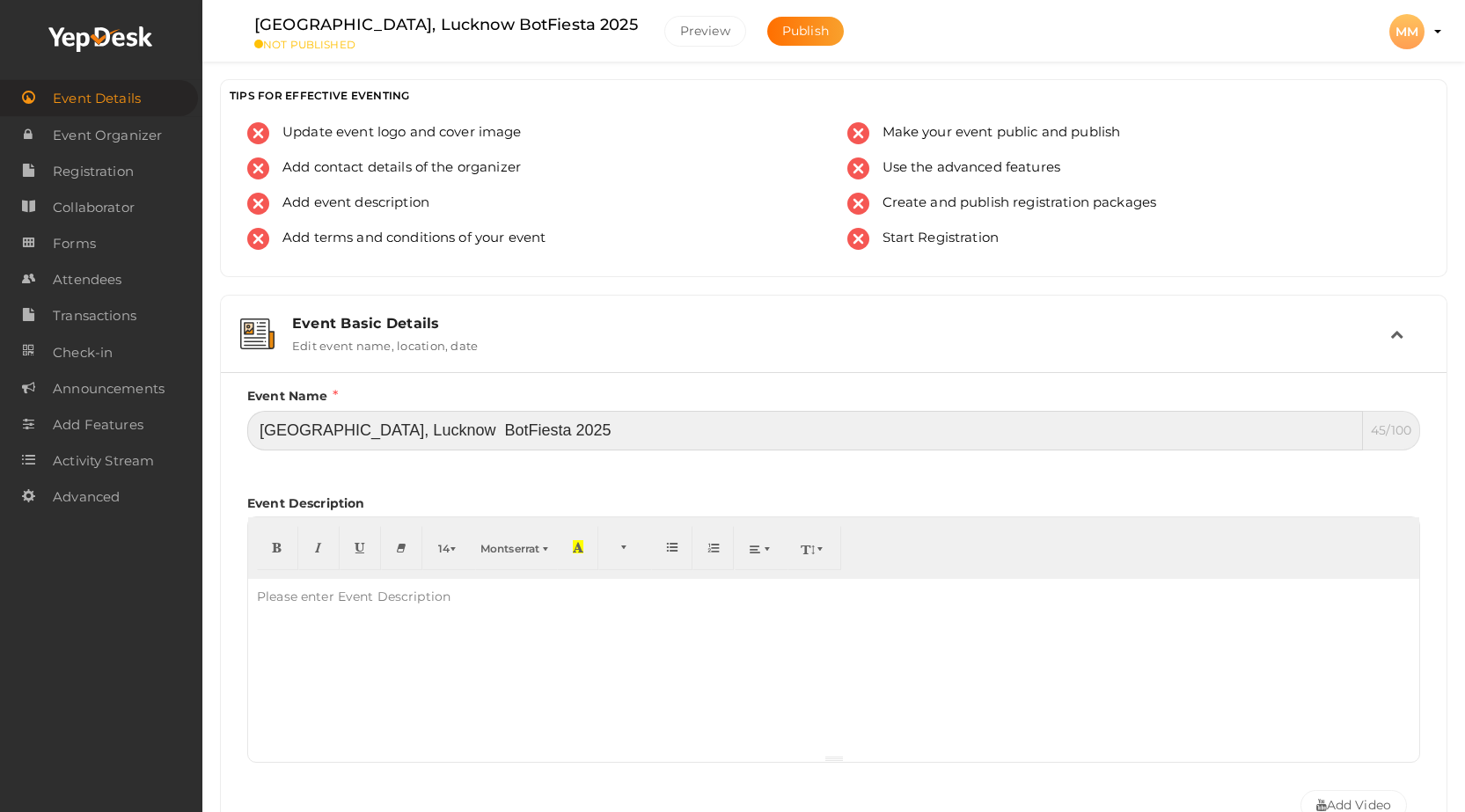
type input "[GEOGRAPHIC_DATA], Lucknow BotFiesta 2025"
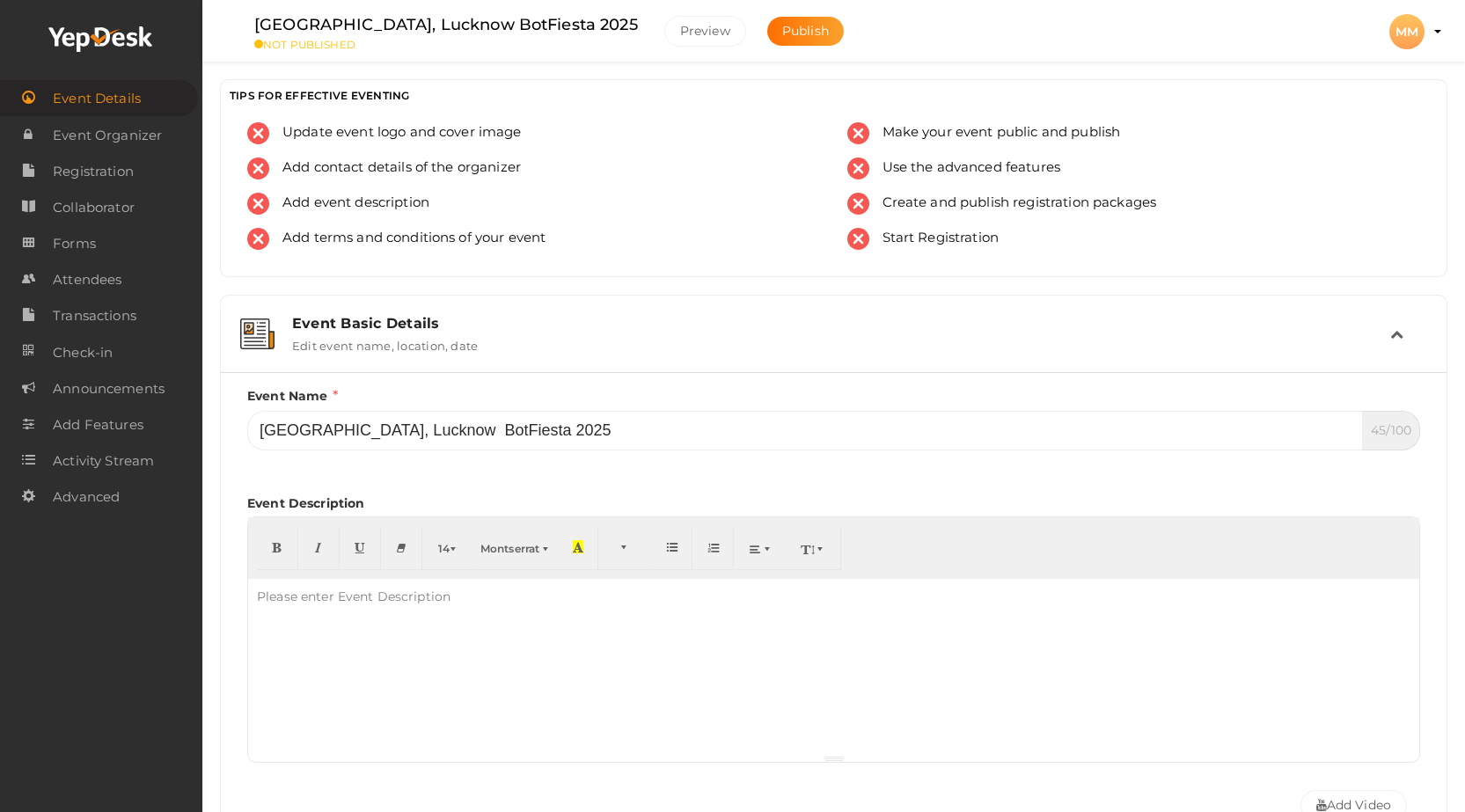
click at [610, 473] on div "Event Name [GEOGRAPHIC_DATA], Lucknow BotFiesta 2025 45/100 Invalid Event Name …" at bounding box center [833, 578] width 1173 height 385
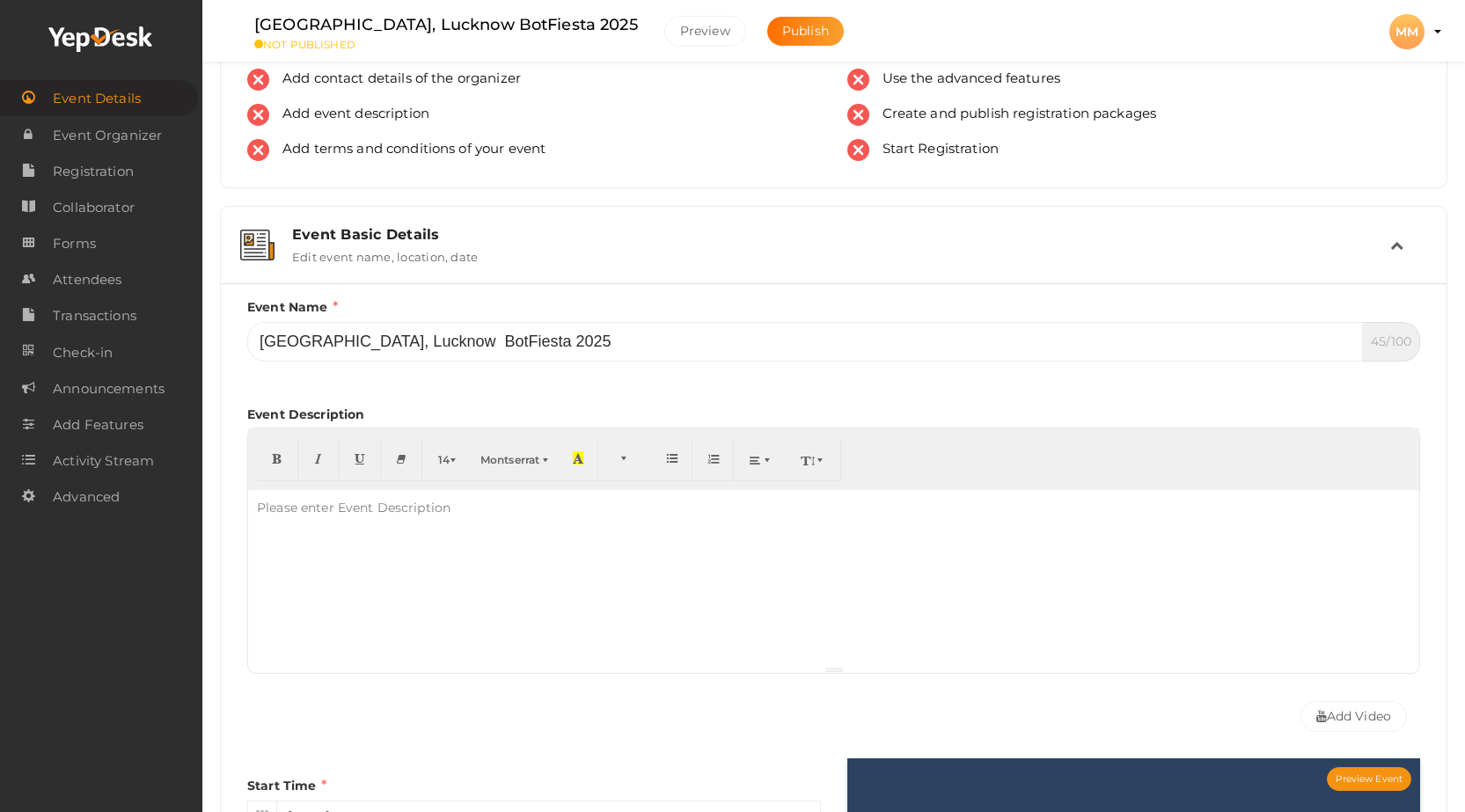
scroll to position [263, 0]
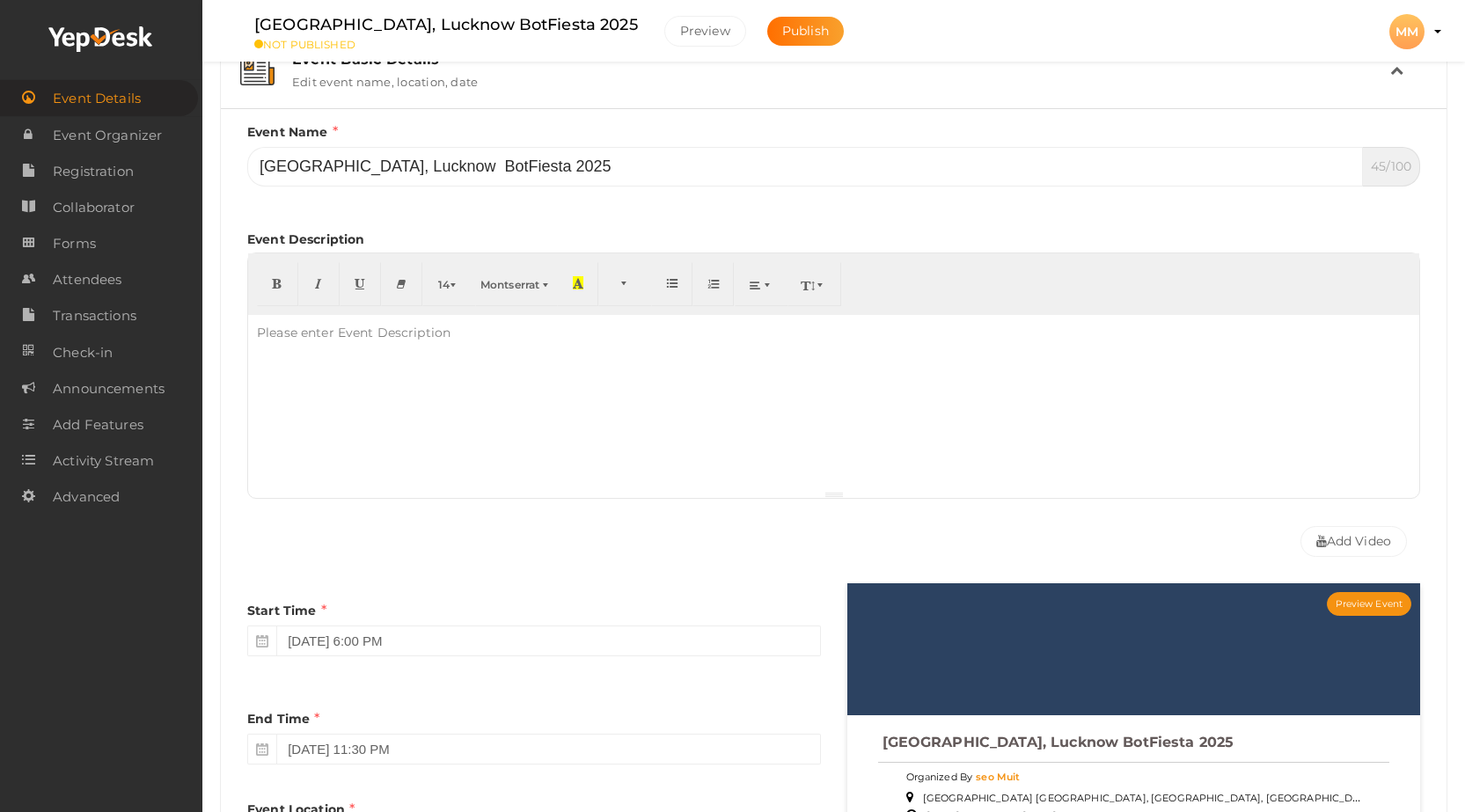
click at [348, 383] on div at bounding box center [833, 403] width 1171 height 176
paste div "To enrich screen reader interactions, please activate Accessibility in Grammarl…"
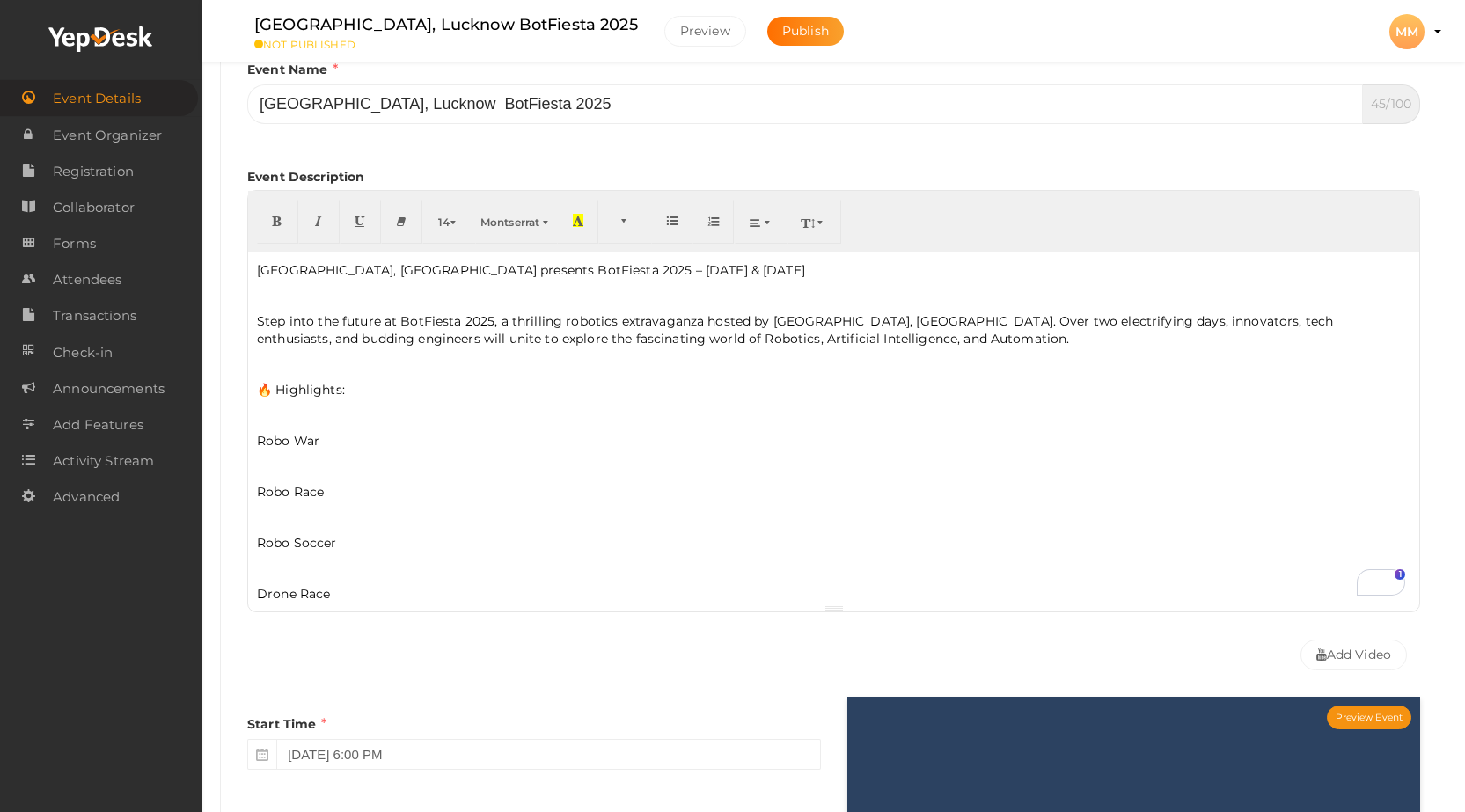
scroll to position [352, 0]
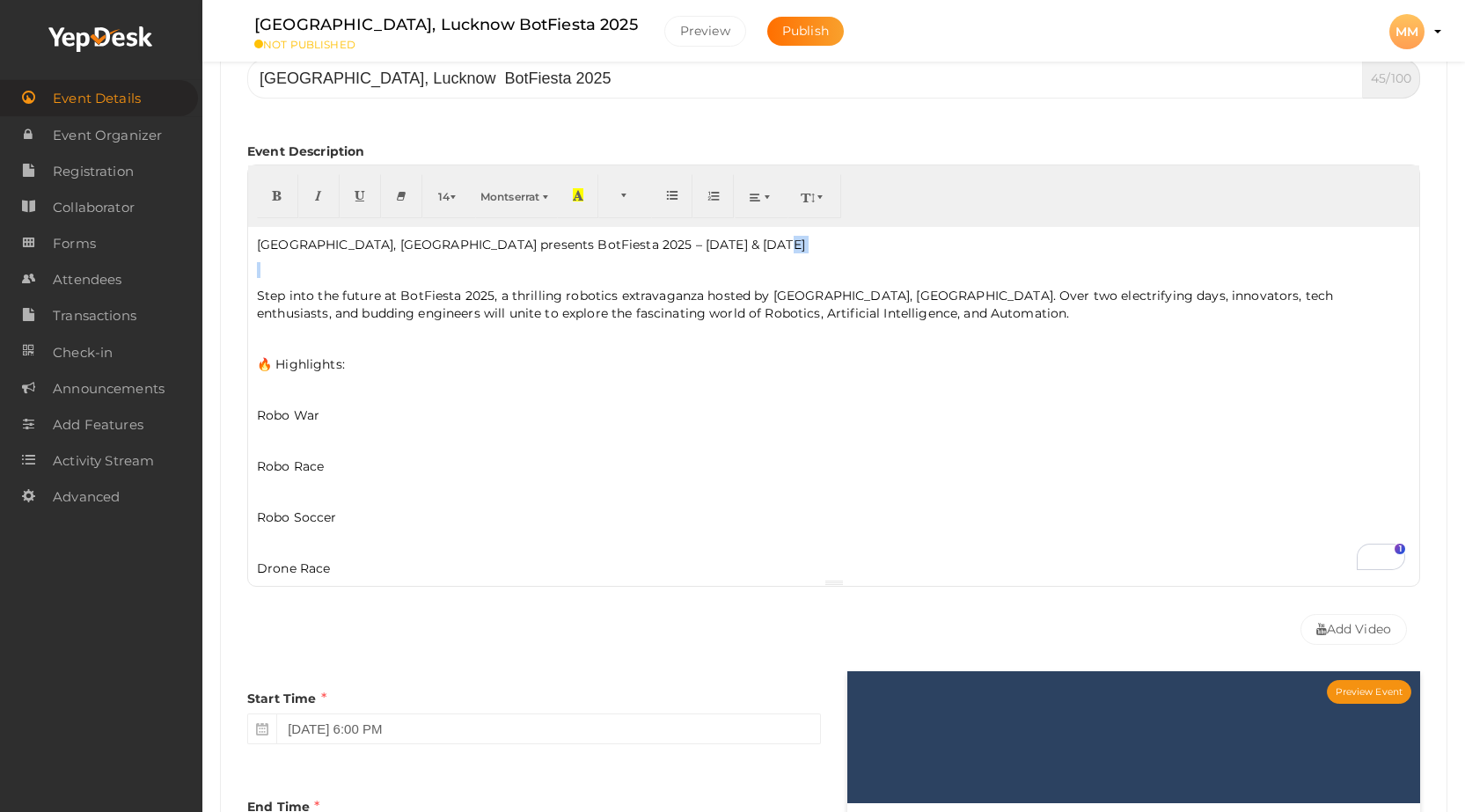
drag, startPoint x: 754, startPoint y: 245, endPoint x: 223, endPoint y: 252, distance: 531.0
click at [222, 254] on div "Event Name [GEOGRAPHIC_DATA], Lucknow BotFiesta 2025 45/100 Invalid Event Name …" at bounding box center [833, 582] width 1226 height 1122
click at [259, 243] on p "[GEOGRAPHIC_DATA], [GEOGRAPHIC_DATA] presents BotFiesta 2025 – [DATE] & [DATE]" at bounding box center [833, 245] width 1153 height 18
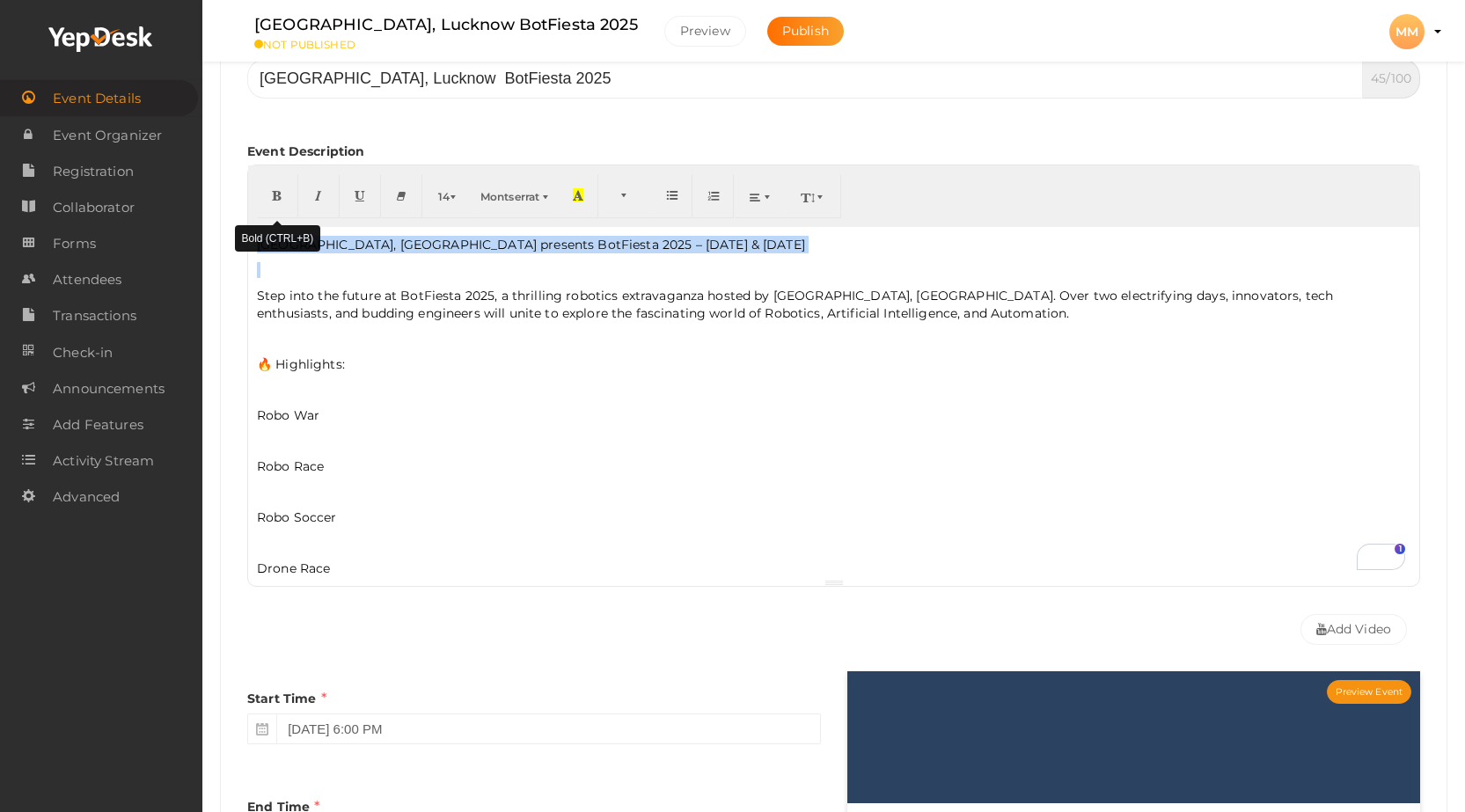
click at [279, 188] on icon "button" at bounding box center [276, 194] width 11 height 13
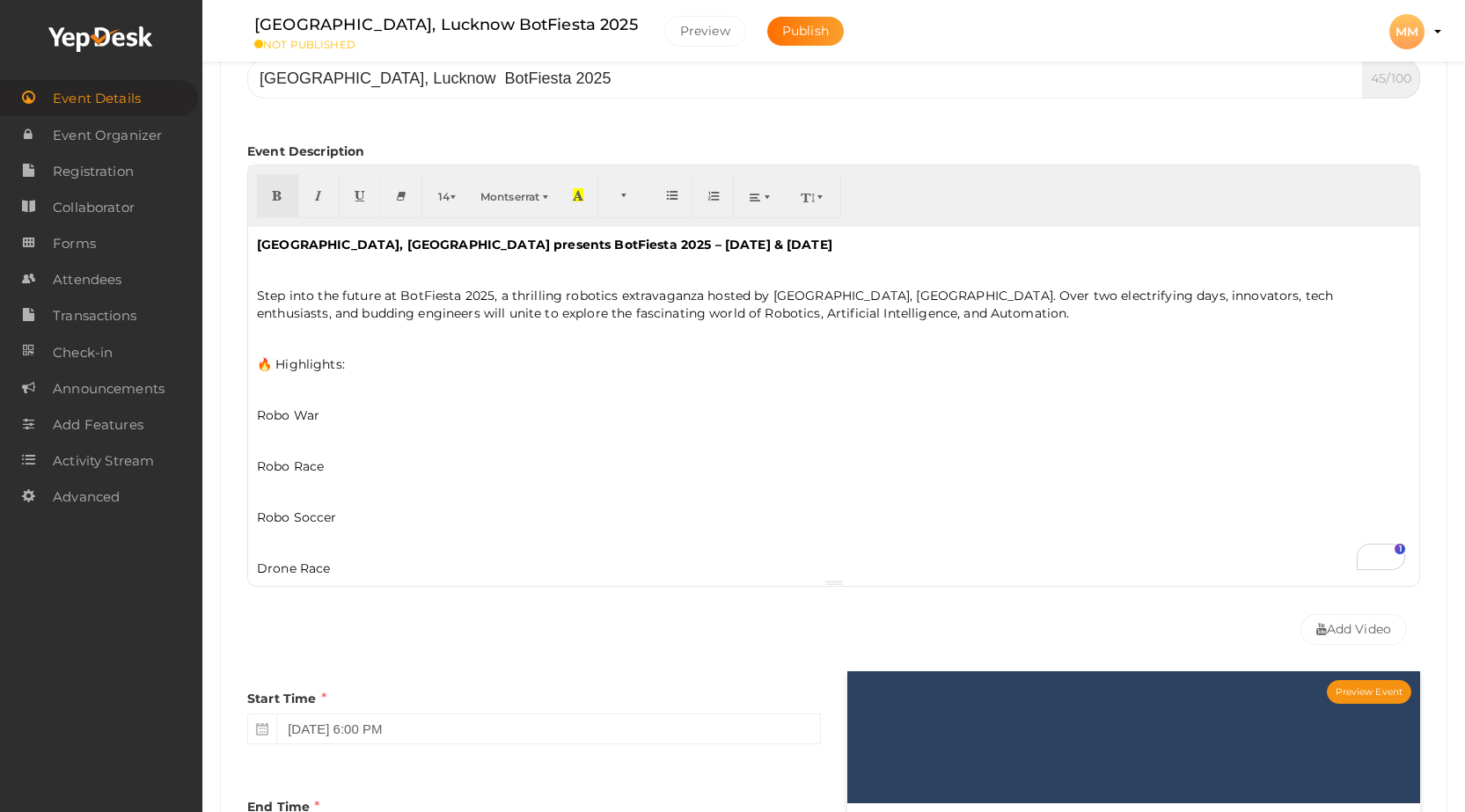
click at [579, 426] on div "[GEOGRAPHIC_DATA], [GEOGRAPHIC_DATA] presents BotFiesta 2025 – [DATE] & [DATE] …" at bounding box center [833, 403] width 1171 height 352
click at [254, 272] on div "[GEOGRAPHIC_DATA], [GEOGRAPHIC_DATA] presents BotFiesta 2025 – [DATE] & [DATE] …" at bounding box center [833, 403] width 1171 height 352
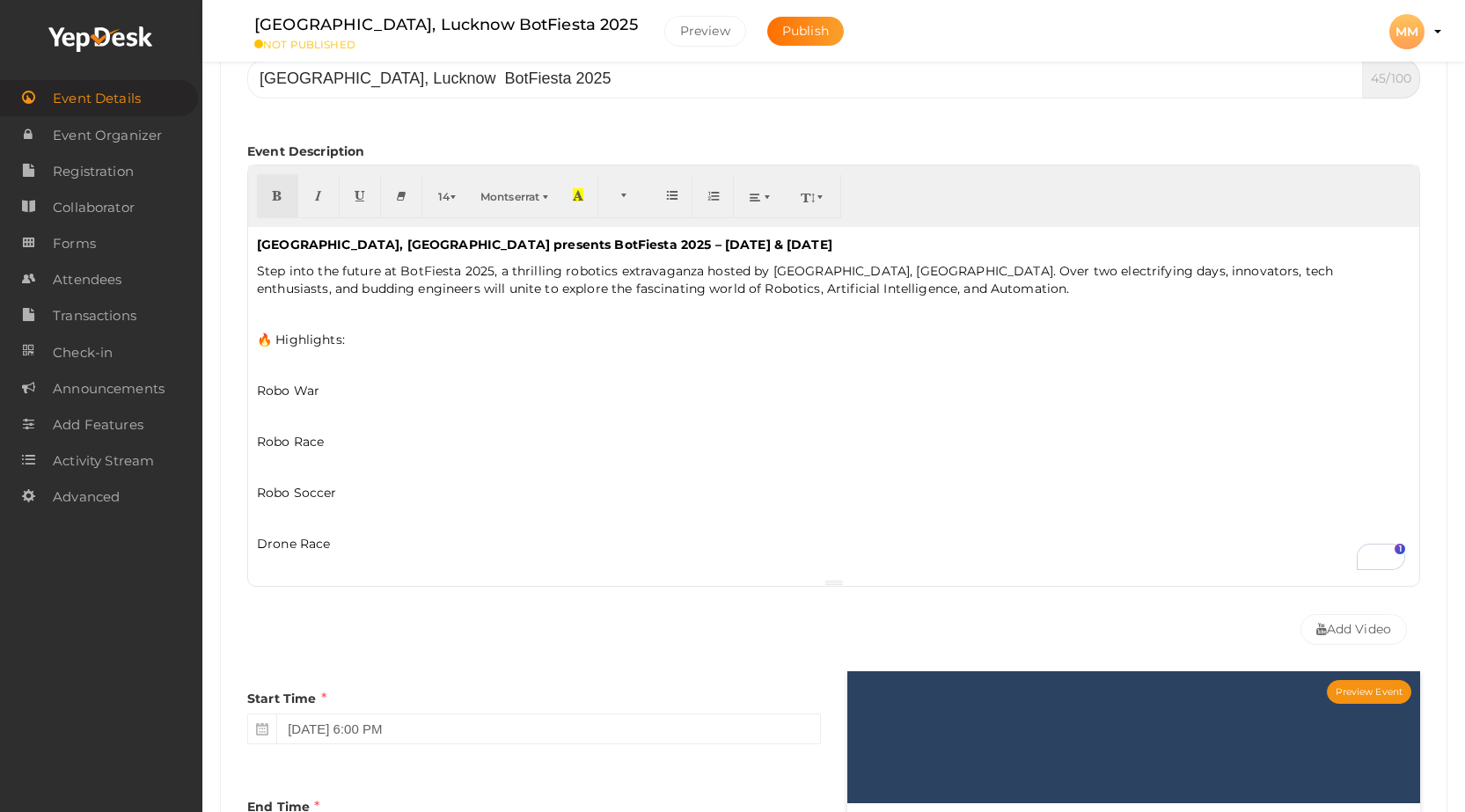
click at [264, 317] on p "To enrich screen reader interactions, please activate Accessibility in Grammarl…" at bounding box center [833, 313] width 1153 height 16
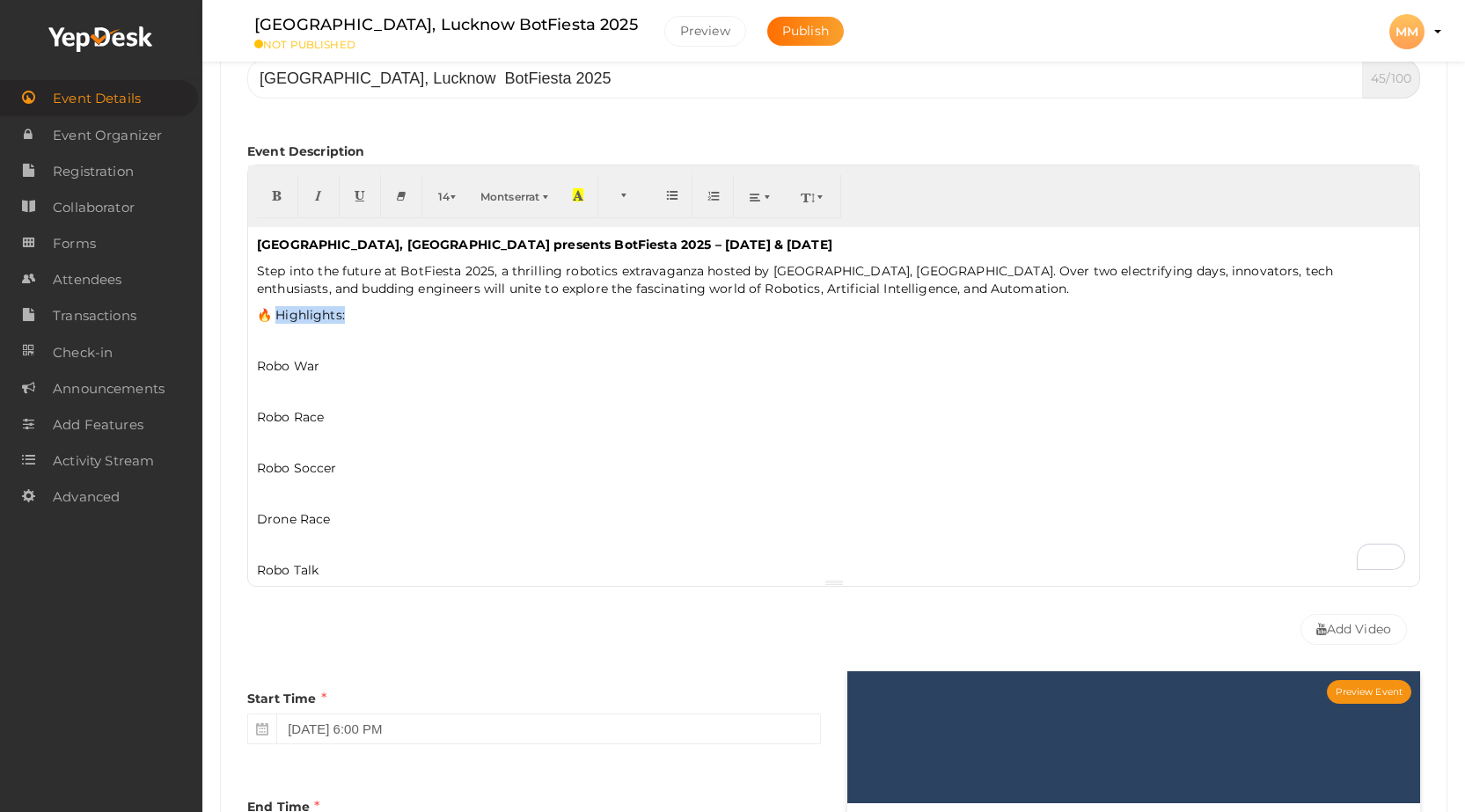
drag, startPoint x: 354, startPoint y: 313, endPoint x: 278, endPoint y: 312, distance: 76.0
click at [278, 312] on p "🔥 Highlights:" at bounding box center [833, 314] width 1153 height 18
click at [283, 194] on button "button" at bounding box center [277, 196] width 41 height 44
click at [405, 373] on p "Robo War" at bounding box center [833, 366] width 1153 height 18
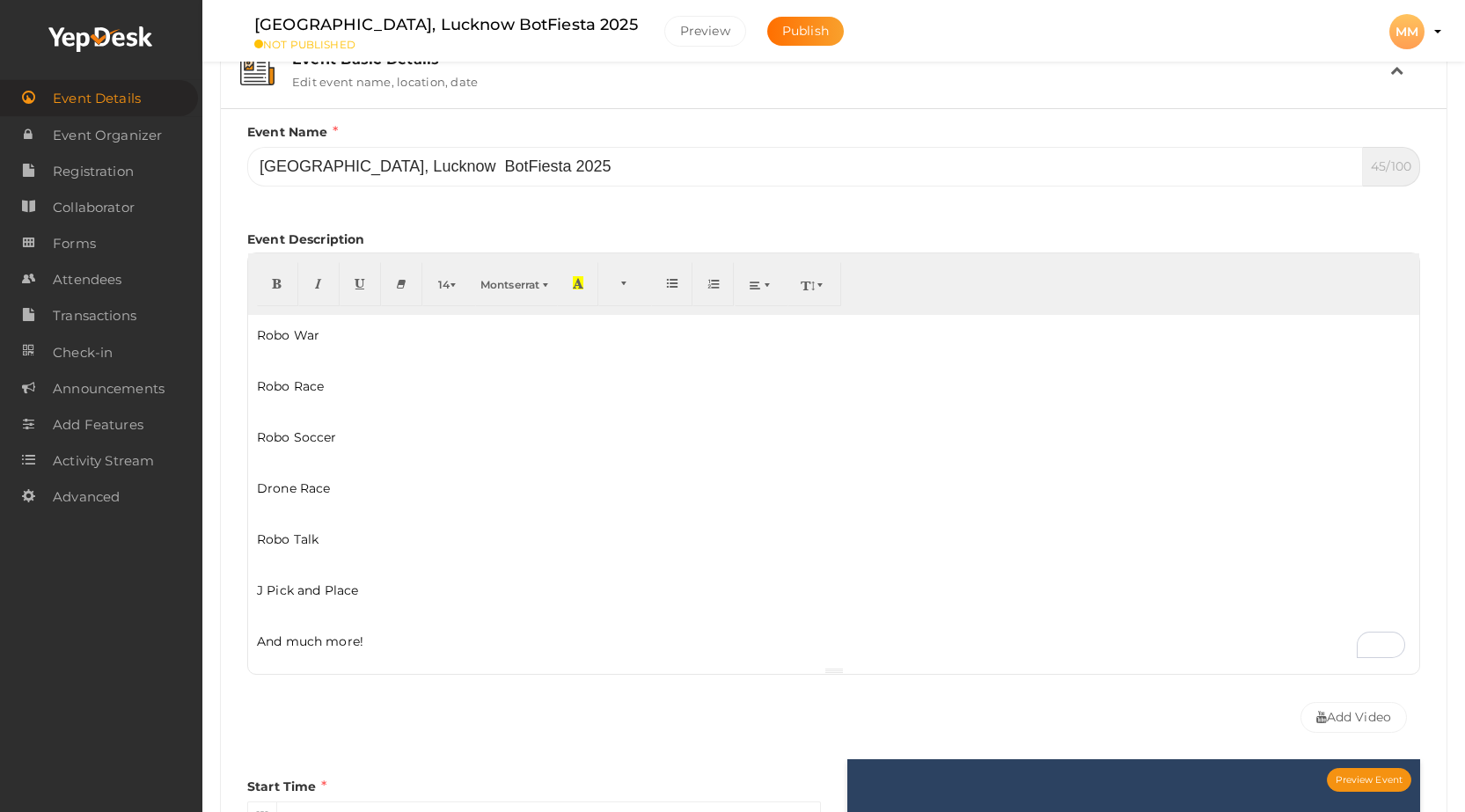
scroll to position [0, 0]
drag, startPoint x: 360, startPoint y: 534, endPoint x: 255, endPoint y: 535, distance: 105.0
click at [255, 535] on div "Event Basic Details Edit event name, location, date Event Name [GEOGRAPHIC_DATA…" at bounding box center [833, 631] width 1227 height 1201
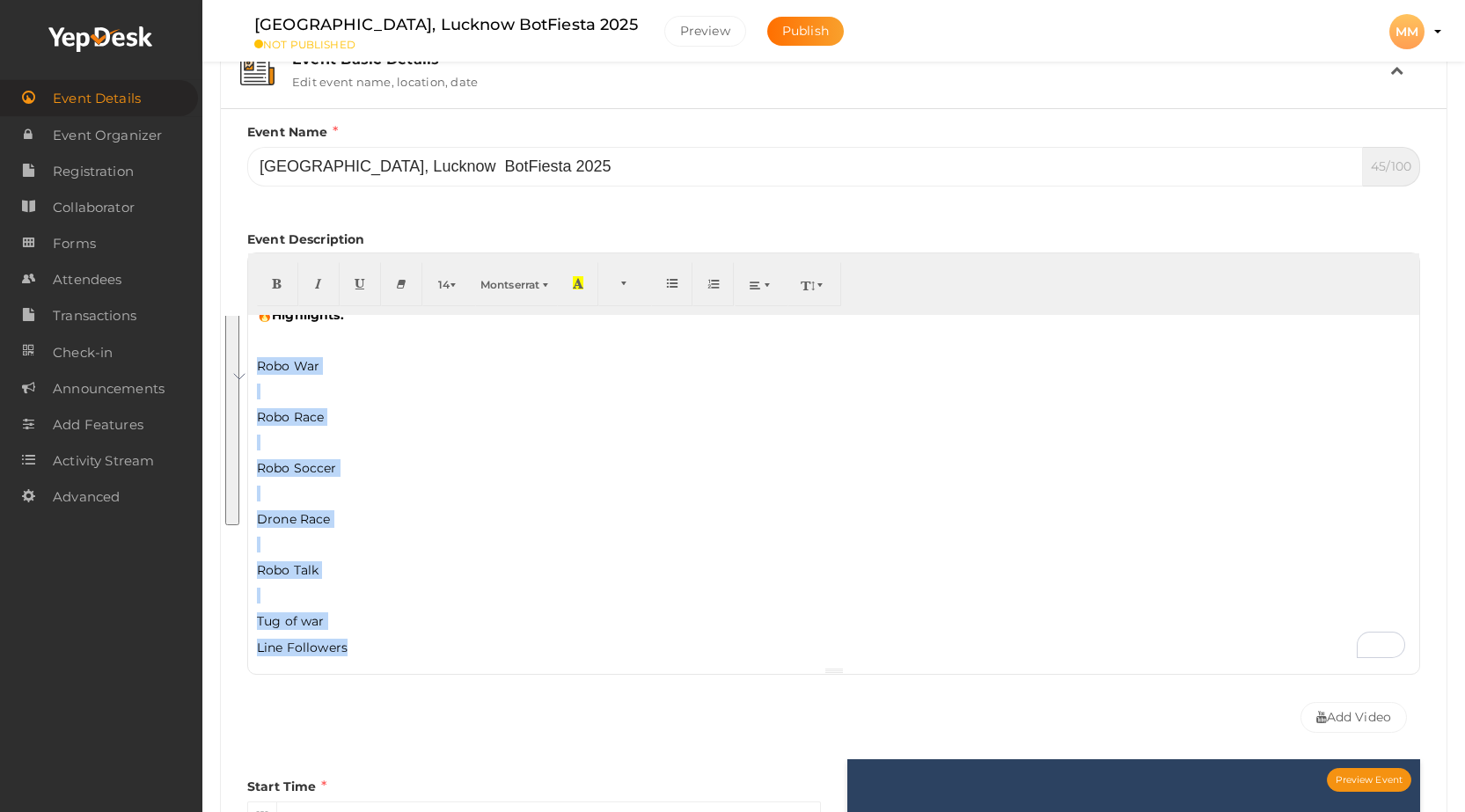
drag, startPoint x: 353, startPoint y: 647, endPoint x: 254, endPoint y: 368, distance: 296.0
click at [254, 368] on div "Event Basic Details Edit event name, location, date Event Name [GEOGRAPHIC_DATA…" at bounding box center [833, 631] width 1227 height 1201
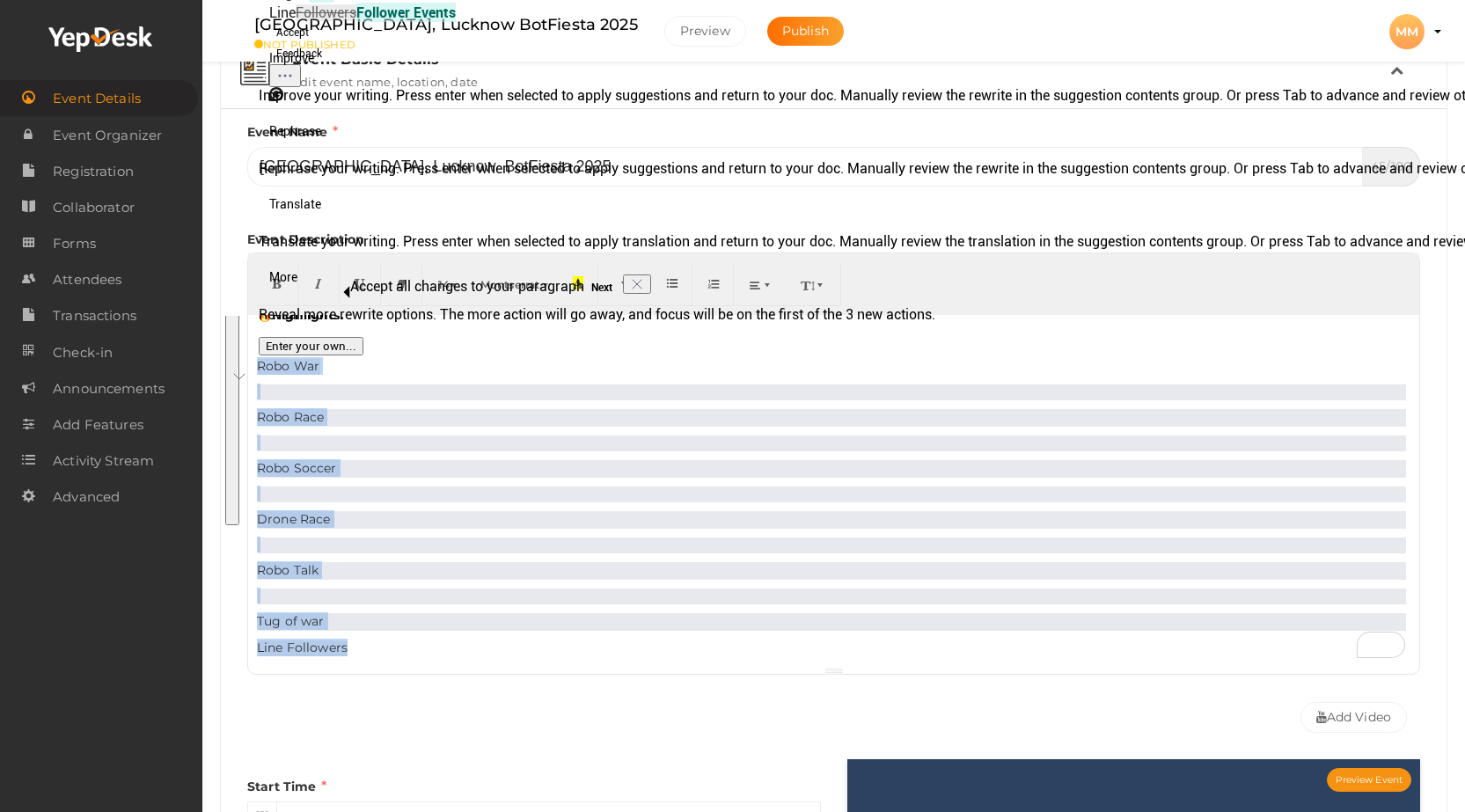
click at [272, 371] on p "Robo War" at bounding box center [833, 366] width 1153 height 18
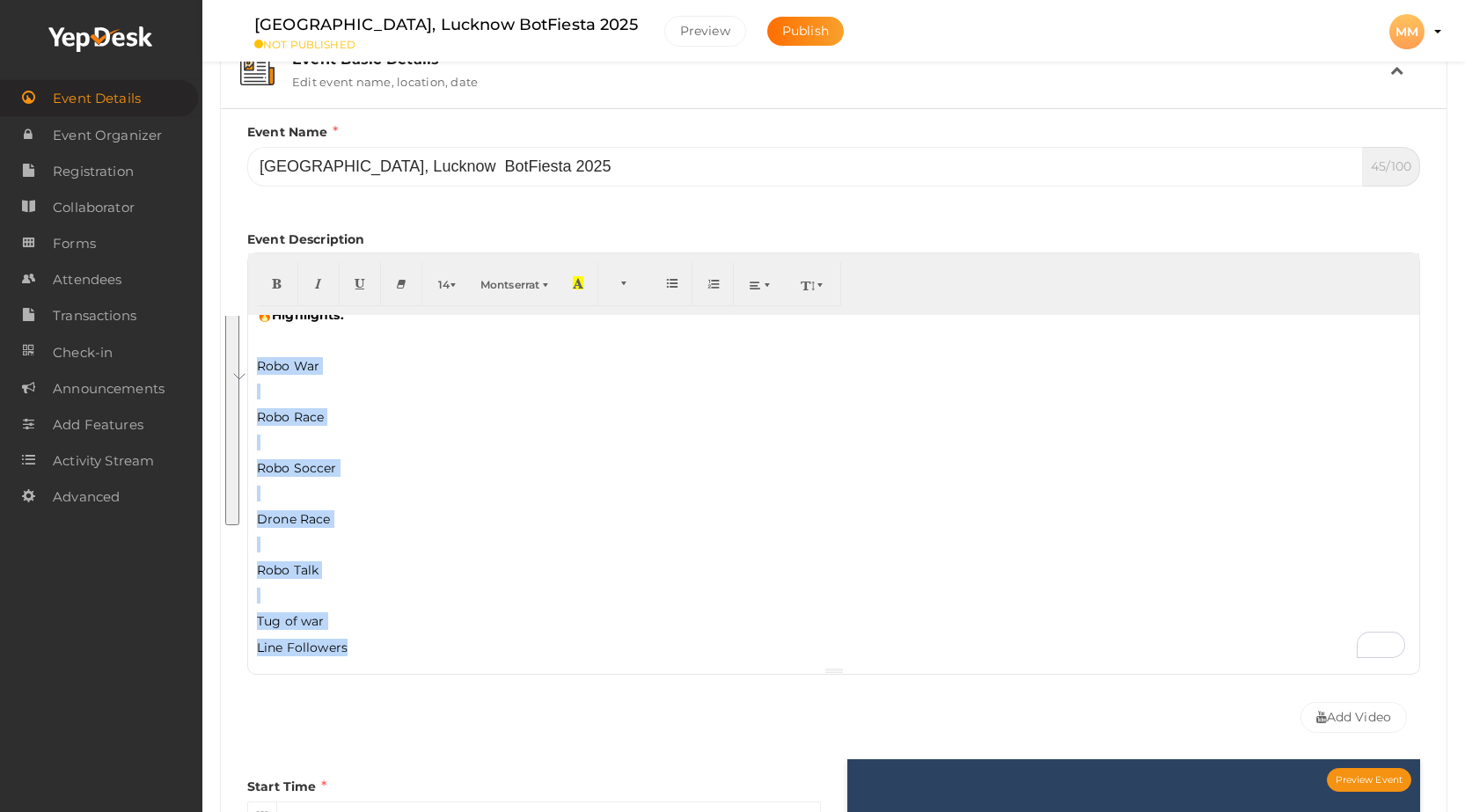
drag, startPoint x: 258, startPoint y: 362, endPoint x: 345, endPoint y: 646, distance: 297.0
click at [345, 646] on div "[GEOGRAPHIC_DATA], [GEOGRAPHIC_DATA] presents BotFiesta 2025 – [DATE] & [DATE] …" at bounding box center [833, 490] width 1171 height 352
click at [676, 288] on icon "button" at bounding box center [672, 282] width 11 height 13
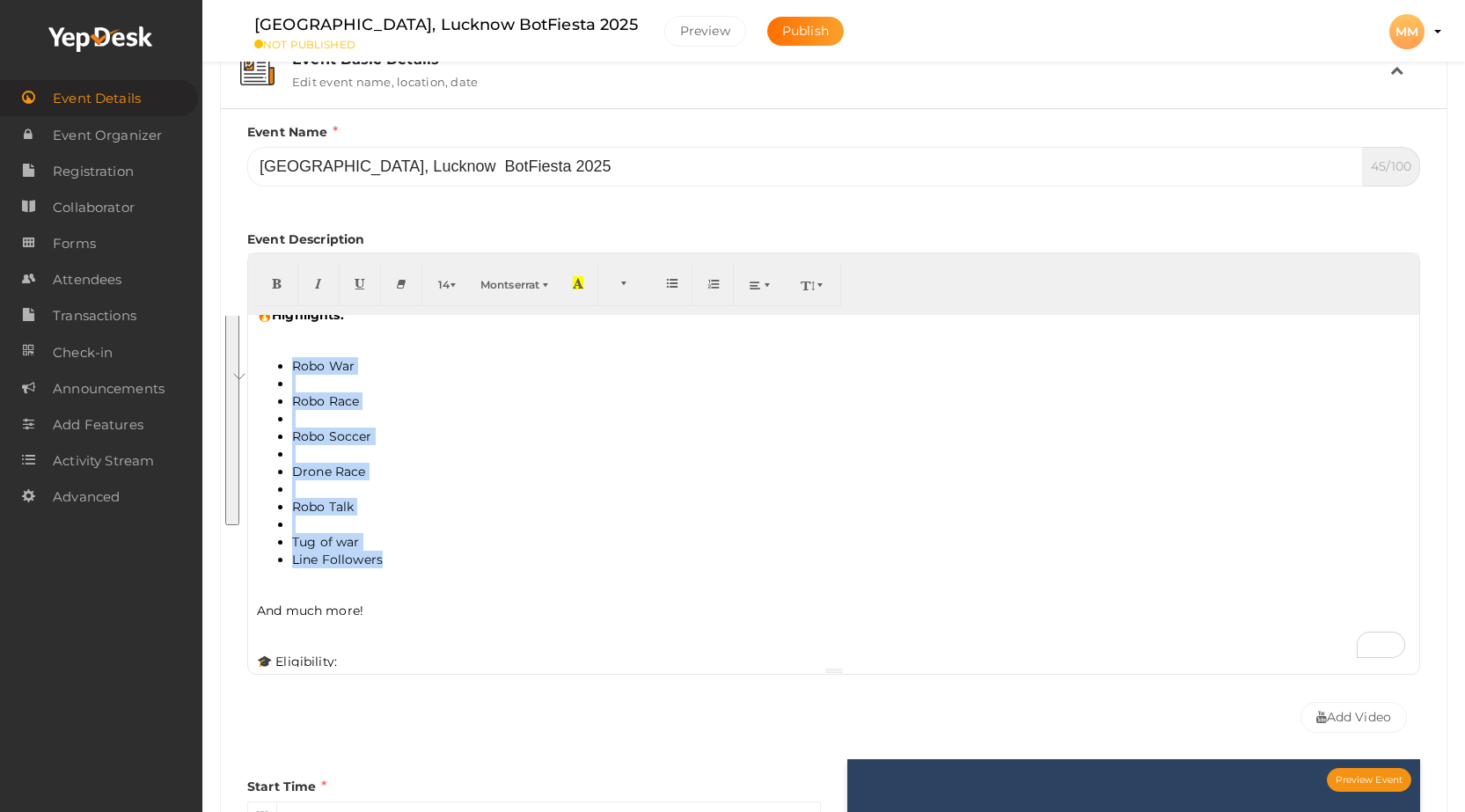
click at [416, 434] on li "Robo Soccer" at bounding box center [851, 436] width 1118 height 18
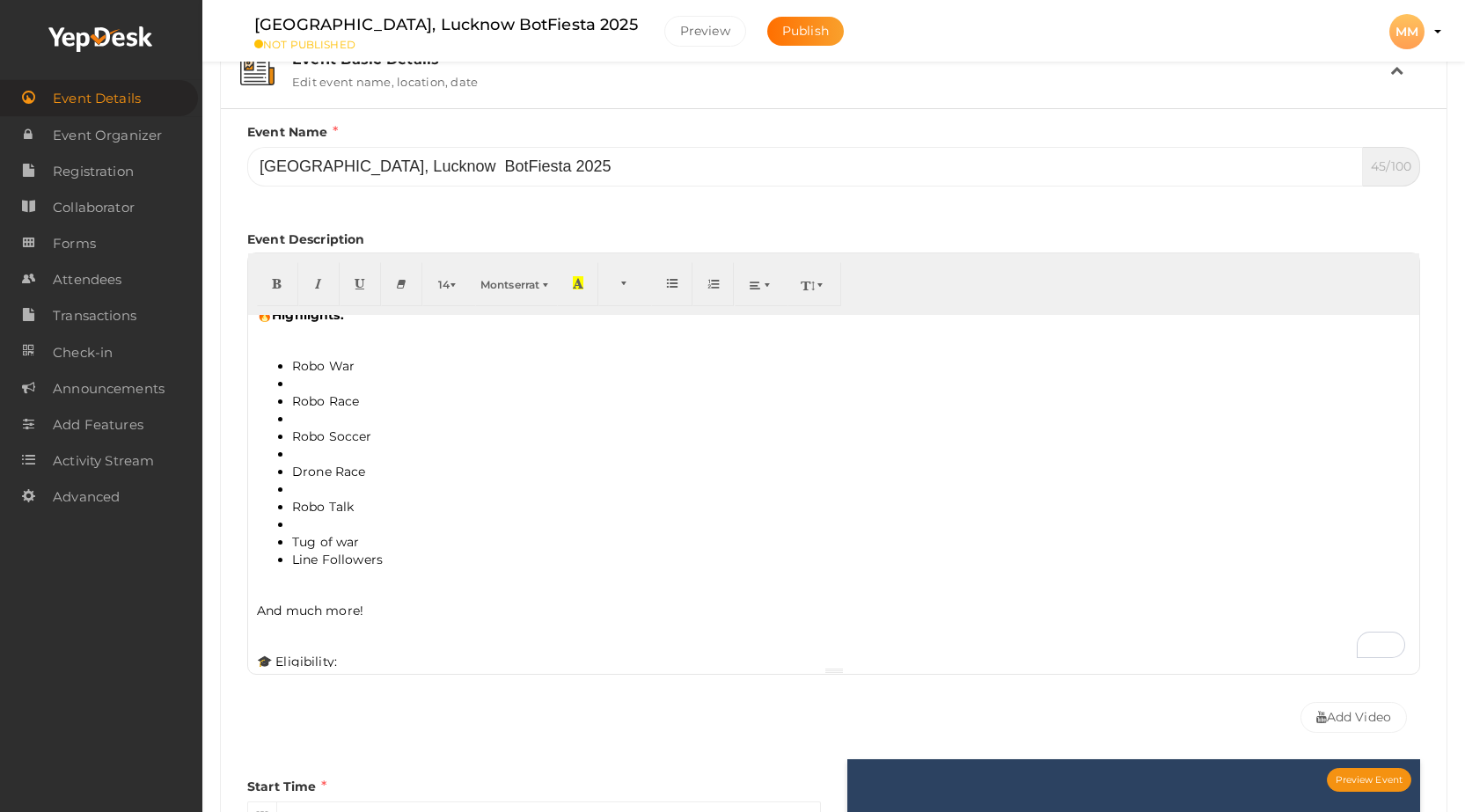
click at [308, 381] on li "To enrich screen reader interactions, please activate Accessibility in Grammarl…" at bounding box center [851, 383] width 1118 height 18
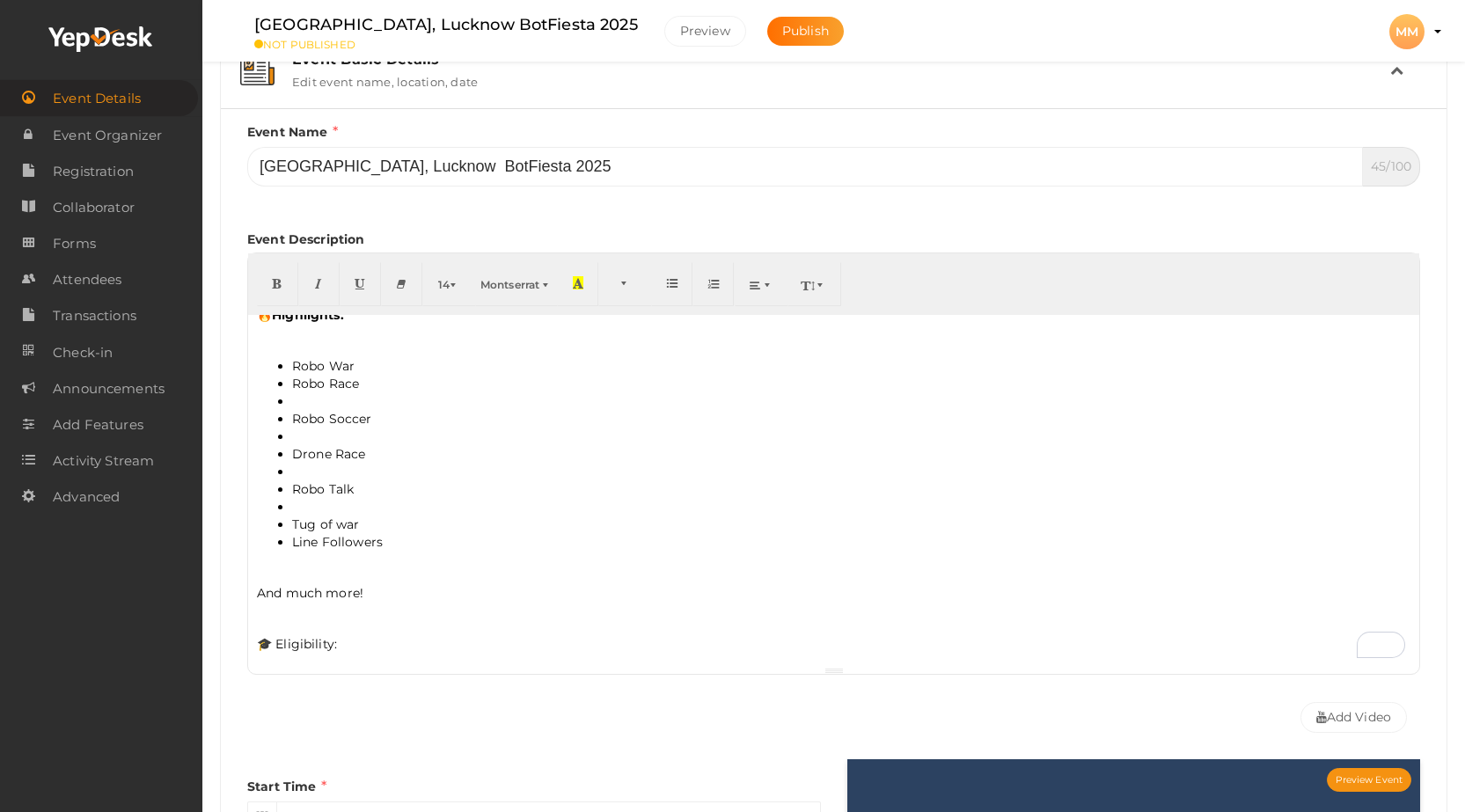
click at [302, 398] on li "To enrich screen reader interactions, please activate Accessibility in Grammarl…" at bounding box center [851, 401] width 1118 height 18
click at [310, 417] on li "To enrich screen reader interactions, please activate Accessibility in Grammarl…" at bounding box center [851, 418] width 1118 height 18
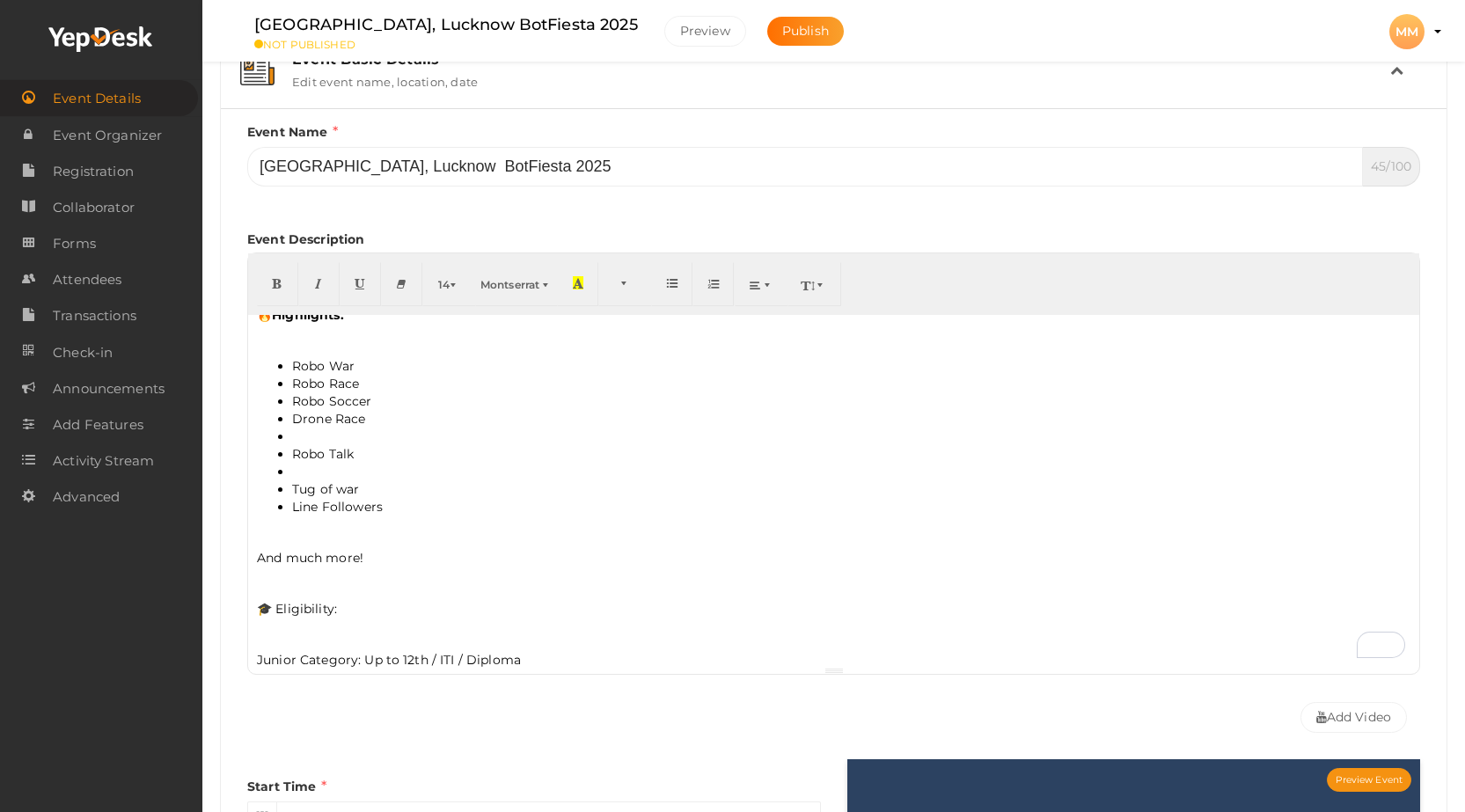
click at [301, 433] on li "To enrich screen reader interactions, please activate Accessibility in Grammarl…" at bounding box center [851, 436] width 1118 height 18
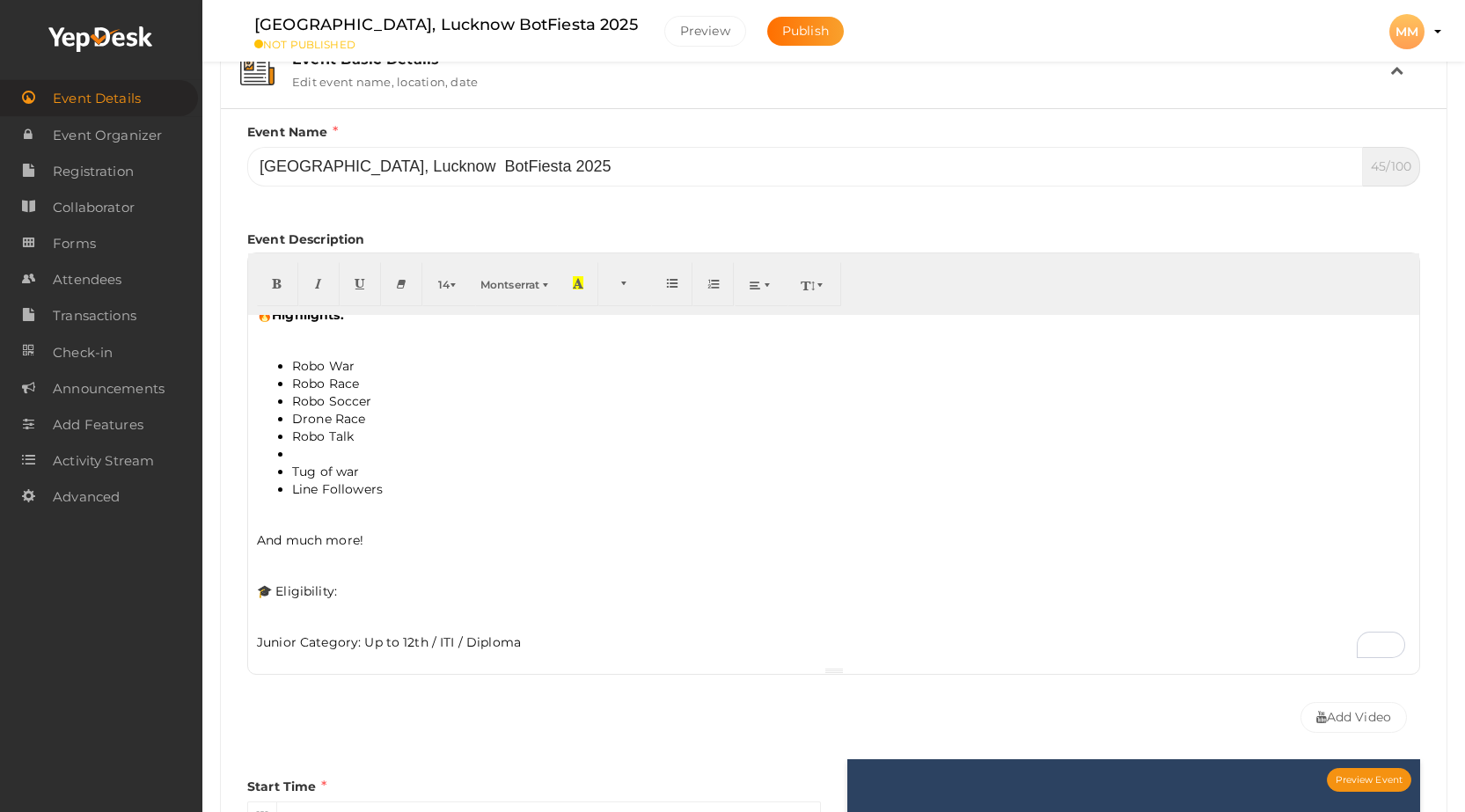
click at [304, 450] on li "To enrich screen reader interactions, please activate Accessibility in Grammarl…" at bounding box center [851, 454] width 1118 height 18
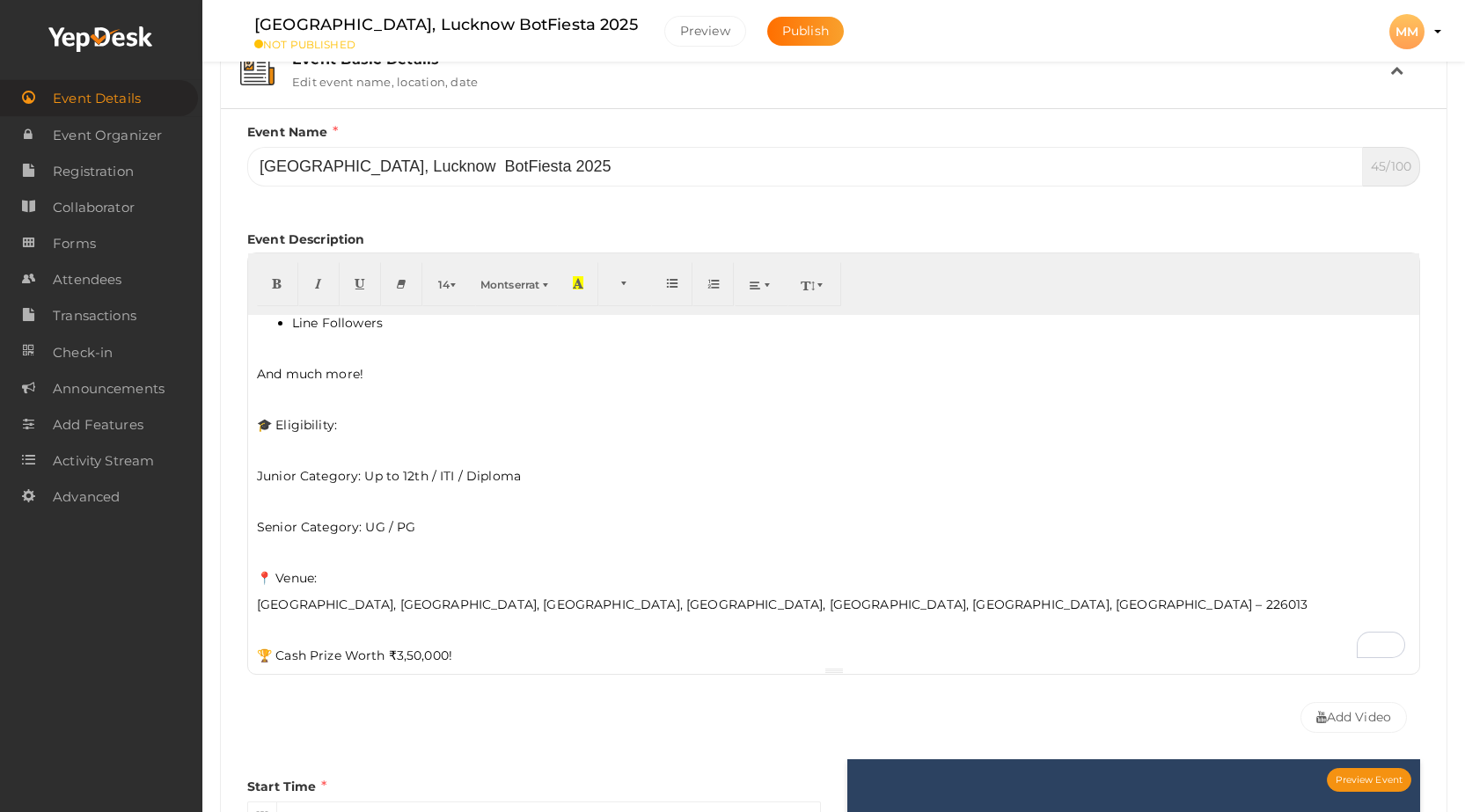
scroll to position [263, 0]
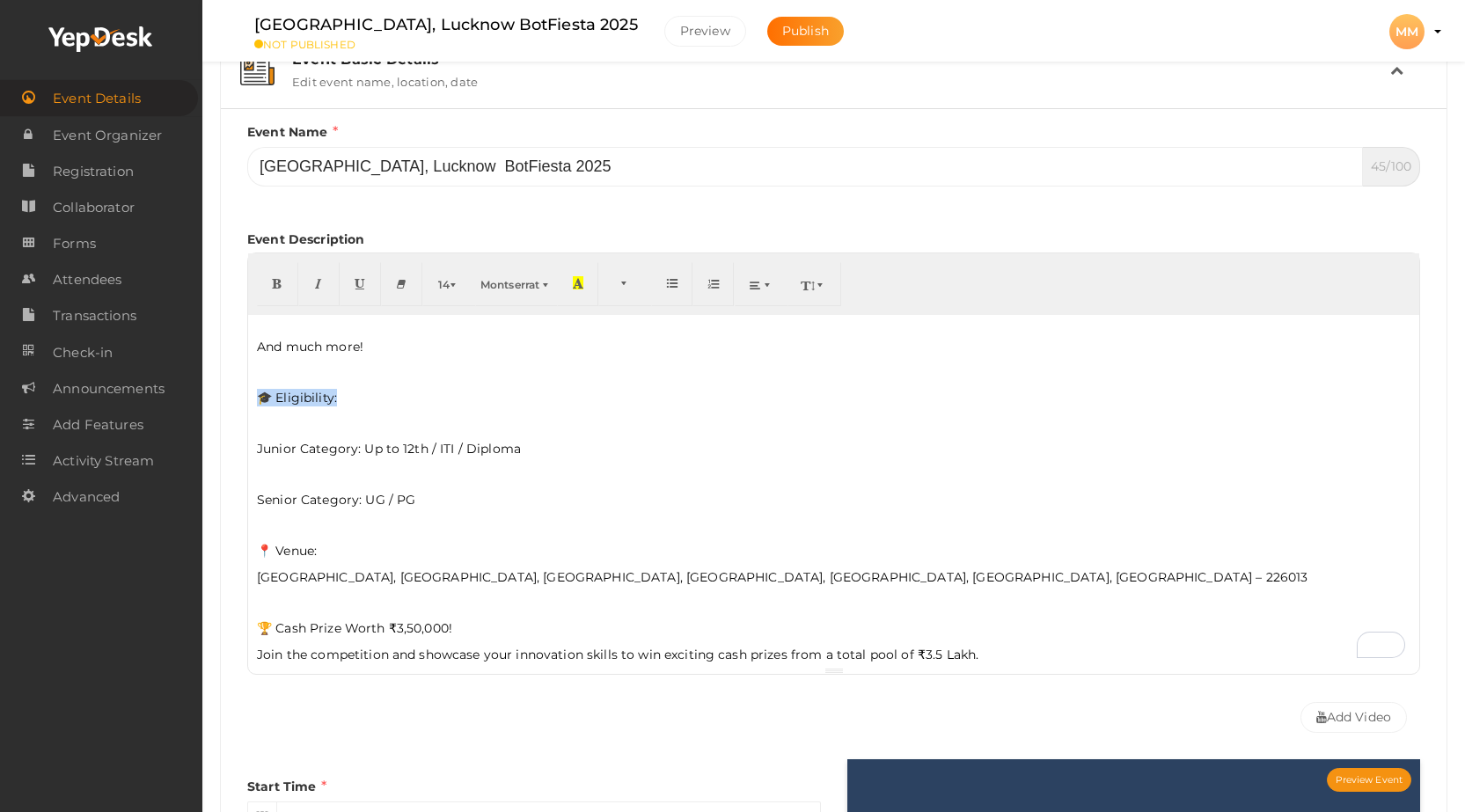
click at [249, 400] on div "Event Basic Details Edit event name, location, date Event Name [GEOGRAPHIC_DATA…" at bounding box center [833, 631] width 1227 height 1201
click at [281, 285] on icon "button" at bounding box center [276, 282] width 11 height 13
drag, startPoint x: 429, startPoint y: 447, endPoint x: 531, endPoint y: 447, distance: 102.0
click at [531, 447] on p "Junior Category: Up to 12th / ITI / Diploma" at bounding box center [833, 449] width 1153 height 18
click at [429, 501] on p "Senior Category: UG / PG" at bounding box center [833, 500] width 1153 height 18
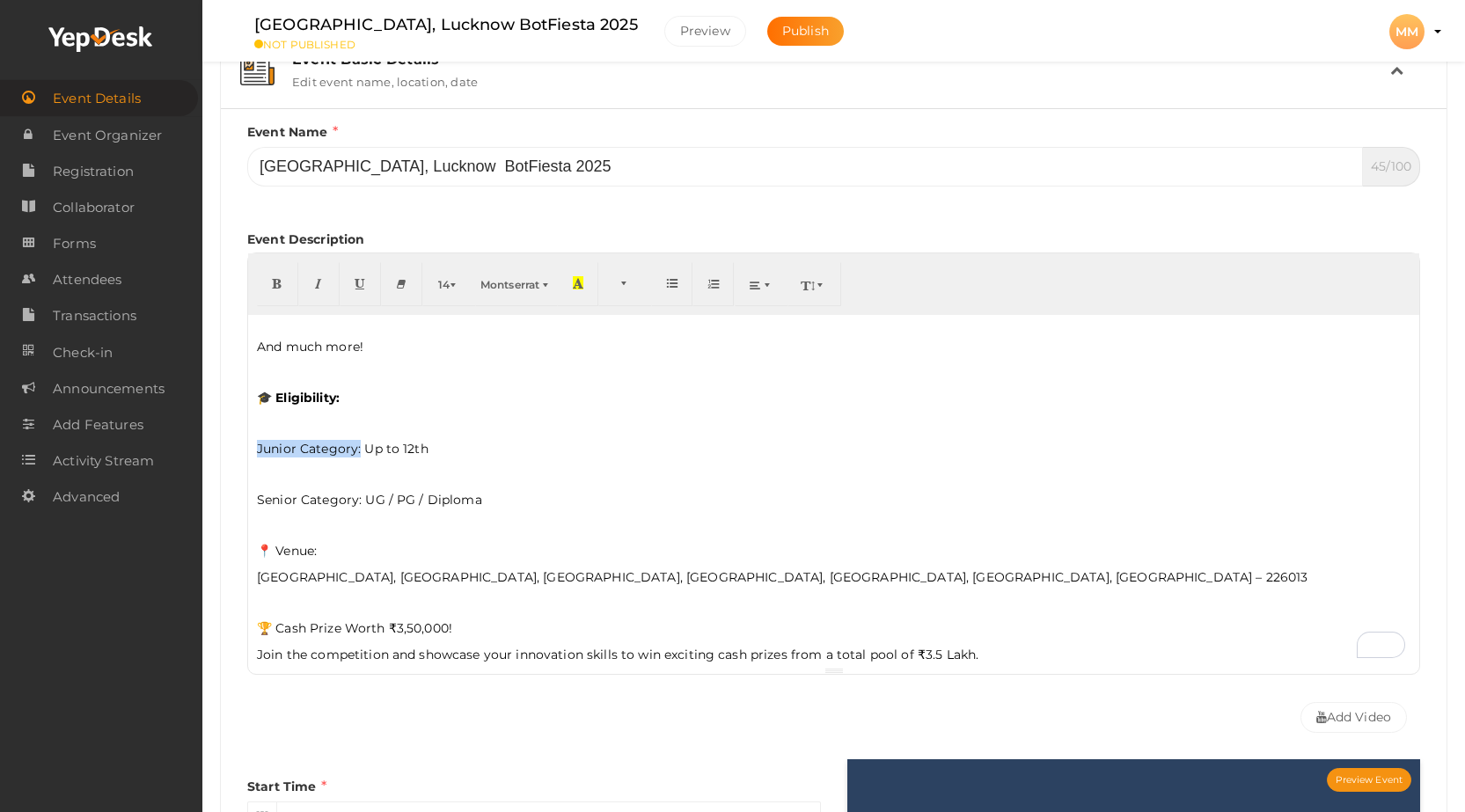
drag, startPoint x: 359, startPoint y: 449, endPoint x: 260, endPoint y: 449, distance: 99.0
click at [260, 449] on p "Junior Category: Up to 12th" at bounding box center [833, 449] width 1153 height 18
click at [278, 288] on icon "button" at bounding box center [276, 282] width 11 height 13
drag, startPoint x: 360, startPoint y: 502, endPoint x: 258, endPoint y: 499, distance: 102.0
click at [258, 499] on p "Senior Category: UG / PG / Diploma" at bounding box center [833, 500] width 1153 height 18
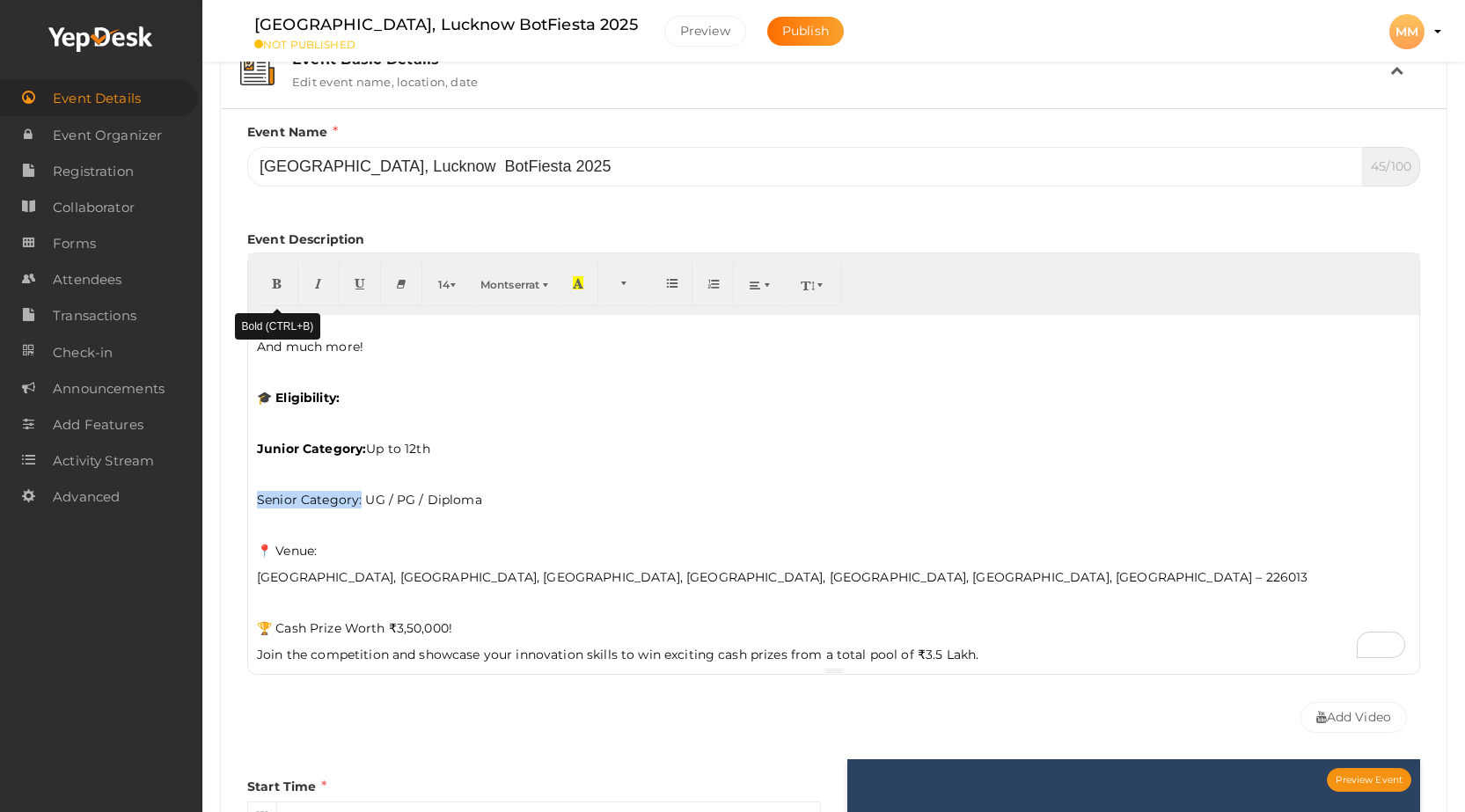
click at [274, 285] on icon "button" at bounding box center [276, 282] width 11 height 13
click at [549, 524] on p "To enrich screen reader interactions, please activate Accessibility in Grammarl…" at bounding box center [833, 525] width 1153 height 16
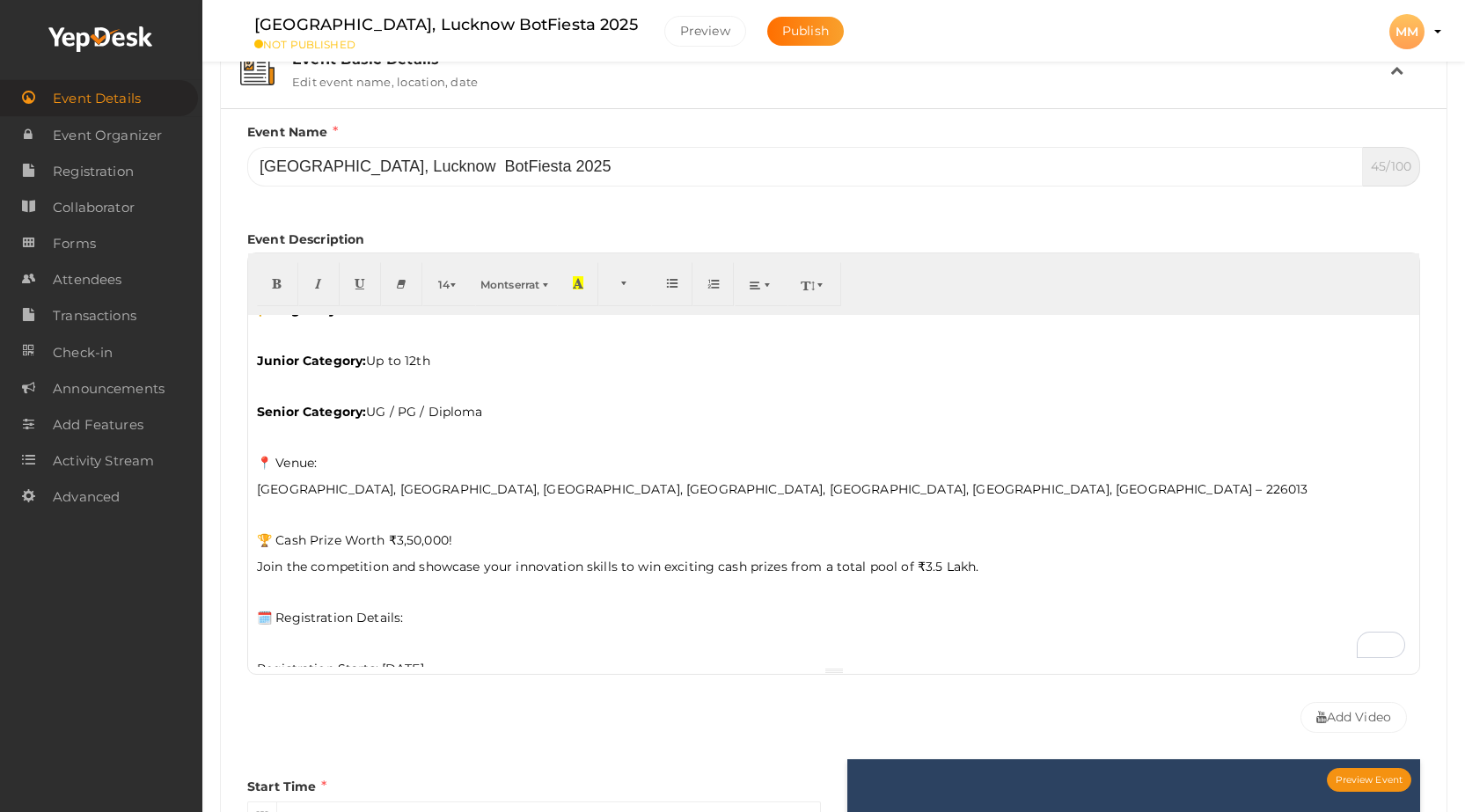
scroll to position [352, 0]
drag, startPoint x: 321, startPoint y: 467, endPoint x: 211, endPoint y: 461, distance: 110.2
click at [211, 461] on div "[GEOGRAPHIC_DATA], Lucknow BotFiesta 2025 seo Muit At [GEOGRAPHIC_DATA] [GEOGRA…" at bounding box center [833, 768] width 1262 height 2063
click at [274, 276] on icon "button" at bounding box center [276, 282] width 11 height 13
click at [407, 489] on p "[GEOGRAPHIC_DATA], [GEOGRAPHIC_DATA], [GEOGRAPHIC_DATA], [GEOGRAPHIC_DATA], [GE…" at bounding box center [833, 489] width 1153 height 18
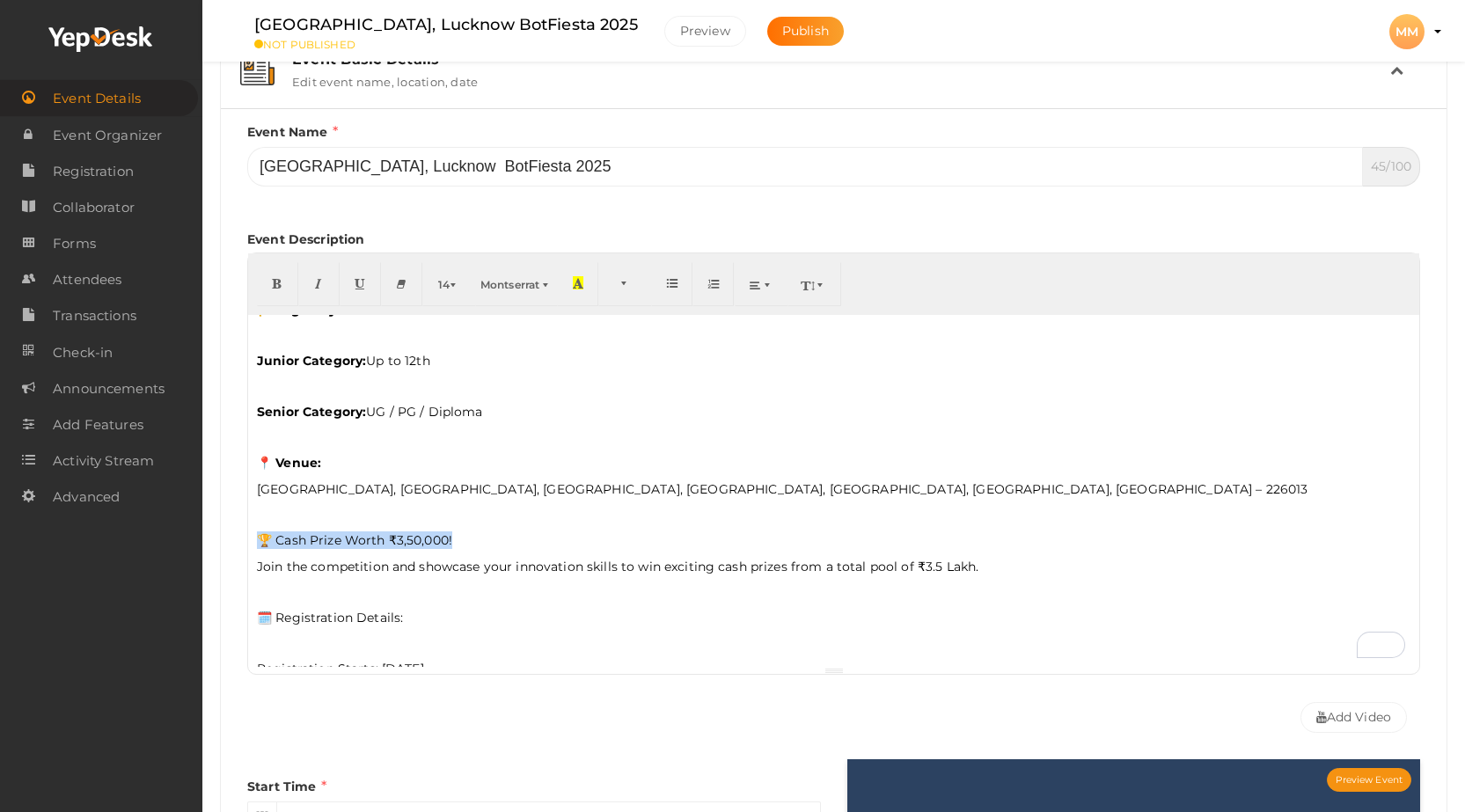
drag, startPoint x: 474, startPoint y: 535, endPoint x: 229, endPoint y: 529, distance: 245.1
click at [229, 530] on div "Event Name [GEOGRAPHIC_DATA], Lucknow BotFiesta 2025 45/100 Invalid Event Name …" at bounding box center [833, 669] width 1226 height 1122
click at [271, 287] on button "button" at bounding box center [277, 284] width 41 height 44
click at [431, 582] on div "[GEOGRAPHIC_DATA], [GEOGRAPHIC_DATA] presents BotFiesta 2025 – [DATE] & [DATE] …" at bounding box center [833, 490] width 1171 height 352
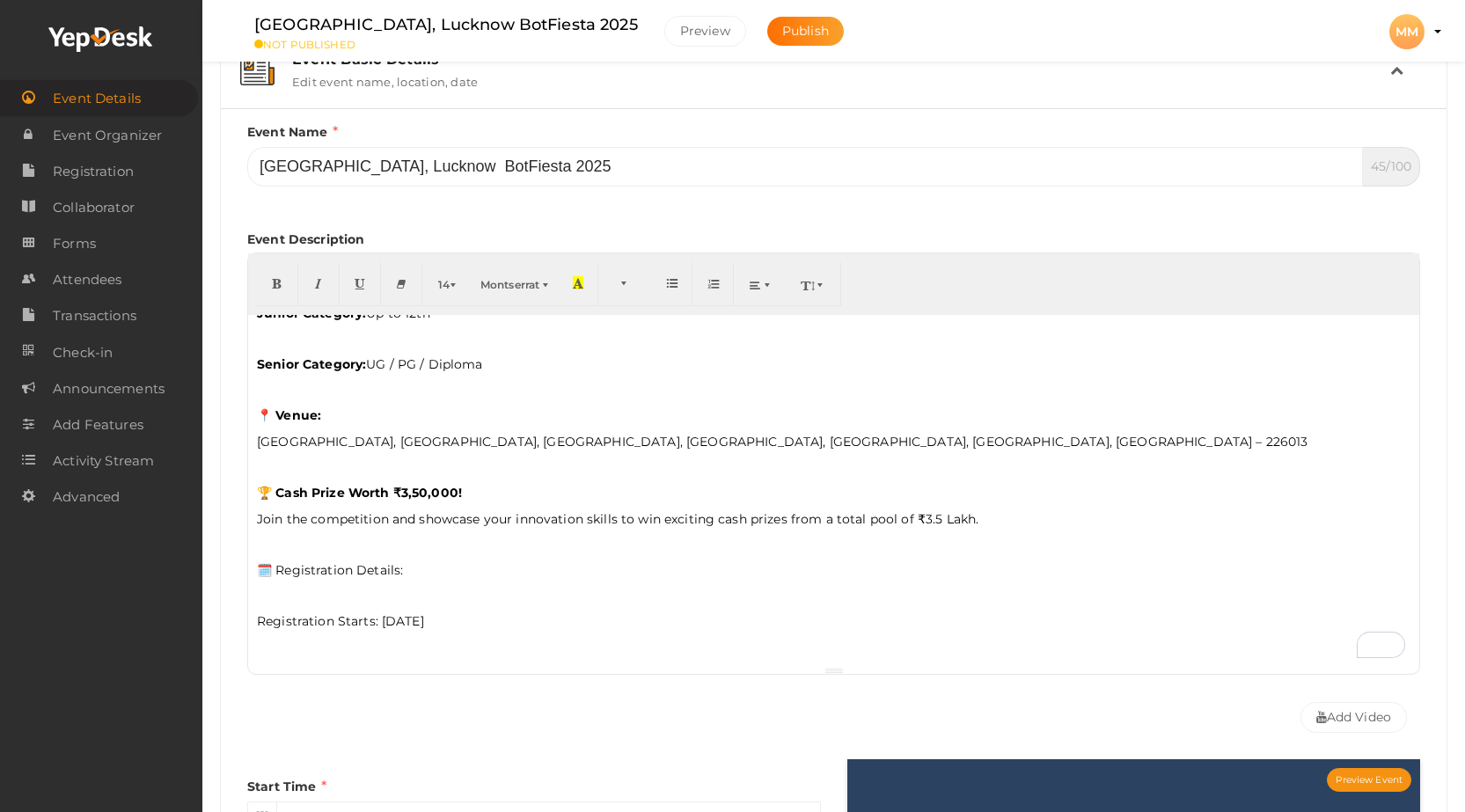
scroll to position [440, 0]
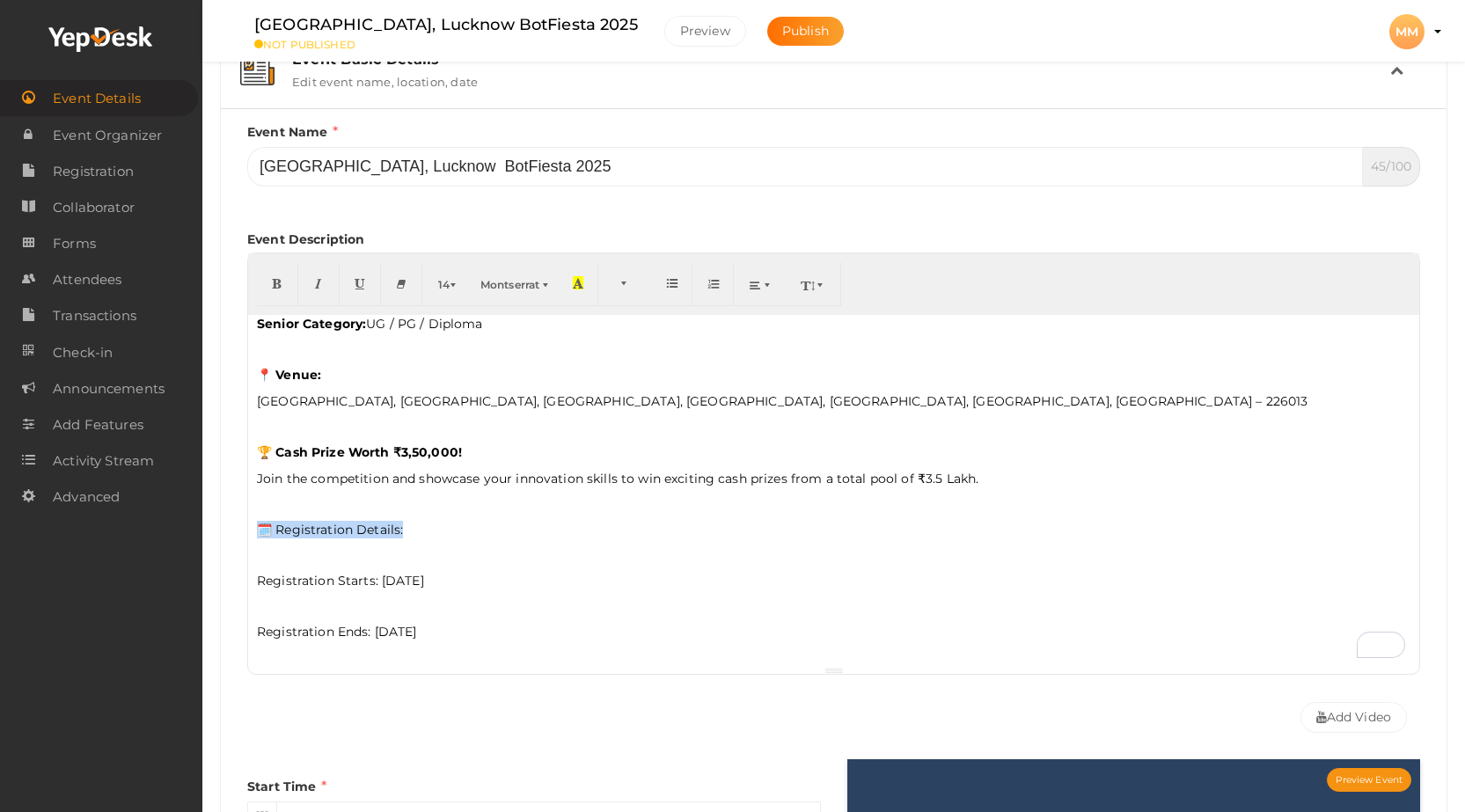
drag, startPoint x: 414, startPoint y: 529, endPoint x: 146, endPoint y: 515, distance: 268.4
click at [146, 515] on body "Discover Events How it works Powerful Registration / Ticketing Start selling yo…" at bounding box center [732, 142] width 1465 height 812
click at [278, 283] on icon "button" at bounding box center [276, 282] width 11 height 13
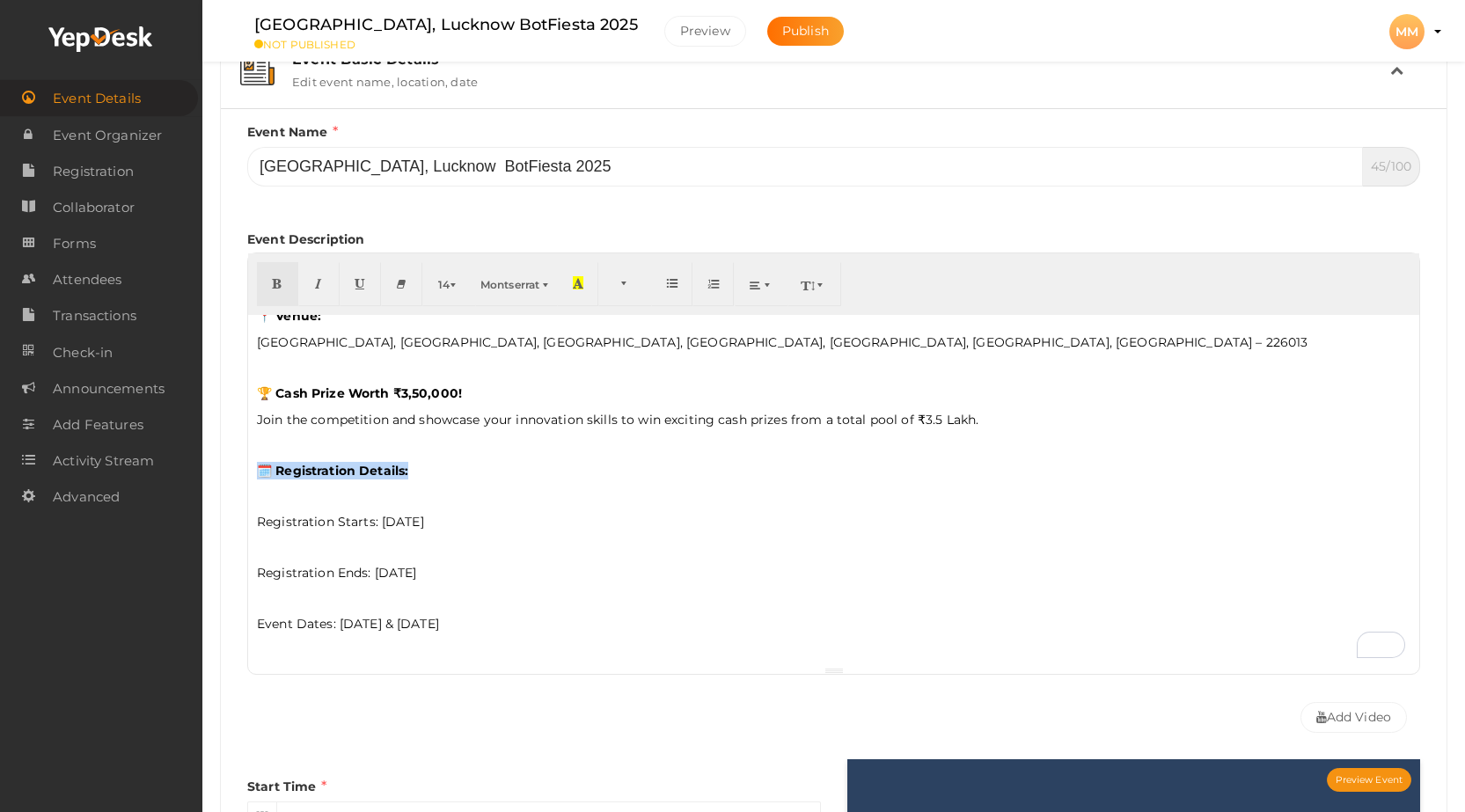
scroll to position [528, 0]
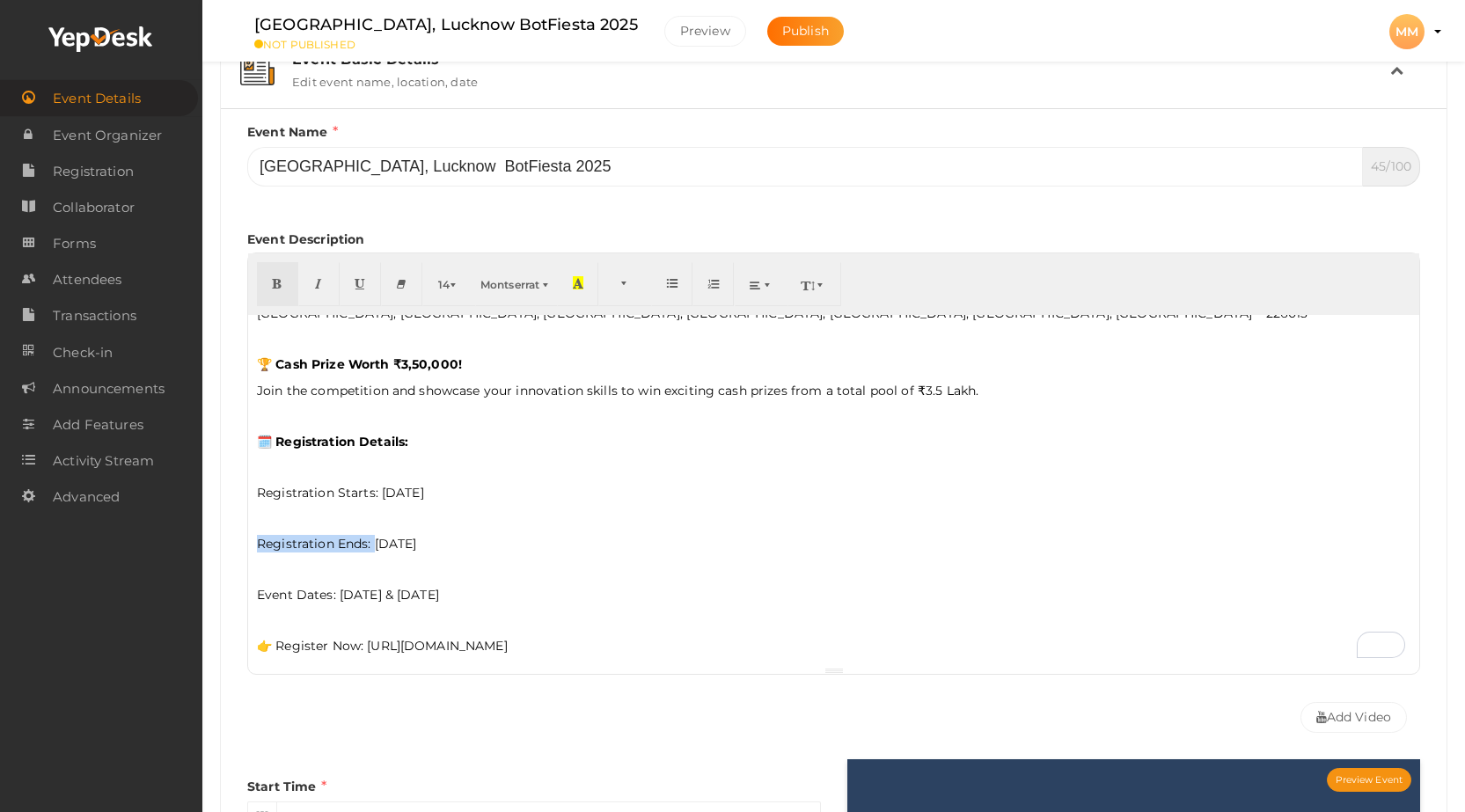
drag, startPoint x: 374, startPoint y: 543, endPoint x: 239, endPoint y: 543, distance: 135.0
click at [239, 543] on div "Event Name [GEOGRAPHIC_DATA], Lucknow BotFiesta 2025 45/100 Invalid Event Name …" at bounding box center [834, 432] width 1199 height 619
click at [280, 284] on icon "button" at bounding box center [276, 282] width 11 height 13
drag, startPoint x: 376, startPoint y: 490, endPoint x: 257, endPoint y: 486, distance: 119.1
click at [257, 486] on p "Registration Starts: [DATE]" at bounding box center [833, 493] width 1153 height 18
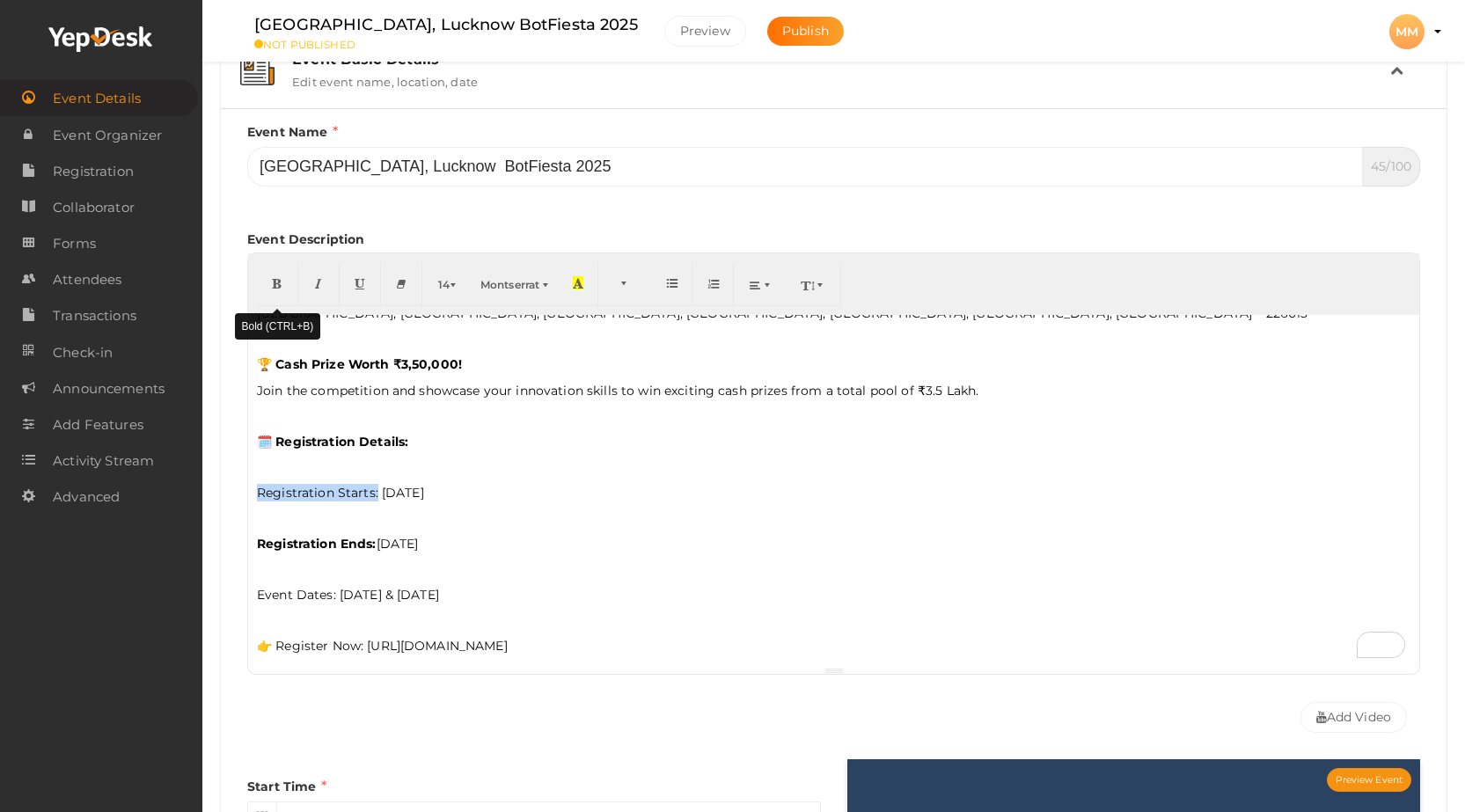
click at [271, 278] on icon "button" at bounding box center [276, 282] width 11 height 13
click at [558, 597] on p "Event Dates: [DATE] & [DATE]" at bounding box center [833, 595] width 1153 height 18
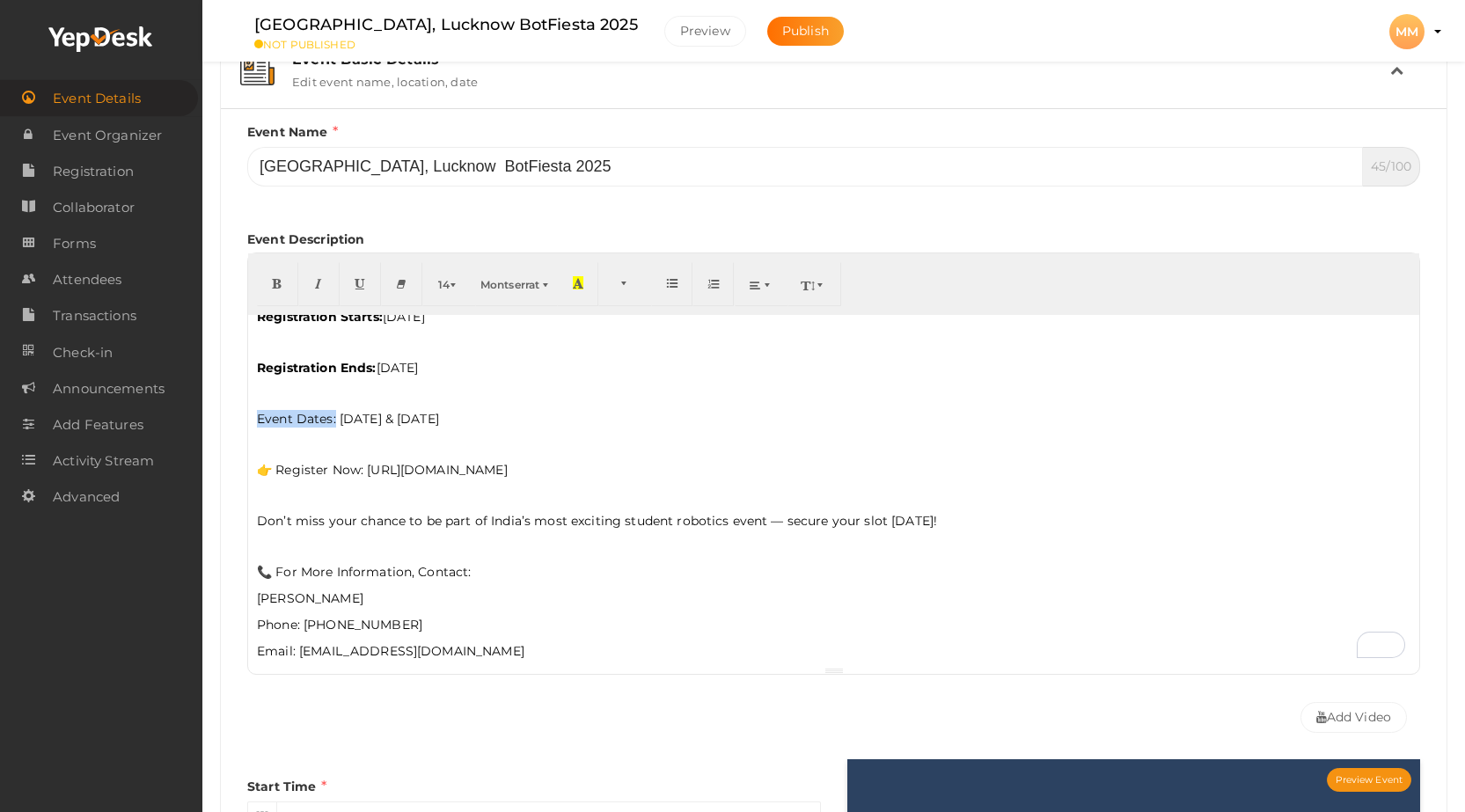
drag, startPoint x: 336, startPoint y: 416, endPoint x: 268, endPoint y: 298, distance: 136.2
click at [237, 405] on div "Event Name [GEOGRAPHIC_DATA], Lucknow BotFiesta 2025 45/100 Invalid Event Name …" at bounding box center [834, 432] width 1199 height 619
click at [278, 279] on icon "button" at bounding box center [276, 282] width 11 height 13
click at [503, 443] on p "To enrich screen reader interactions, please activate Accessibility in Grammarl…" at bounding box center [833, 444] width 1153 height 16
drag, startPoint x: 366, startPoint y: 468, endPoint x: 280, endPoint y: 462, distance: 86.2
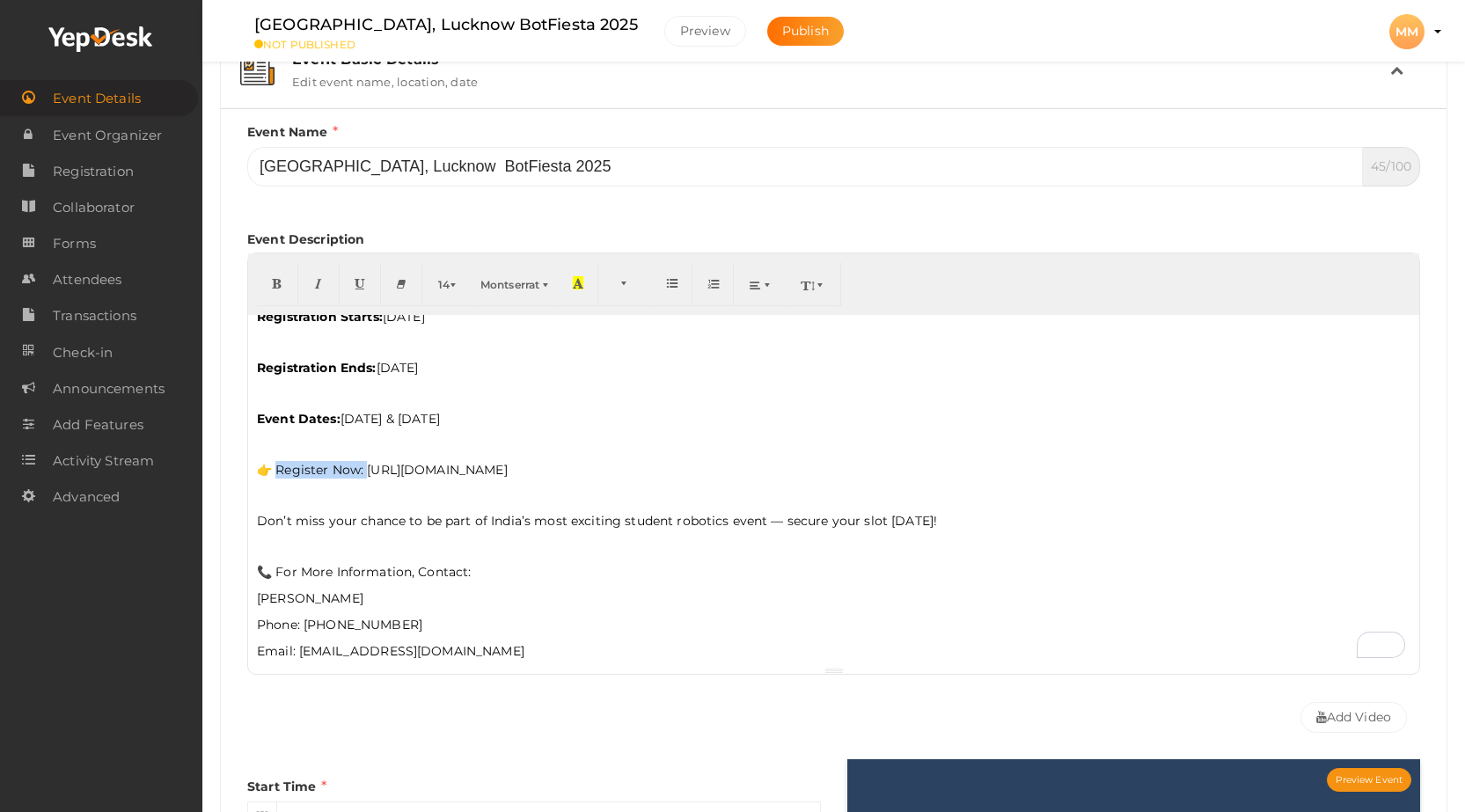
click at [280, 462] on p "👉 Register Now: [URL][DOMAIN_NAME]" at bounding box center [833, 469] width 1153 height 18
click at [279, 279] on icon "button" at bounding box center [276, 282] width 11 height 13
click at [650, 469] on p "👉 Register Now: [URL][DOMAIN_NAME]" at bounding box center [833, 469] width 1153 height 18
drag, startPoint x: 646, startPoint y: 469, endPoint x: 579, endPoint y: 471, distance: 67.0
click at [579, 471] on p "👉 Register Now: [URL][DOMAIN_NAME]" at bounding box center [833, 469] width 1153 height 18
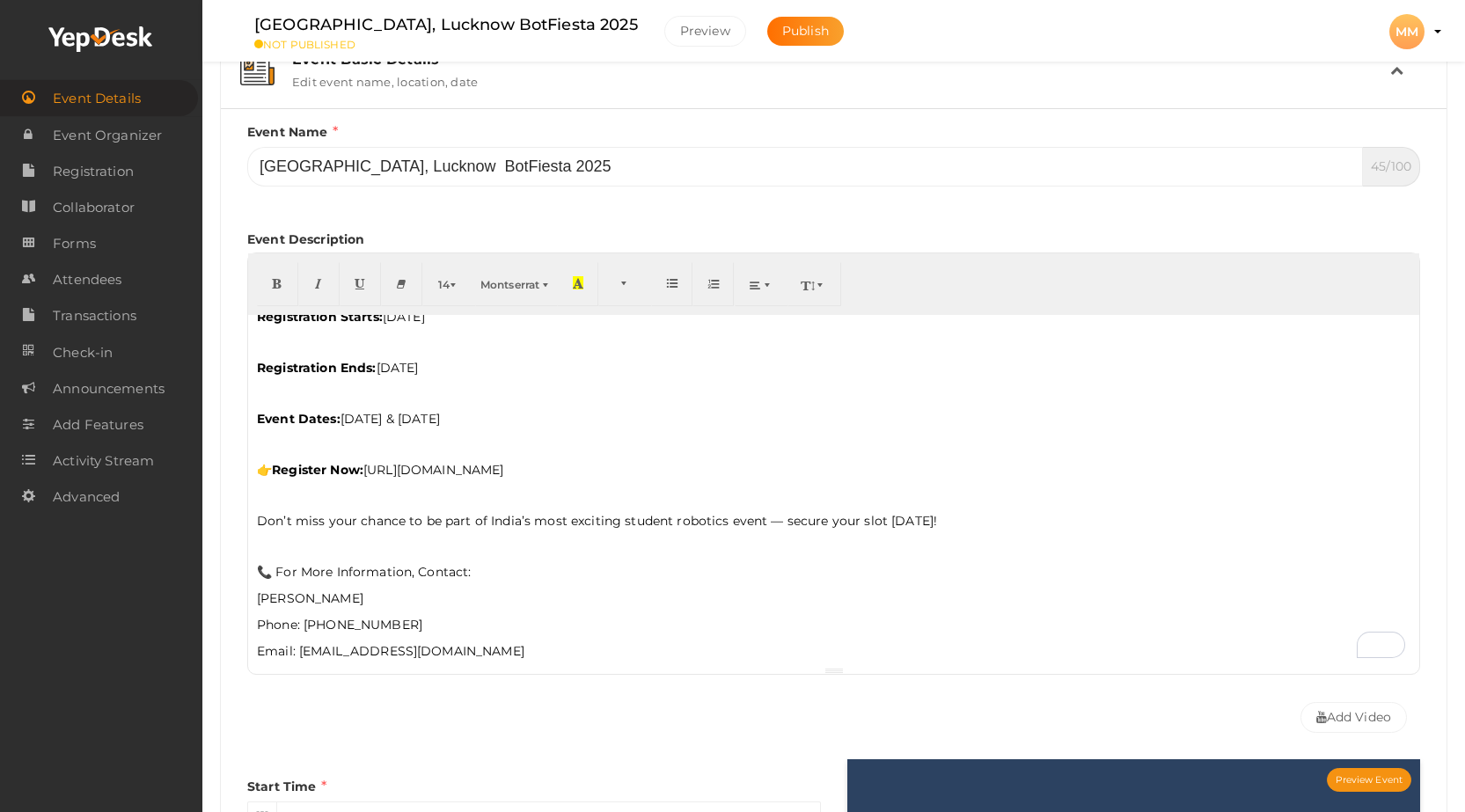
drag, startPoint x: 576, startPoint y: 463, endPoint x: 375, endPoint y: 469, distance: 201.1
click at [375, 469] on p "👉 Register Now: [URL][DOMAIN_NAME]" at bounding box center [833, 469] width 1153 height 18
click at [675, 463] on p "👉 Register Now: [URL][DOMAIN_NAME]" at bounding box center [833, 469] width 1153 height 18
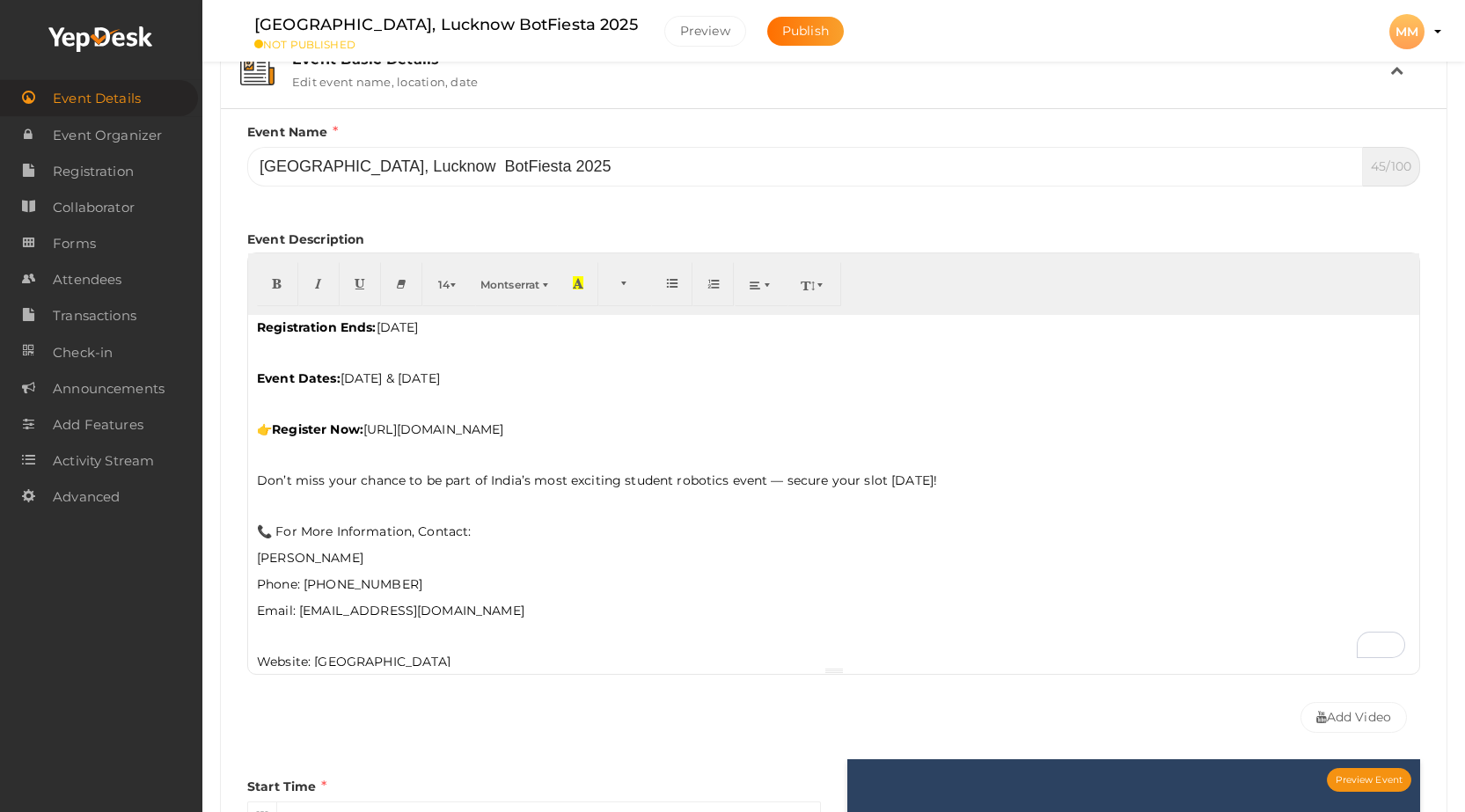
scroll to position [765, 0]
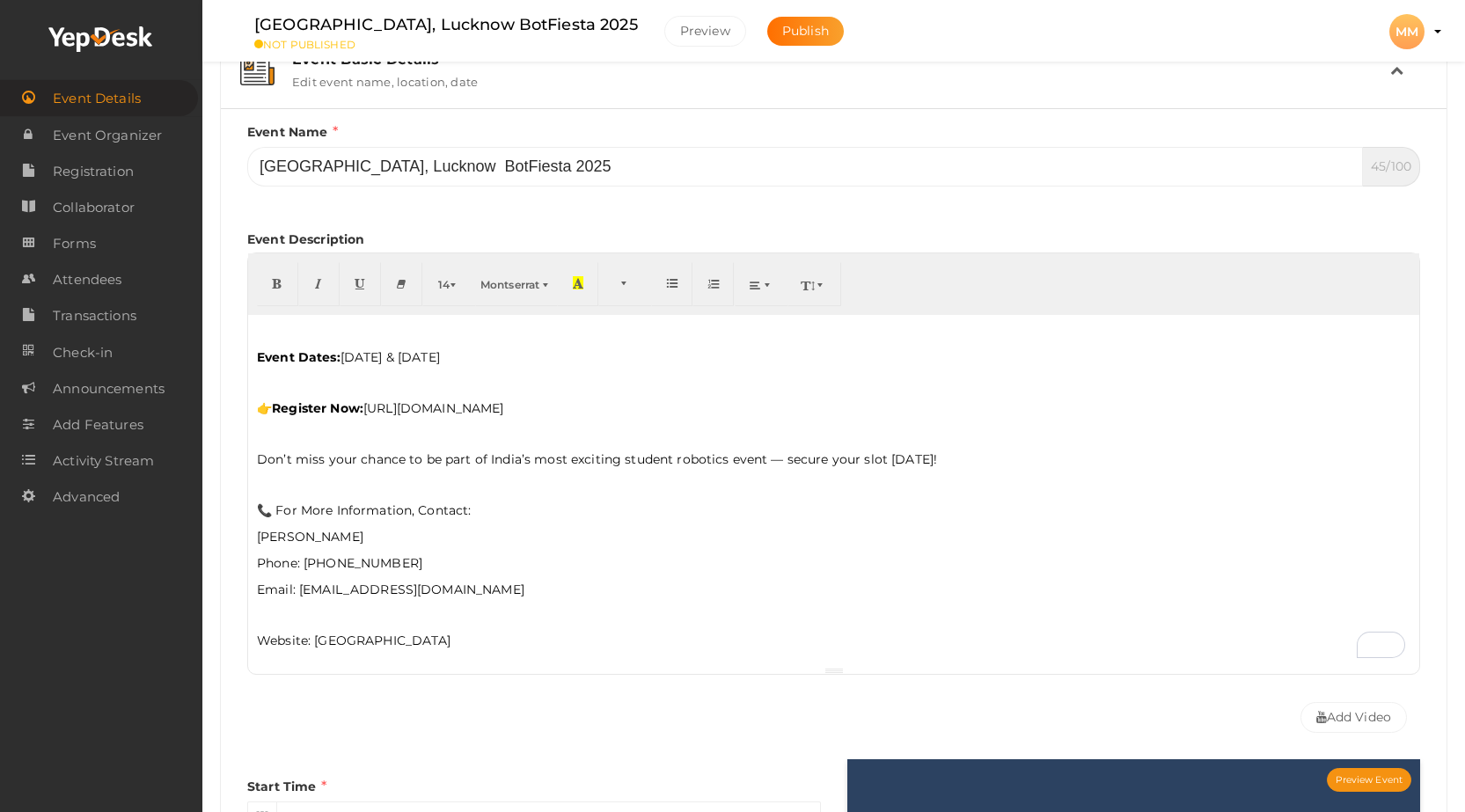
drag, startPoint x: 588, startPoint y: 401, endPoint x: 373, endPoint y: 397, distance: 215.0
click at [373, 397] on div "[GEOGRAPHIC_DATA], [GEOGRAPHIC_DATA] presents BotFiesta 2025 – [DATE] & [DATE] …" at bounding box center [833, 490] width 1171 height 352
click at [583, 280] on icon "button" at bounding box center [577, 282] width 11 height 13
click at [685, 400] on p "👉 Register Now: [URL][DOMAIN_NAME]" at bounding box center [833, 408] width 1153 height 18
drag, startPoint x: 490, startPoint y: 512, endPoint x: 258, endPoint y: 503, distance: 232.2
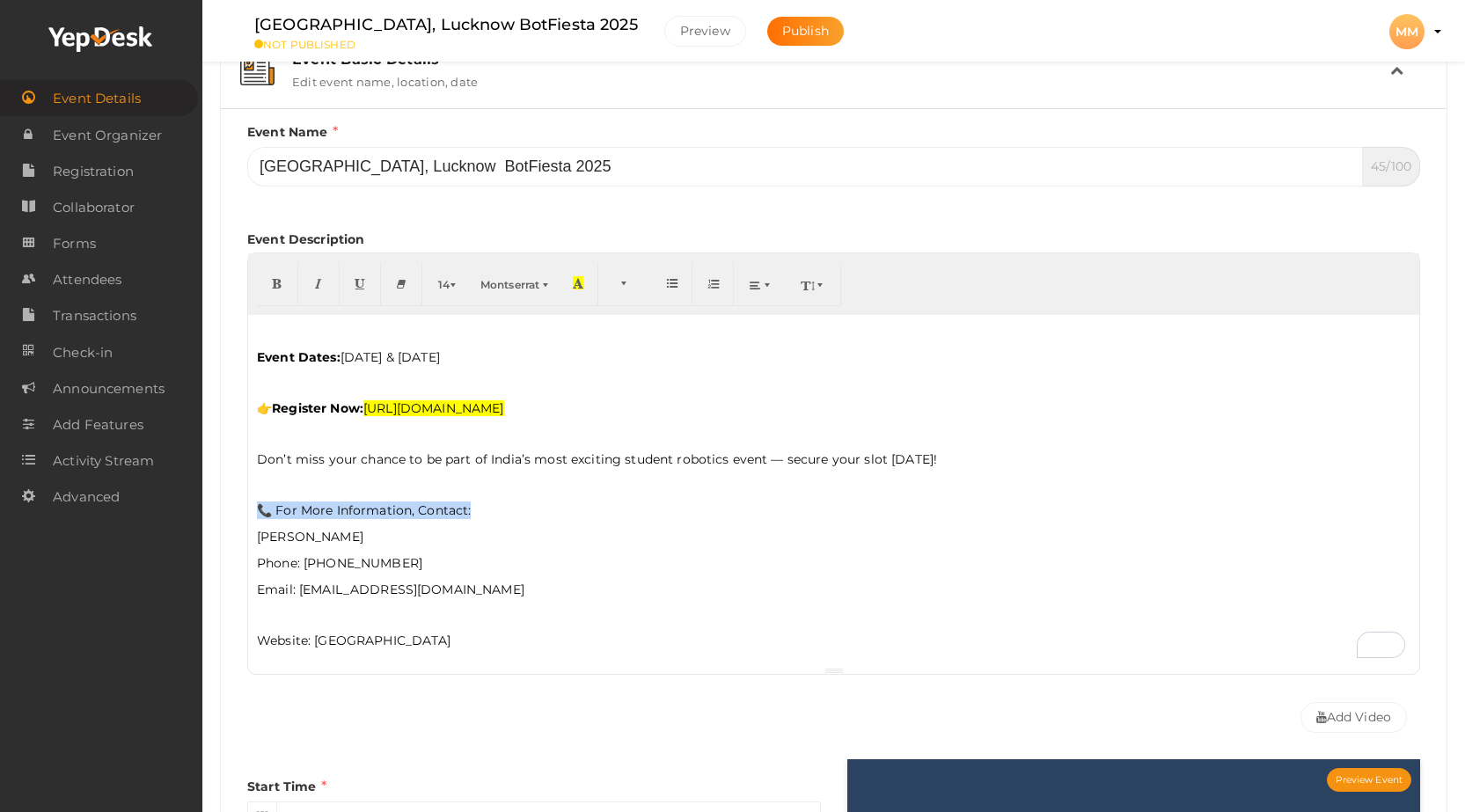
click at [258, 503] on p "📞 For More Information, Contact:" at bounding box center [833, 510] width 1153 height 18
click at [274, 281] on icon "button" at bounding box center [276, 282] width 11 height 13
click at [446, 572] on div "[GEOGRAPHIC_DATA], [GEOGRAPHIC_DATA] presents BotFiesta 2025 – [DATE] & [DATE] …" at bounding box center [833, 490] width 1171 height 352
drag, startPoint x: 404, startPoint y: 529, endPoint x: 218, endPoint y: 533, distance: 186.0
click at [218, 533] on div "[GEOGRAPHIC_DATA], Lucknow BotFiesta 2025 seo Muit At [GEOGRAPHIC_DATA] [GEOGRA…" at bounding box center [833, 768] width 1262 height 2063
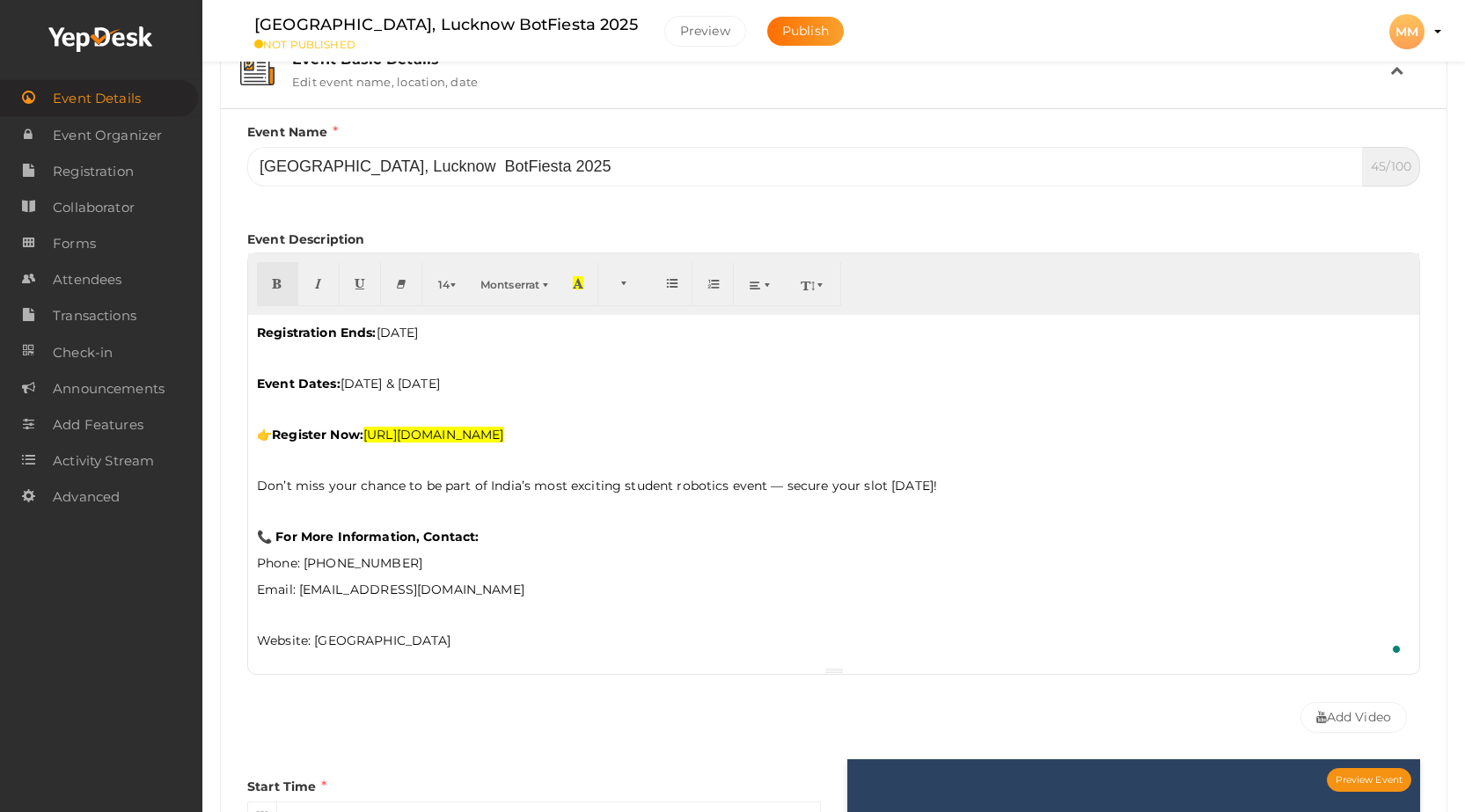
scroll to position [739, 0]
drag, startPoint x: 300, startPoint y: 563, endPoint x: 217, endPoint y: 562, distance: 83.0
click at [217, 562] on div "[GEOGRAPHIC_DATA], Lucknow BotFiesta 2025 seo Muit At [GEOGRAPHIC_DATA] [GEOGRA…" at bounding box center [833, 768] width 1262 height 2063
click at [264, 279] on button "button" at bounding box center [277, 284] width 41 height 44
drag, startPoint x: 295, startPoint y: 588, endPoint x: 250, endPoint y: 588, distance: 45.0
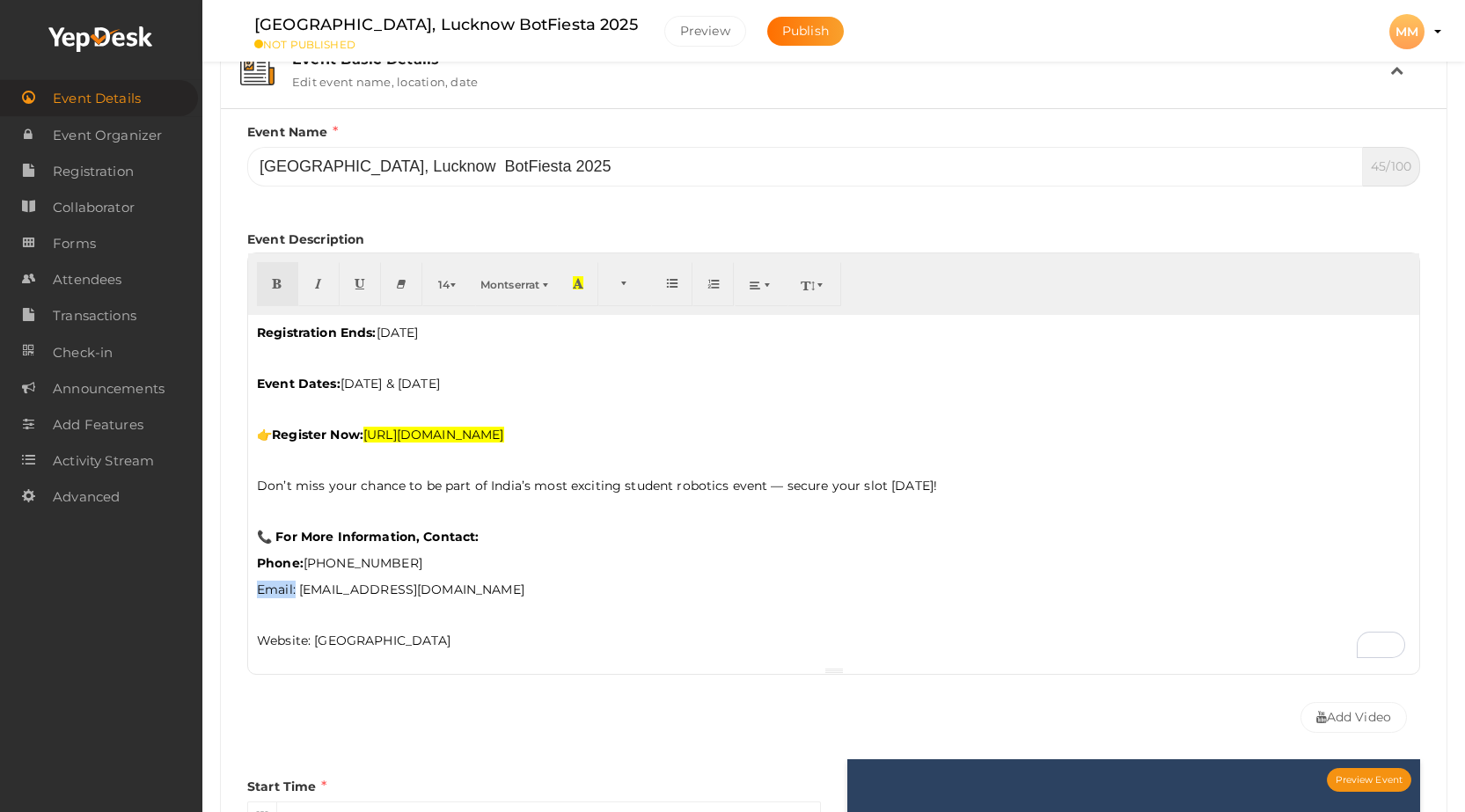
click at [250, 588] on div "[GEOGRAPHIC_DATA], [GEOGRAPHIC_DATA] presents BotFiesta 2025 – [DATE] & [DATE] …" at bounding box center [833, 490] width 1171 height 352
click at [290, 284] on button "button" at bounding box center [277, 284] width 41 height 44
drag, startPoint x: 315, startPoint y: 641, endPoint x: 228, endPoint y: 641, distance: 87.0
click at [228, 641] on div "Event Name [GEOGRAPHIC_DATA], Lucknow BotFiesta 2025 45/100 Invalid Event Name …" at bounding box center [833, 669] width 1226 height 1122
click at [267, 278] on button "button" at bounding box center [277, 284] width 41 height 44
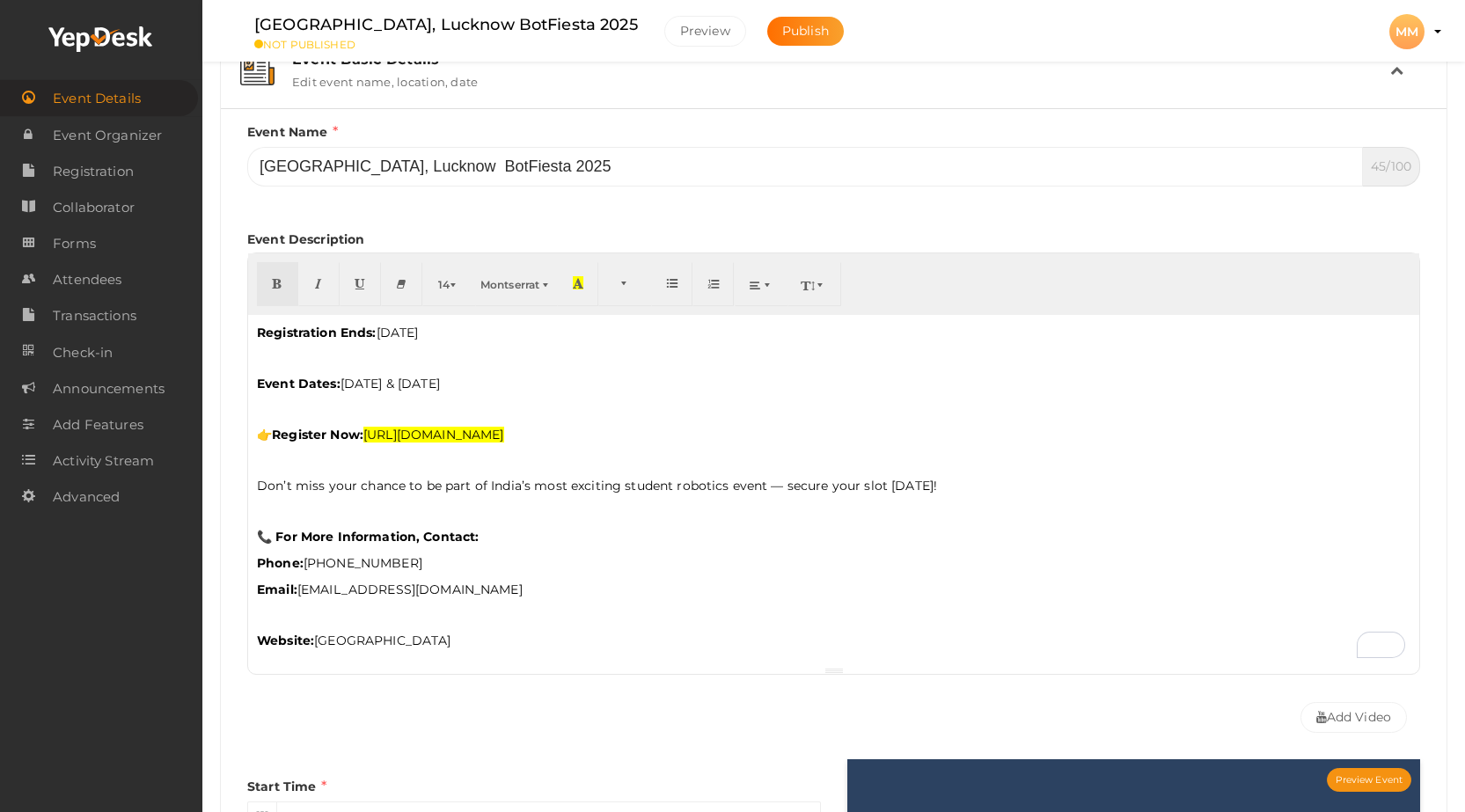
click at [252, 614] on div "[GEOGRAPHIC_DATA], [GEOGRAPHIC_DATA] presents BotFiesta 2025 – [DATE] & [DATE] …" at bounding box center [833, 490] width 1171 height 352
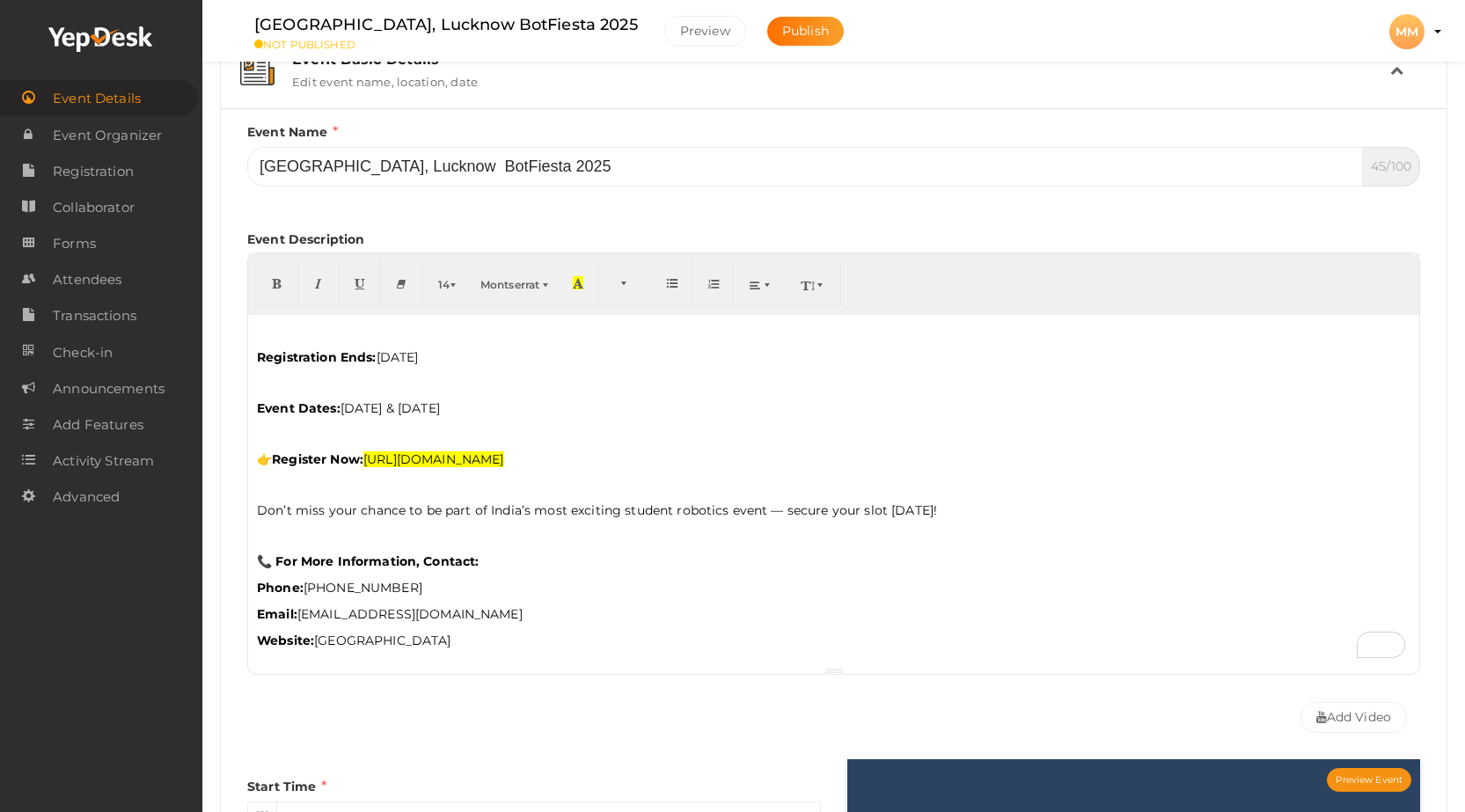
scroll to position [714, 0]
click at [459, 641] on p "Website: [GEOGRAPHIC_DATA]" at bounding box center [833, 641] width 1153 height 18
click at [634, 605] on p "Email: [EMAIL_ADDRESS][DOMAIN_NAME]" at bounding box center [833, 614] width 1153 height 18
click at [261, 641] on b "Website:" at bounding box center [285, 641] width 57 height 16
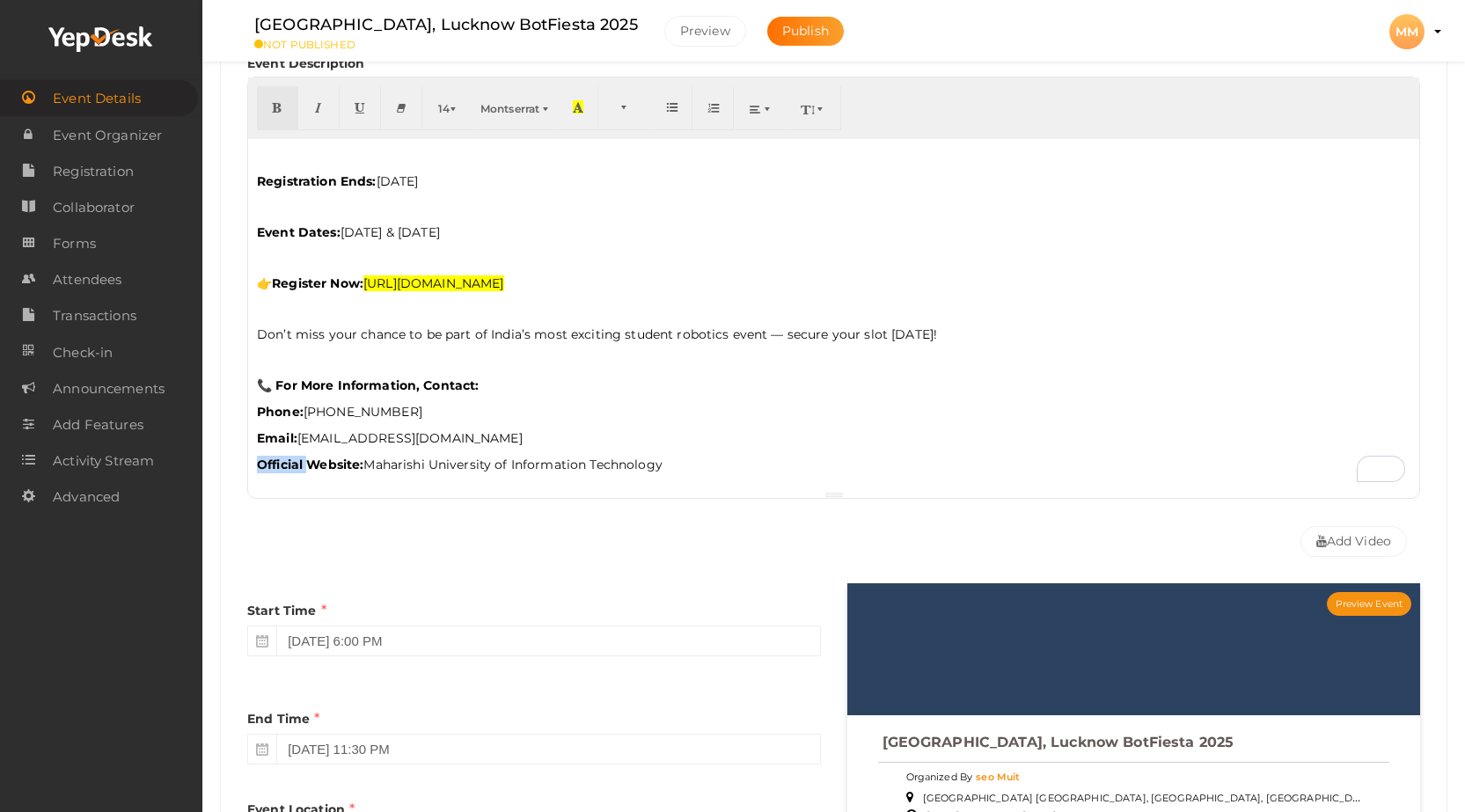
drag, startPoint x: 307, startPoint y: 460, endPoint x: 258, endPoint y: 468, distance: 49.6
click at [258, 468] on b "Official Website:" at bounding box center [310, 464] width 107 height 16
drag, startPoint x: 402, startPoint y: 460, endPoint x: 350, endPoint y: 461, distance: 52.0
click at [350, 461] on b "Organized by Website:" at bounding box center [332, 464] width 151 height 16
click at [730, 438] on p "Email: [EMAIL_ADDRESS][DOMAIN_NAME]" at bounding box center [833, 438] width 1153 height 18
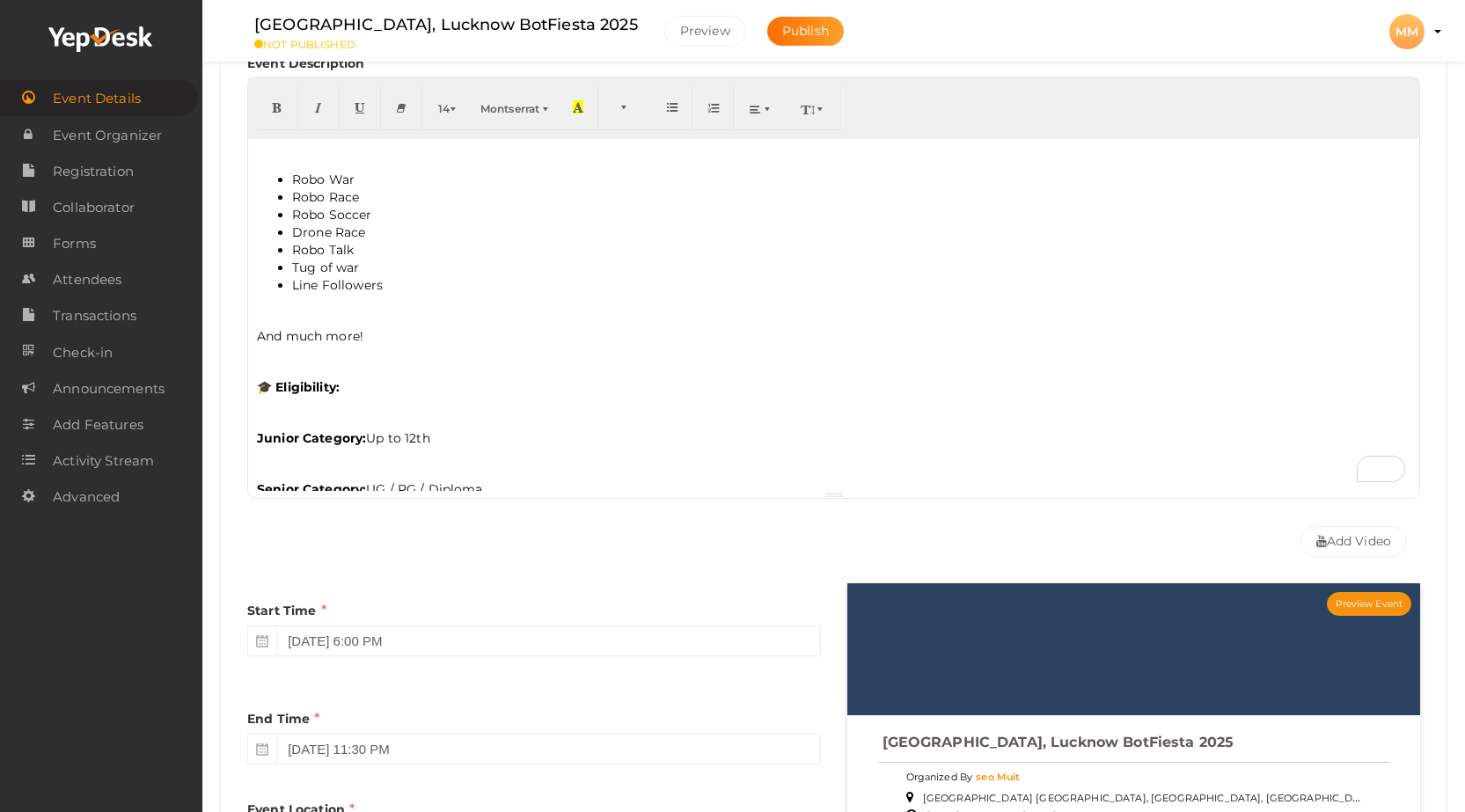
scroll to position [10, 0]
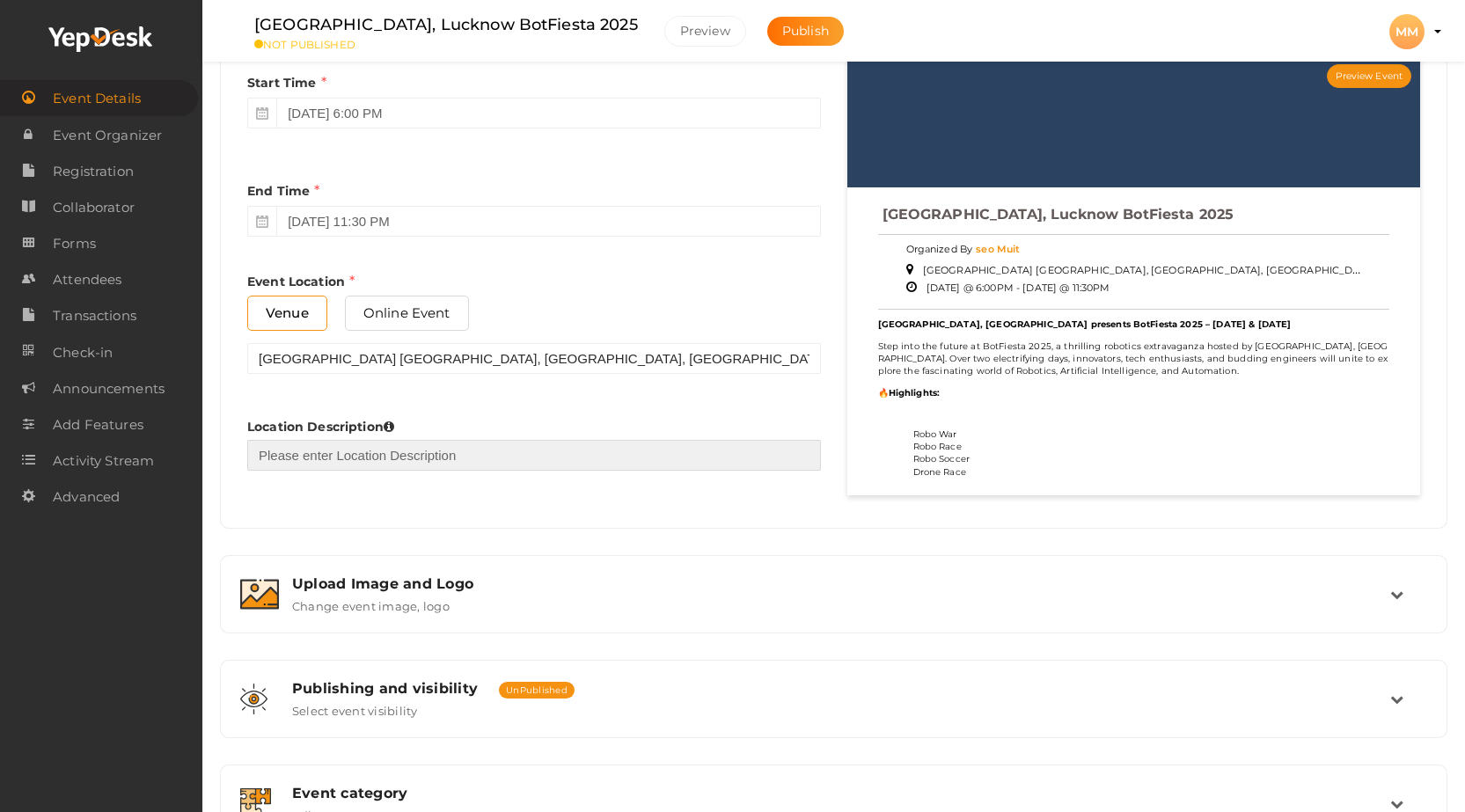
click at [417, 454] on input "text" at bounding box center [533, 454] width 573 height 30
type input "[GEOGRAPHIC_DATA], P.O-Maharishi Vidya Mandir, [GEOGRAPHIC_DATA]-226013 (UP)"
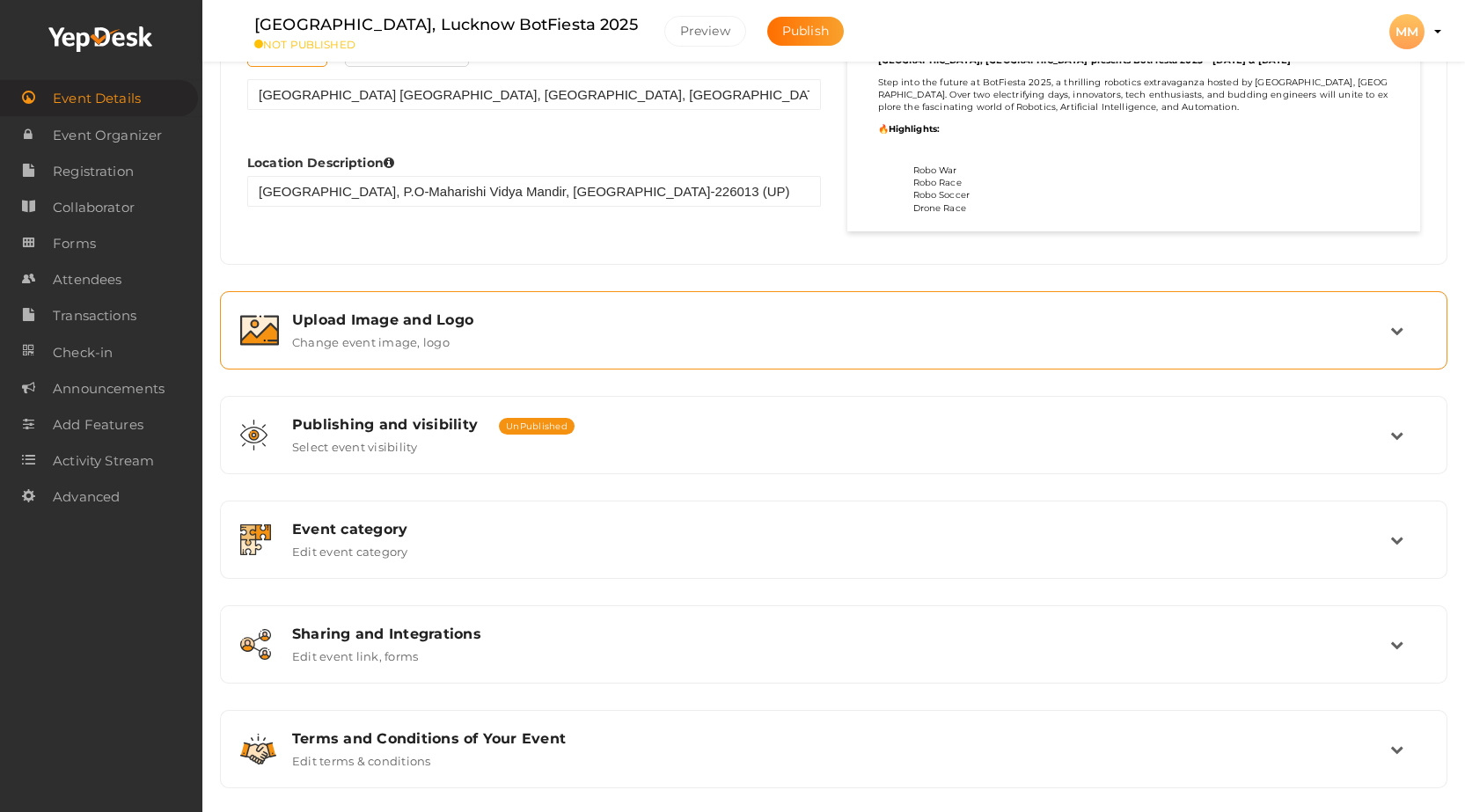
click at [444, 328] on label "Change event image, logo" at bounding box center [370, 339] width 158 height 22
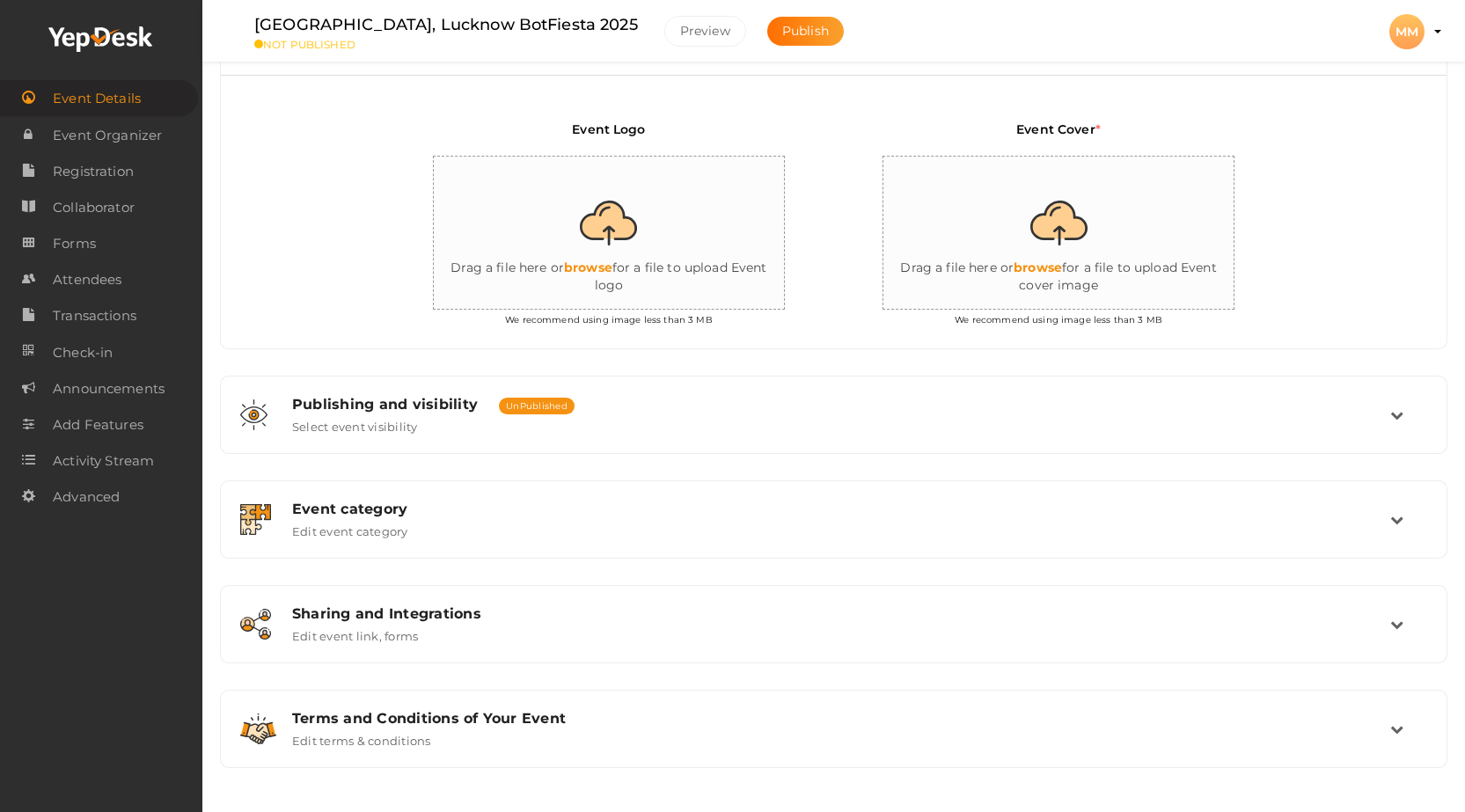
click at [612, 271] on input "file" at bounding box center [610, 233] width 352 height 154
type input "C:\fakepath\botfiesta2025-og.jpg"
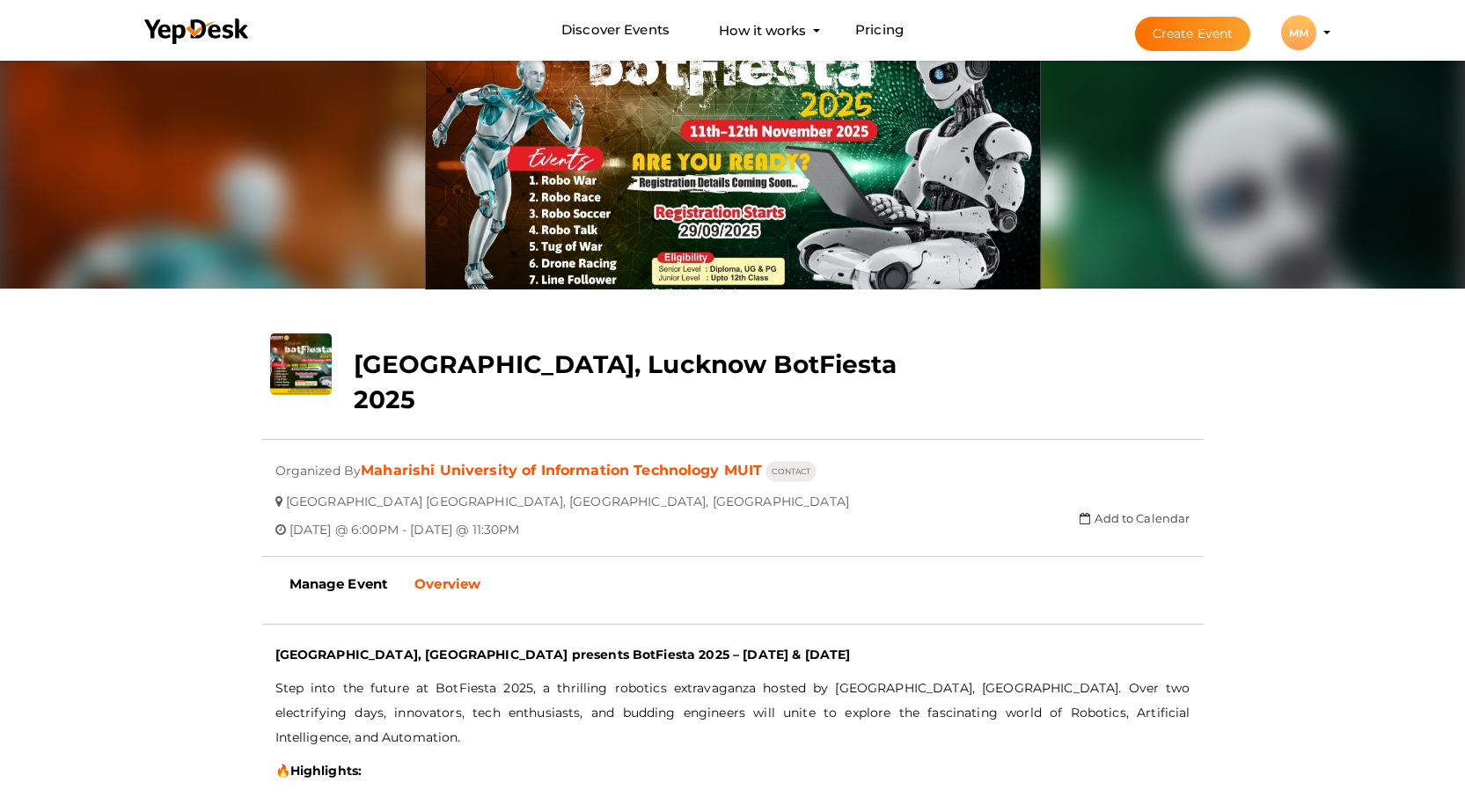
scroll to position [176, 0]
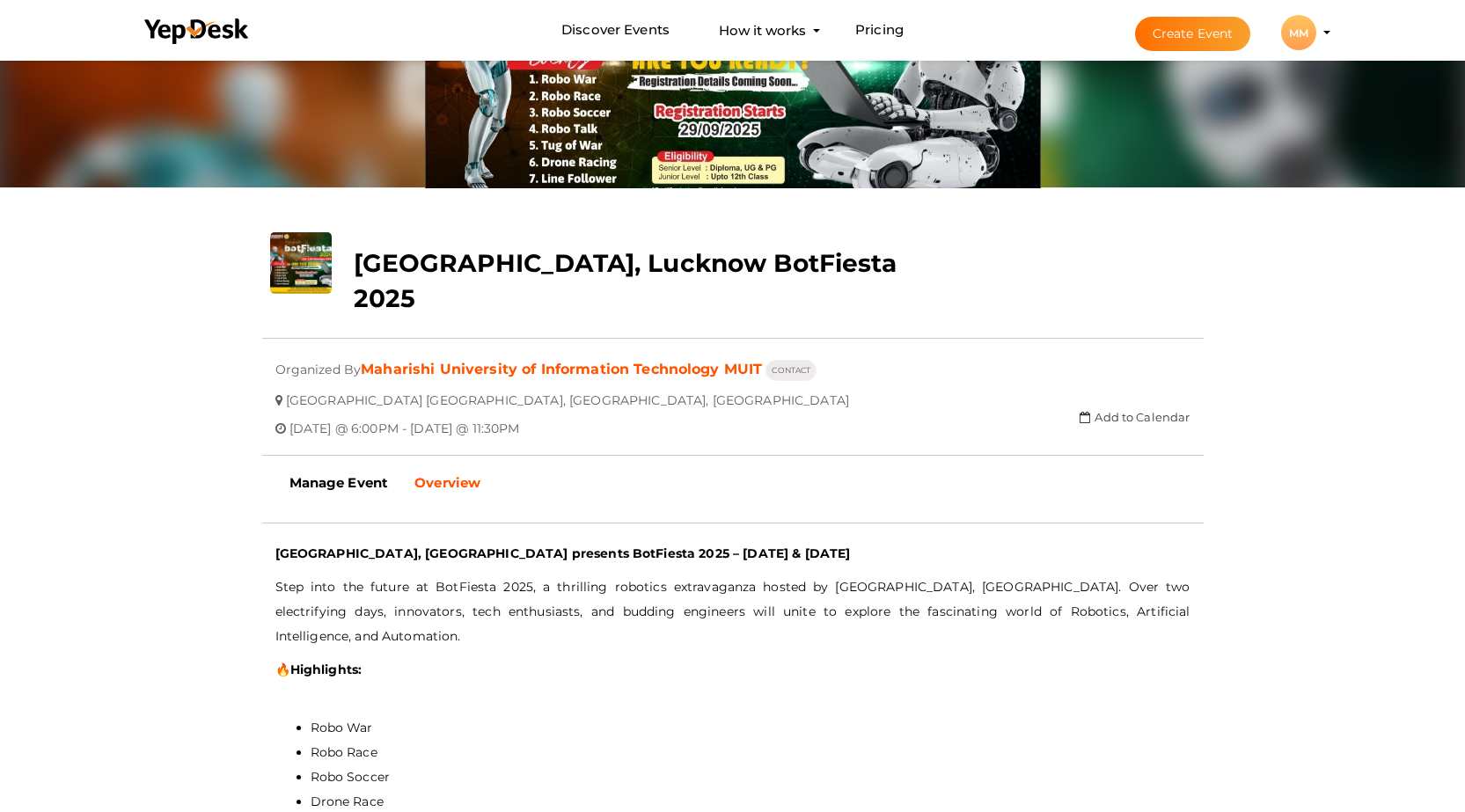
drag, startPoint x: 543, startPoint y: 348, endPoint x: 943, endPoint y: 422, distance: 406.8
click at [968, 413] on div "Add to Calendar Google Calendar iCal Calendar Outlook Calendar" at bounding box center [1007, 416] width 392 height 17
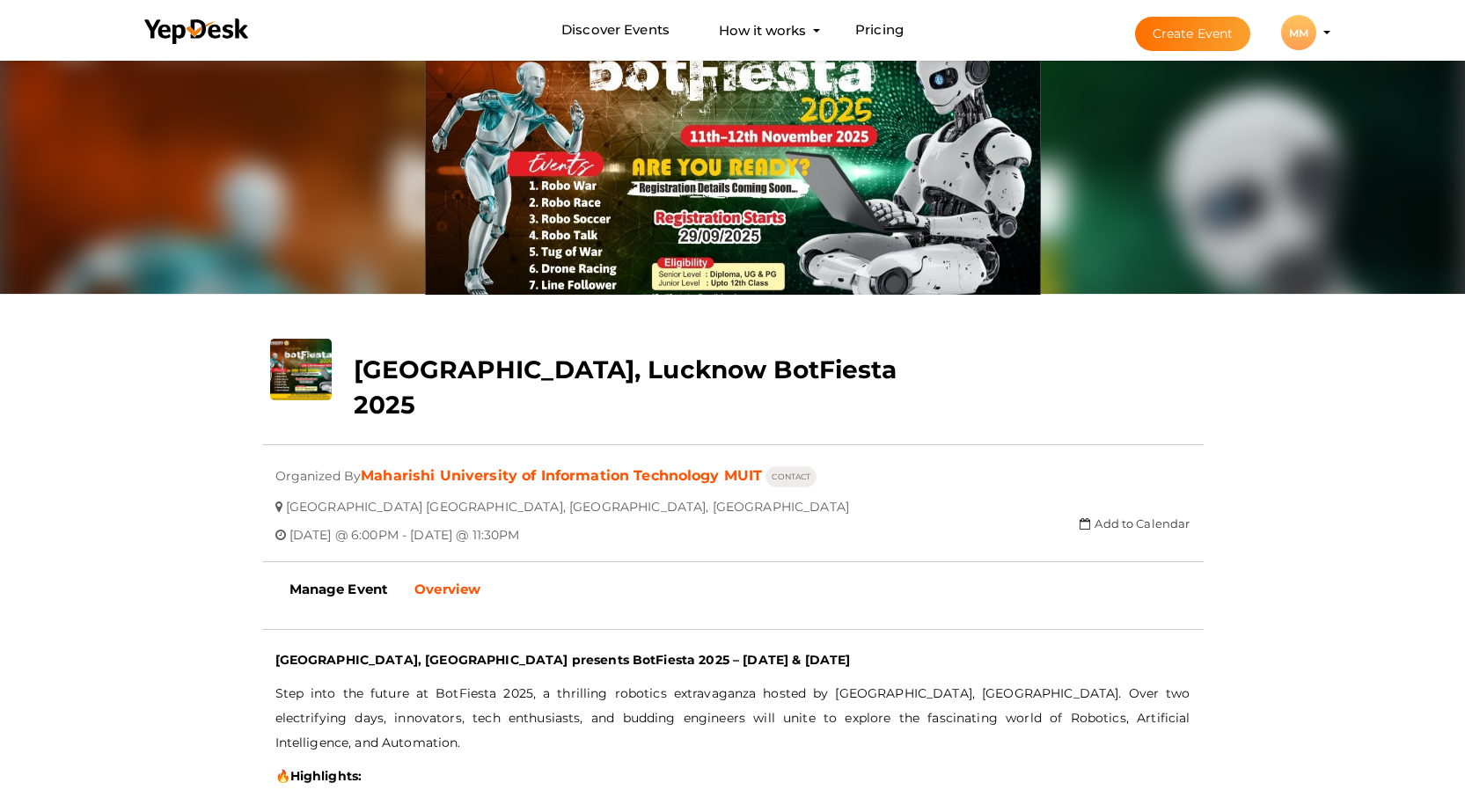
scroll to position [0, 0]
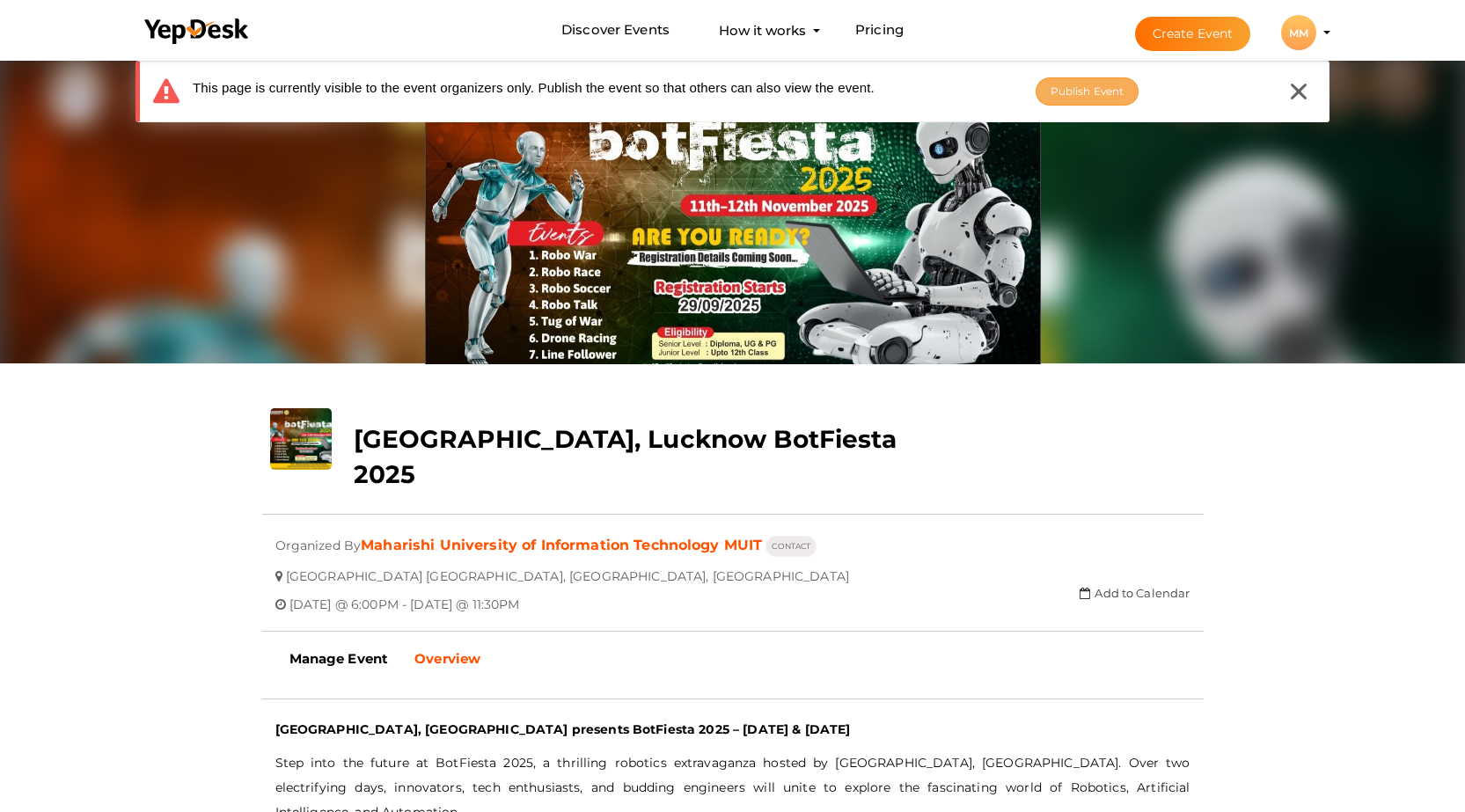
click at [1085, 92] on span "Publish Event" at bounding box center [1087, 90] width 73 height 13
